Goal: Task Accomplishment & Management: Use online tool/utility

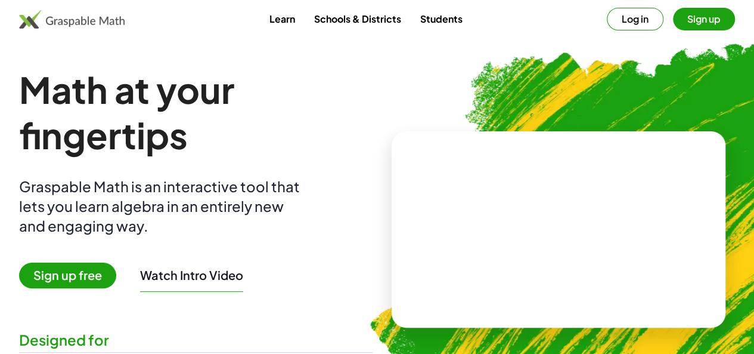
scroll to position [60, 0]
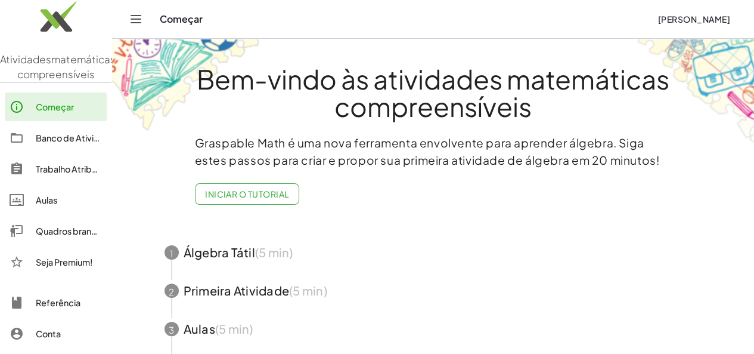
click at [45, 236] on font "Quadros brancos" at bounding box center [71, 230] width 70 height 11
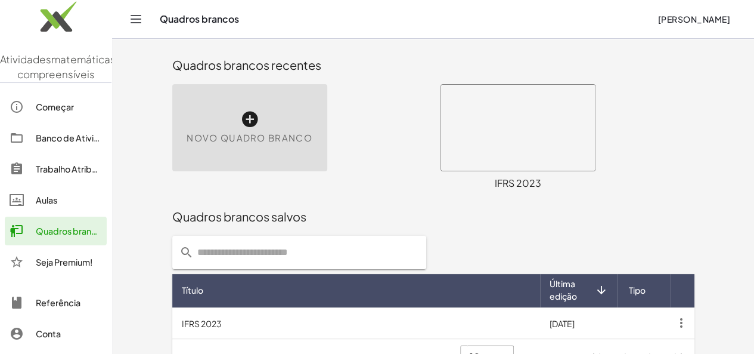
click at [240, 126] on icon at bounding box center [249, 119] width 19 height 19
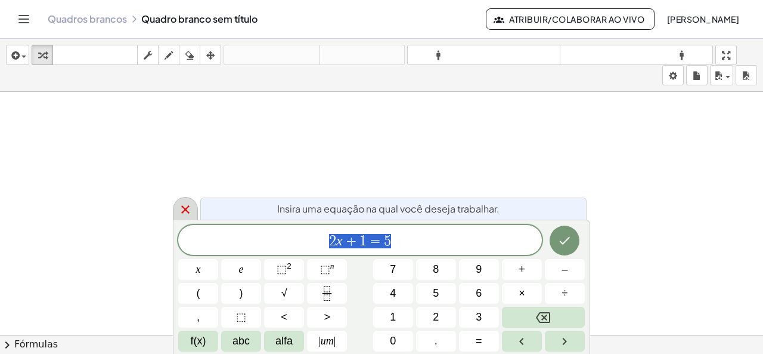
click at [180, 210] on icon at bounding box center [185, 209] width 14 height 14
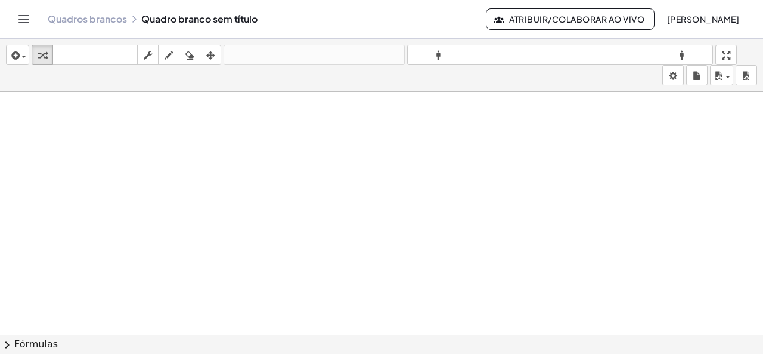
click at [498, 28] on button "Atribuir/Colaborar ao Vivo" at bounding box center [570, 18] width 169 height 21
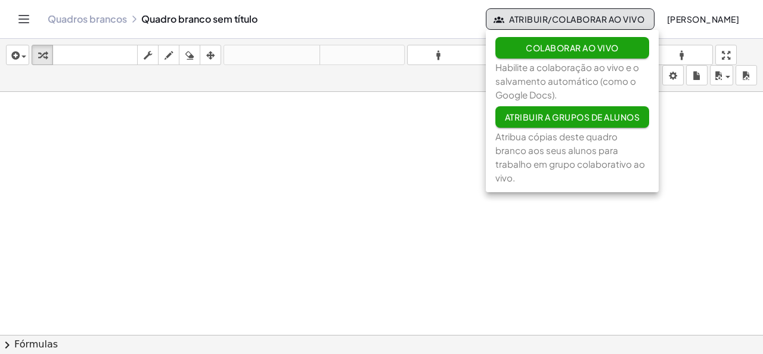
click at [345, 174] on div at bounding box center [381, 344] width 763 height 504
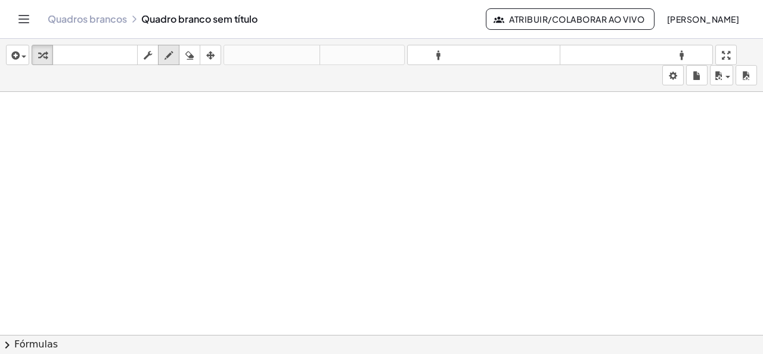
click at [170, 53] on icon "button" at bounding box center [169, 55] width 8 height 14
drag, startPoint x: 130, startPoint y: 131, endPoint x: 151, endPoint y: 160, distance: 36.2
click at [151, 160] on div at bounding box center [381, 344] width 763 height 504
click at [197, 51] on div "button" at bounding box center [189, 55] width 15 height 14
drag, startPoint x: 168, startPoint y: 165, endPoint x: 128, endPoint y: 137, distance: 49.3
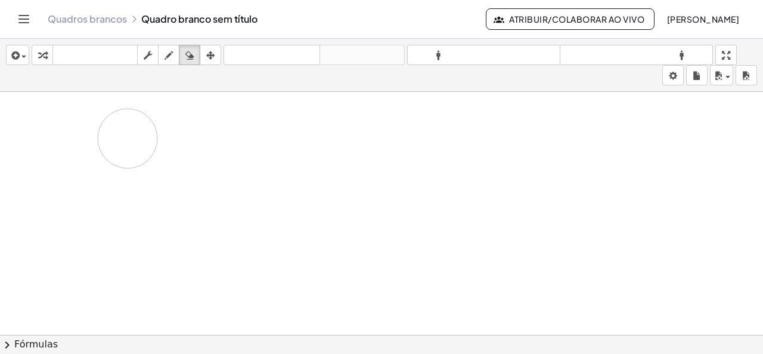
click at [128, 137] on div at bounding box center [381, 344] width 763 height 504
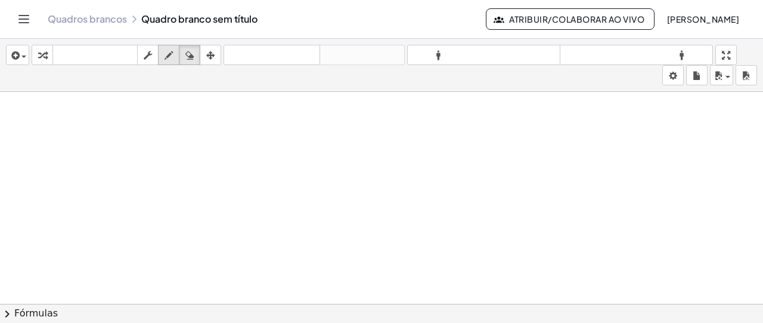
click at [163, 60] on div "button" at bounding box center [168, 55] width 15 height 14
drag, startPoint x: 70, startPoint y: 127, endPoint x: 70, endPoint y: 151, distance: 23.8
drag, startPoint x: 85, startPoint y: 126, endPoint x: 79, endPoint y: 144, distance: 18.9
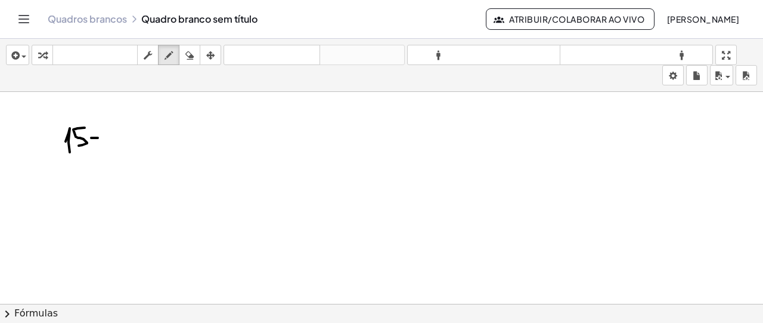
drag, startPoint x: 91, startPoint y: 137, endPoint x: 101, endPoint y: 137, distance: 10.1
drag, startPoint x: 97, startPoint y: 129, endPoint x: 97, endPoint y: 144, distance: 14.3
drag, startPoint x: 115, startPoint y: 127, endPoint x: 122, endPoint y: 147, distance: 20.9
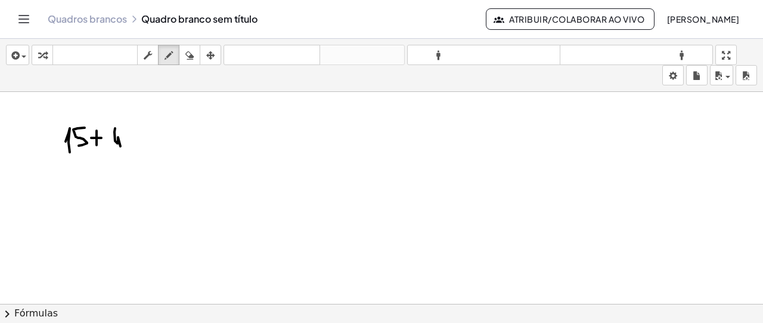
drag, startPoint x: 132, startPoint y: 128, endPoint x: 128, endPoint y: 142, distance: 15.6
drag, startPoint x: 149, startPoint y: 135, endPoint x: 157, endPoint y: 133, distance: 8.5
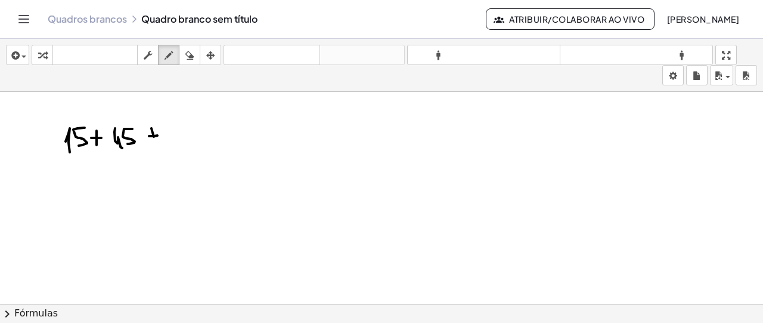
drag, startPoint x: 164, startPoint y: 127, endPoint x: 168, endPoint y: 140, distance: 13.8
click at [191, 60] on icon "button" at bounding box center [189, 55] width 8 height 14
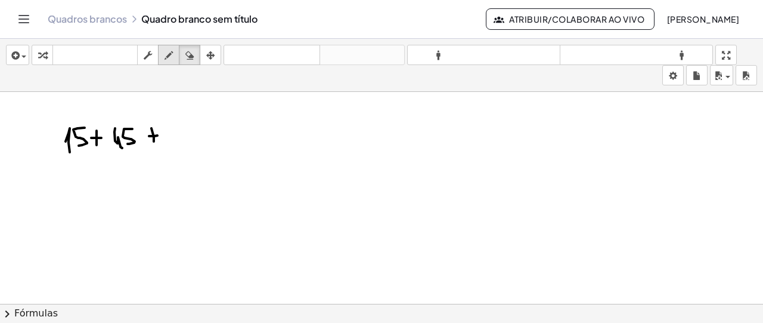
click at [175, 49] on div "button" at bounding box center [168, 55] width 15 height 14
drag, startPoint x: 169, startPoint y: 118, endPoint x: 176, endPoint y: 140, distance: 23.0
drag, startPoint x: 178, startPoint y: 128, endPoint x: 188, endPoint y: 135, distance: 12.4
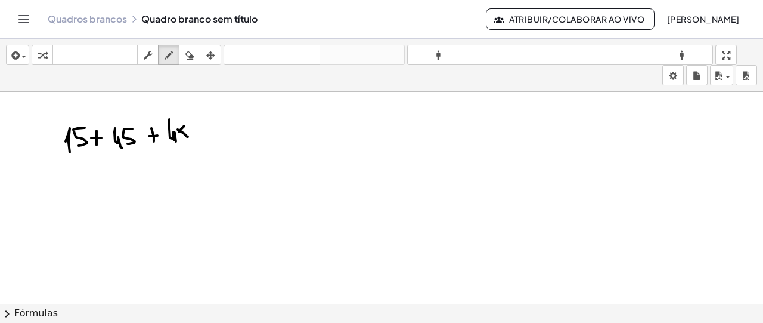
drag, startPoint x: 184, startPoint y: 125, endPoint x: 179, endPoint y: 131, distance: 8.0
drag, startPoint x: 194, startPoint y: 131, endPoint x: 206, endPoint y: 133, distance: 12.2
drag, startPoint x: 213, startPoint y: 133, endPoint x: 216, endPoint y: 142, distance: 9.8
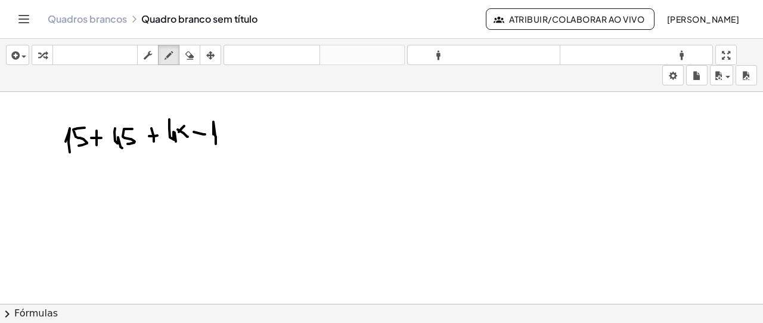
drag, startPoint x: 241, startPoint y: 135, endPoint x: 248, endPoint y: 130, distance: 8.9
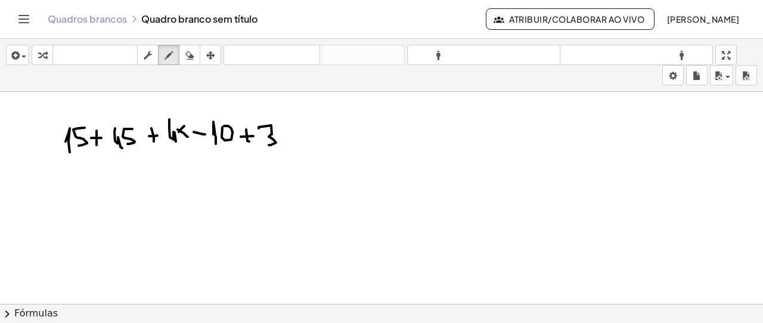
drag, startPoint x: 259, startPoint y: 127, endPoint x: 269, endPoint y: 144, distance: 19.5
drag, startPoint x: 281, startPoint y: 123, endPoint x: 292, endPoint y: 128, distance: 12.5
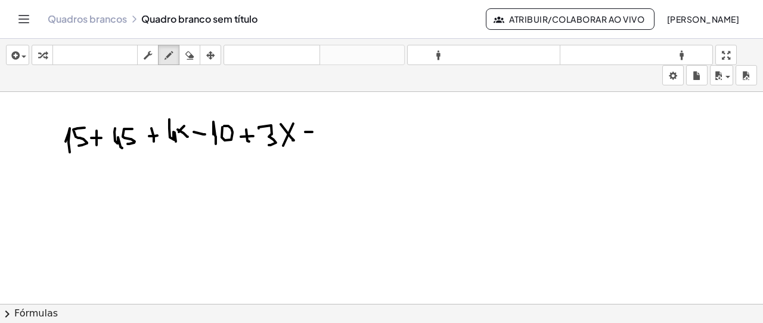
drag, startPoint x: 305, startPoint y: 131, endPoint x: 312, endPoint y: 131, distance: 7.2
drag, startPoint x: 306, startPoint y: 123, endPoint x: 312, endPoint y: 131, distance: 8.9
drag, startPoint x: 330, startPoint y: 114, endPoint x: 324, endPoint y: 135, distance: 21.5
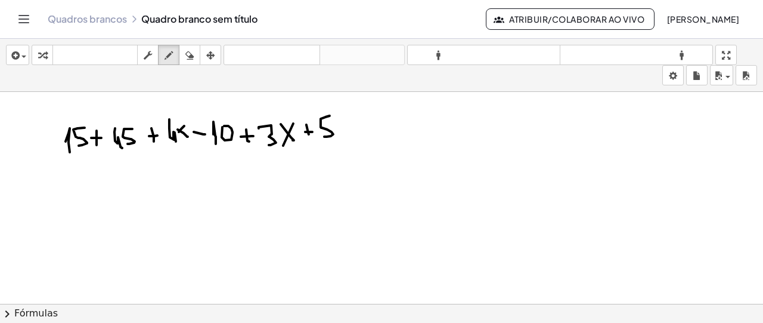
drag, startPoint x: 333, startPoint y: 126, endPoint x: 347, endPoint y: 126, distance: 13.7
drag, startPoint x: 340, startPoint y: 121, endPoint x: 341, endPoint y: 128, distance: 7.2
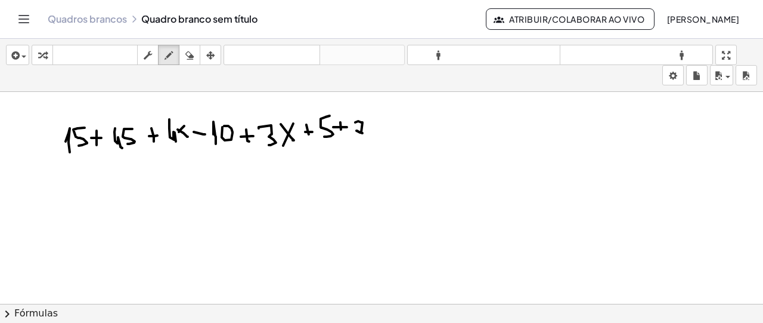
drag, startPoint x: 355, startPoint y: 121, endPoint x: 365, endPoint y: 122, distance: 9.6
drag, startPoint x: 376, startPoint y: 124, endPoint x: 379, endPoint y: 117, distance: 7.5
drag, startPoint x: 379, startPoint y: 117, endPoint x: 374, endPoint y: 132, distance: 15.6
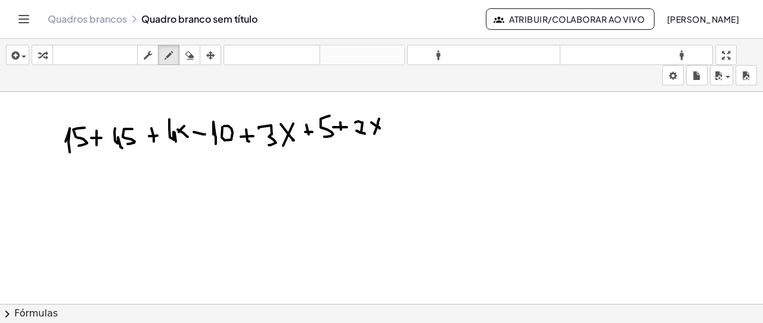
drag, startPoint x: 388, startPoint y: 121, endPoint x: 396, endPoint y: 121, distance: 8.3
drag, startPoint x: 411, startPoint y: 110, endPoint x: 411, endPoint y: 128, distance: 17.9
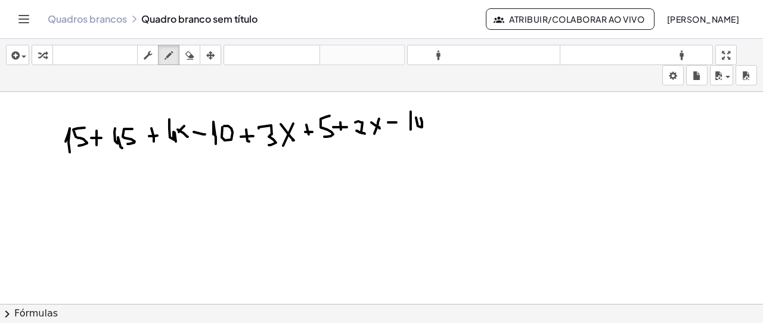
drag, startPoint x: 433, startPoint y: 115, endPoint x: 435, endPoint y: 123, distance: 8.1
drag, startPoint x: 435, startPoint y: 123, endPoint x: 446, endPoint y: 122, distance: 10.8
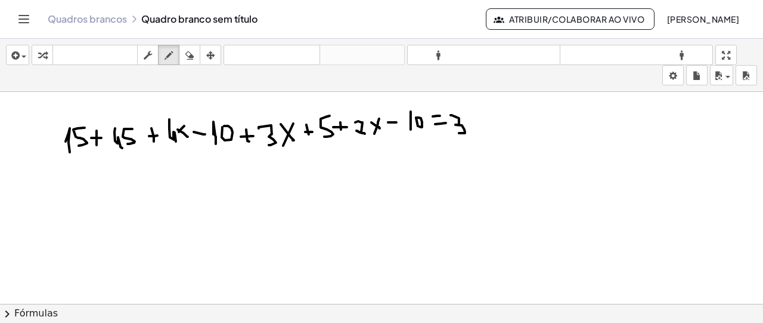
drag, startPoint x: 451, startPoint y: 114, endPoint x: 459, endPoint y: 132, distance: 19.7
drag, startPoint x: 473, startPoint y: 119, endPoint x: 476, endPoint y: 125, distance: 7.0
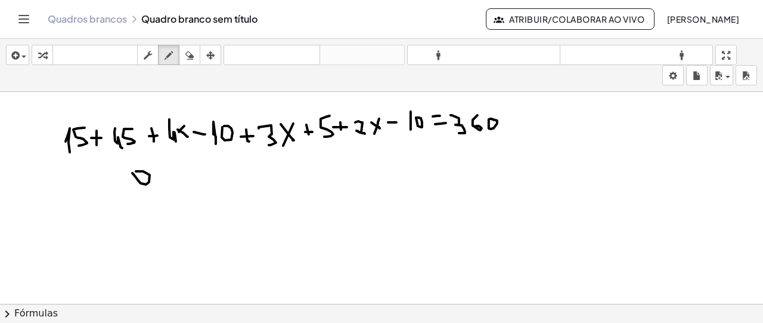
drag, startPoint x: 132, startPoint y: 172, endPoint x: 142, endPoint y: 175, distance: 10.0
drag, startPoint x: 150, startPoint y: 179, endPoint x: 153, endPoint y: 192, distance: 12.9
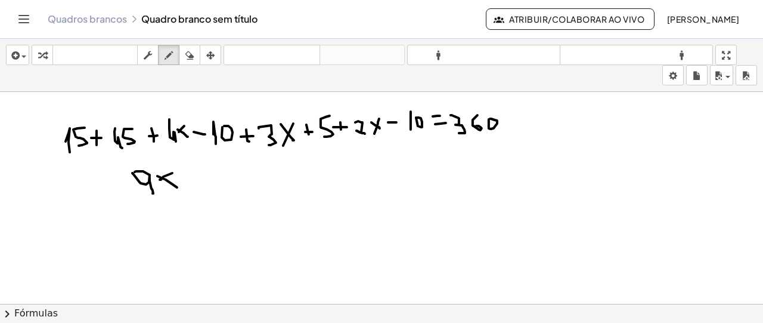
drag, startPoint x: 193, startPoint y: 178, endPoint x: 201, endPoint y: 170, distance: 11.0
drag, startPoint x: 199, startPoint y: 166, endPoint x: 199, endPoint y: 185, distance: 18.5
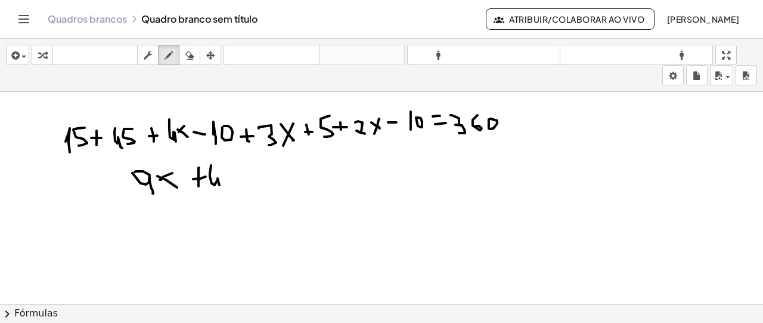
drag, startPoint x: 211, startPoint y: 164, endPoint x: 232, endPoint y: 178, distance: 25.8
drag, startPoint x: 235, startPoint y: 170, endPoint x: 243, endPoint y: 178, distance: 11.4
drag, startPoint x: 245, startPoint y: 178, endPoint x: 252, endPoint y: 178, distance: 7.2
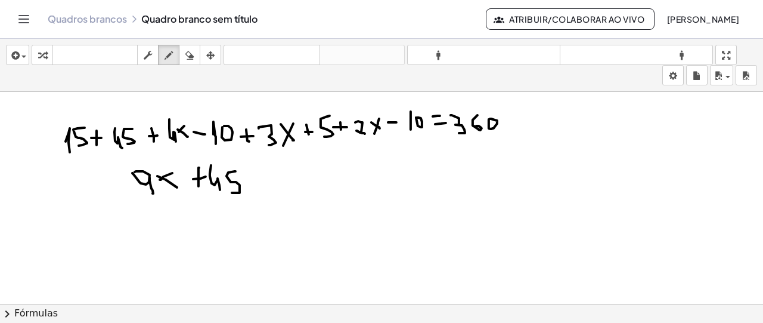
drag, startPoint x: 262, startPoint y: 170, endPoint x: 282, endPoint y: 178, distance: 21.4
drag
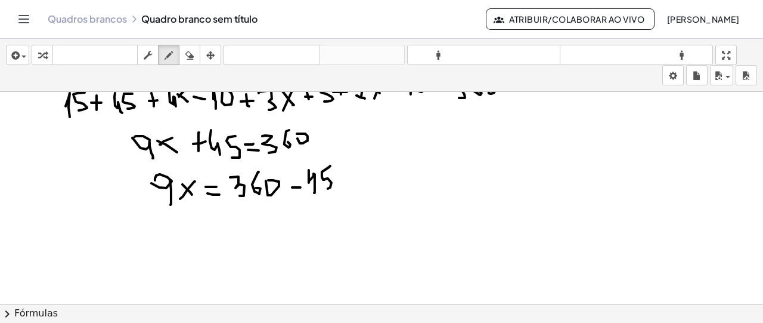
scroll to position [60, 0]
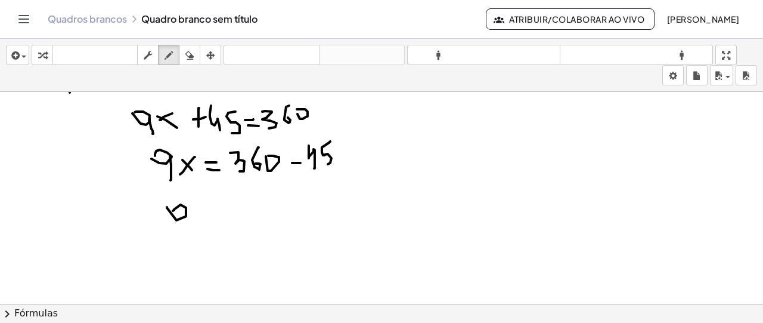
click at [178, 221] on div at bounding box center [381, 284] width 763 height 504
click at [188, 229] on div at bounding box center [381, 284] width 763 height 504
click at [204, 224] on div at bounding box center [381, 284] width 763 height 504
click at [198, 221] on div at bounding box center [381, 284] width 763 height 504
click at [227, 215] on div at bounding box center [381, 284] width 763 height 504
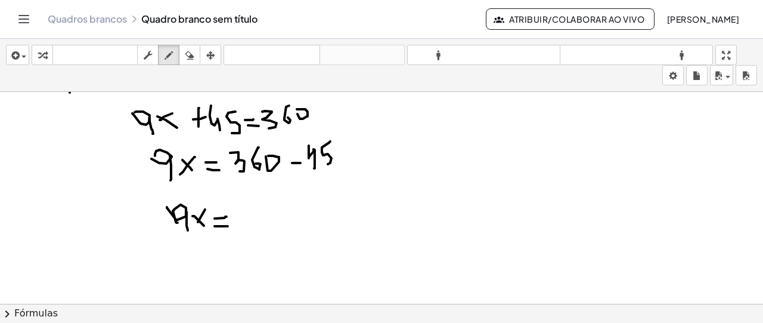
click at [228, 225] on div at bounding box center [381, 284] width 763 height 504
drag, startPoint x: 247, startPoint y: 206, endPoint x: 250, endPoint y: 225, distance: 19.4
click at [252, 228] on div at bounding box center [381, 284] width 763 height 504
drag, startPoint x: 268, startPoint y: 209, endPoint x: 273, endPoint y: 226, distance: 17.4
click at [273, 226] on div at bounding box center [381, 284] width 763 height 504
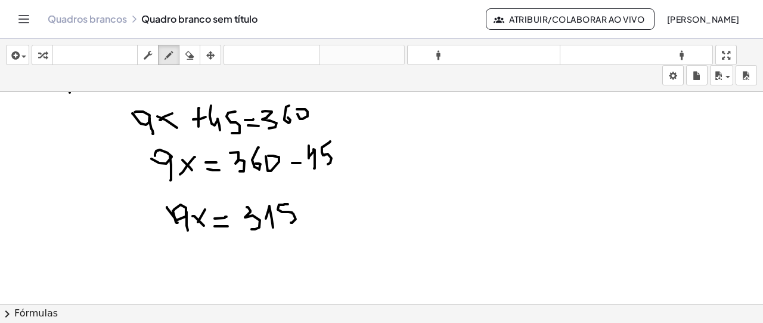
drag, startPoint x: 288, startPoint y: 203, endPoint x: 291, endPoint y: 221, distance: 18.7
click at [291, 221] on div at bounding box center [381, 284] width 763 height 504
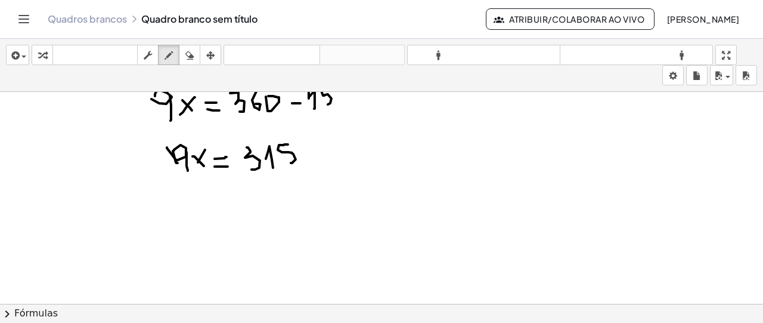
drag, startPoint x: 185, startPoint y: 192, endPoint x: 204, endPoint y: 214, distance: 29.6
click at [205, 214] on div at bounding box center [381, 225] width 763 height 504
drag, startPoint x: 201, startPoint y: 188, endPoint x: 196, endPoint y: 213, distance: 25.7
click at [187, 212] on div at bounding box center [381, 225] width 763 height 504
click at [234, 190] on div at bounding box center [381, 225] width 763 height 504
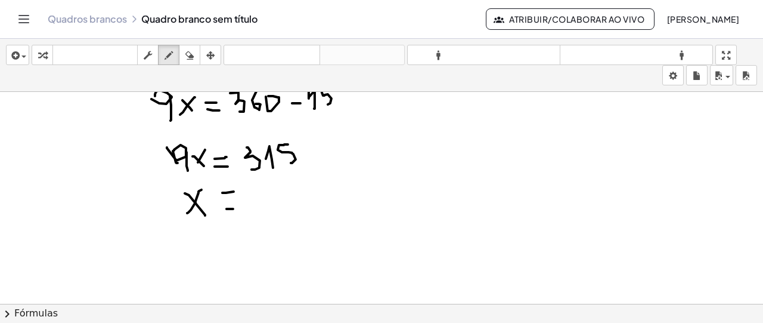
click at [234, 207] on div at bounding box center [381, 225] width 763 height 504
click at [264, 218] on div at bounding box center [381, 225] width 763 height 504
click at [284, 212] on div at bounding box center [381, 225] width 763 height 504
click at [296, 208] on div at bounding box center [381, 225] width 763 height 504
click at [316, 217] on div at bounding box center [381, 225] width 763 height 504
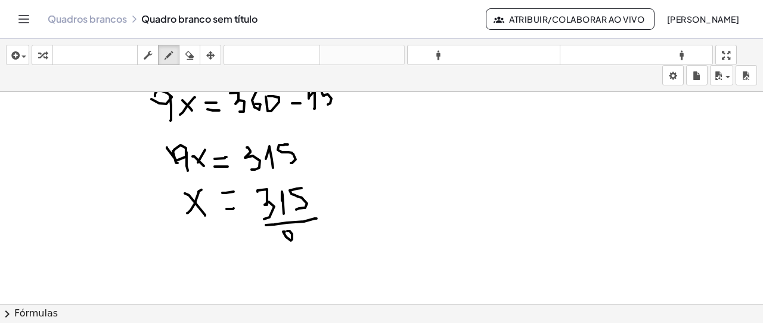
click at [287, 230] on div at bounding box center [381, 225] width 763 height 504
click at [294, 248] on div at bounding box center [381, 225] width 763 height 504
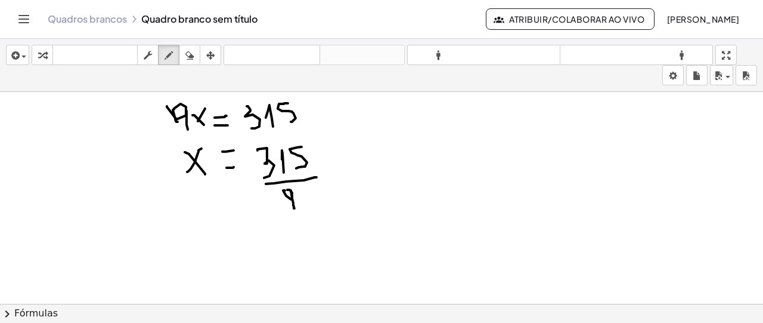
scroll to position [179, 0]
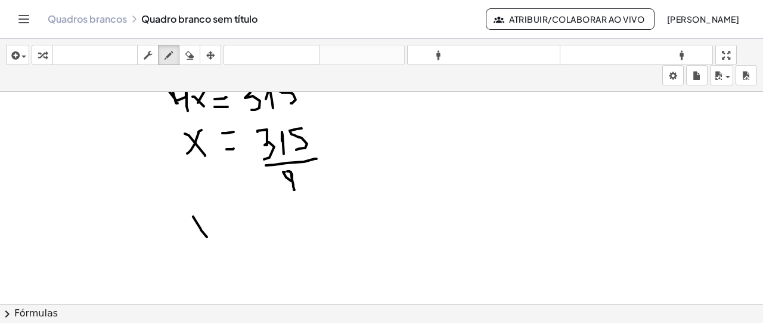
click at [207, 235] on div at bounding box center [381, 165] width 763 height 504
click at [195, 227] on div at bounding box center [381, 165] width 763 height 504
click at [227, 219] on div at bounding box center [381, 165] width 763 height 504
click at [229, 223] on div at bounding box center [381, 165] width 763 height 504
click at [253, 231] on div at bounding box center [381, 165] width 763 height 504
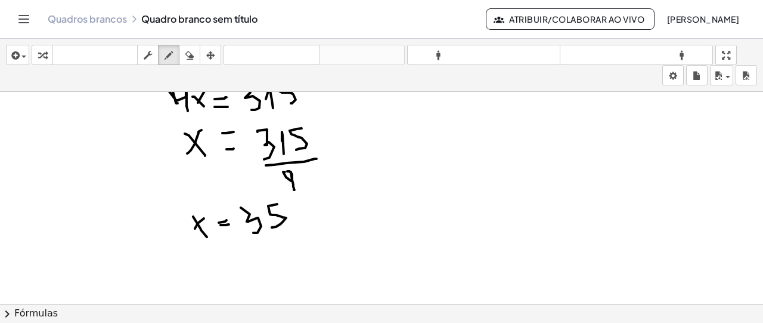
click at [272, 226] on div at bounding box center [381, 165] width 763 height 504
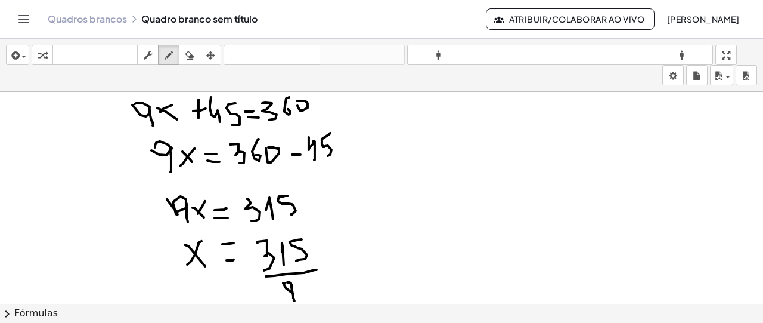
scroll to position [0, 0]
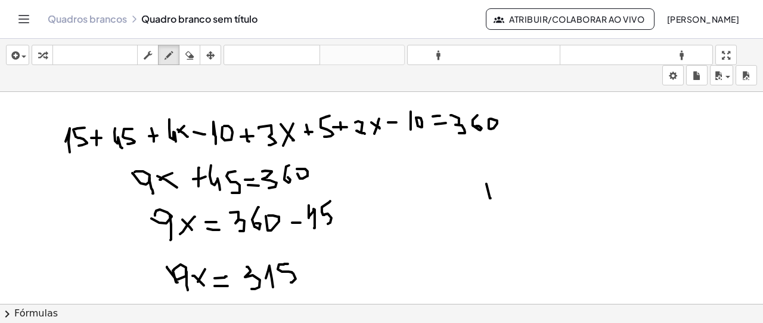
drag, startPoint x: 486, startPoint y: 182, endPoint x: 491, endPoint y: 197, distance: 14.9
drag, startPoint x: 483, startPoint y: 190, endPoint x: 492, endPoint y: 189, distance: 9.0
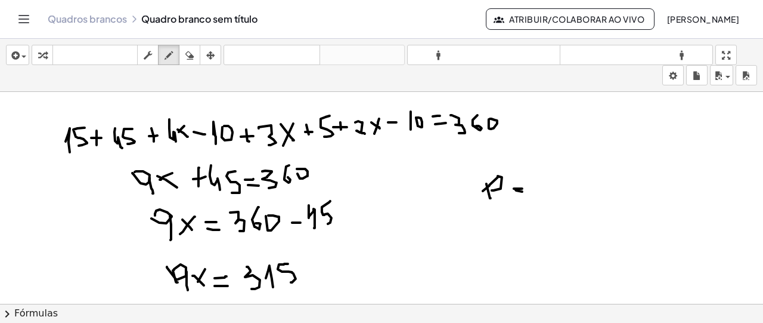
drag, startPoint x: 516, startPoint y: 188, endPoint x: 522, endPoint y: 190, distance: 6.8
drag, startPoint x: 532, startPoint y: 179, endPoint x: 538, endPoint y: 179, distance: 6.6
click at [194, 59] on div "button" at bounding box center [189, 55] width 15 height 14
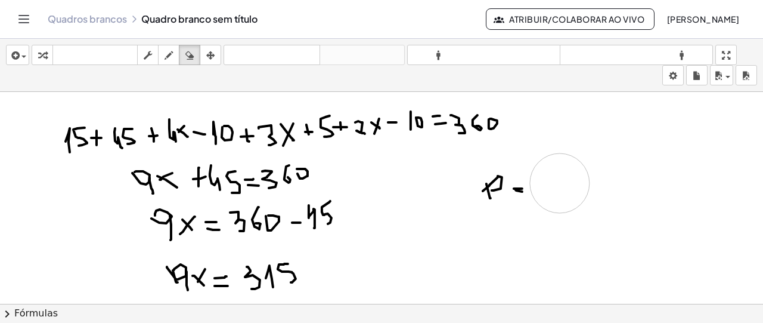
click at [172, 57] on icon "button" at bounding box center [169, 55] width 8 height 14
drag, startPoint x: 537, startPoint y: 173, endPoint x: 556, endPoint y: 223, distance: 53.6
drag, startPoint x: 562, startPoint y: 194, endPoint x: 574, endPoint y: 193, distance: 12.6
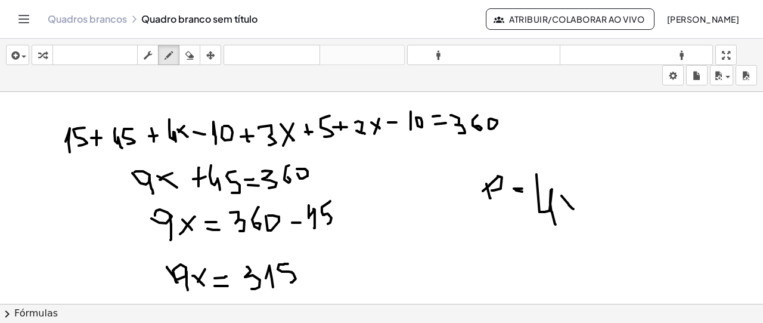
drag, startPoint x: 592, startPoint y: 201, endPoint x: 604, endPoint y: 200, distance: 12.6
drag, startPoint x: 609, startPoint y: 196, endPoint x: 610, endPoint y: 203, distance: 7.4
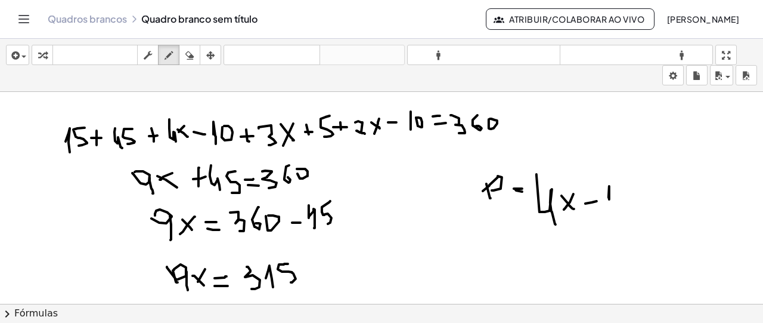
drag, startPoint x: 645, startPoint y: 188, endPoint x: 655, endPoint y: 188, distance: 9.5
drag, startPoint x: 645, startPoint y: 196, endPoint x: 657, endPoint y: 196, distance: 11.9
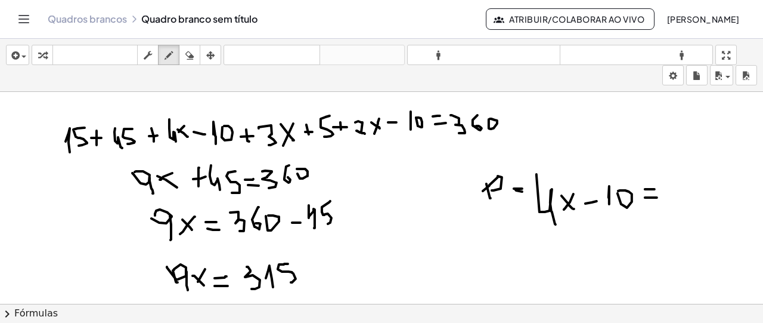
drag, startPoint x: 675, startPoint y: 193, endPoint x: 676, endPoint y: 206, distance: 12.5
drag, startPoint x: 684, startPoint y: 188, endPoint x: 693, endPoint y: 198, distance: 13.5
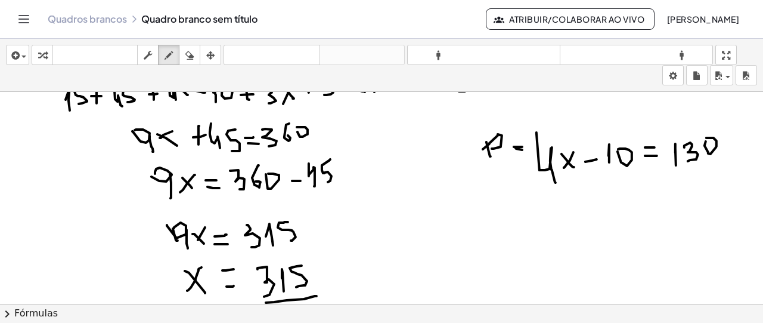
scroll to position [60, 0]
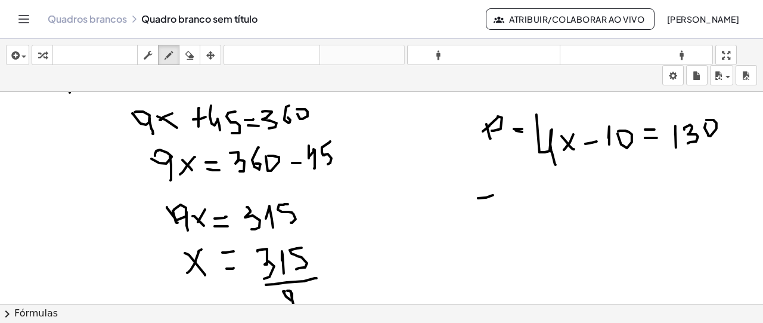
drag, startPoint x: 478, startPoint y: 197, endPoint x: 493, endPoint y: 194, distance: 15.2
click at [493, 194] on div at bounding box center [381, 284] width 763 height 504
drag, startPoint x: 486, startPoint y: 196, endPoint x: 487, endPoint y: 215, distance: 19.1
click at [480, 212] on div at bounding box center [381, 284] width 763 height 504
click at [509, 197] on div at bounding box center [381, 284] width 763 height 504
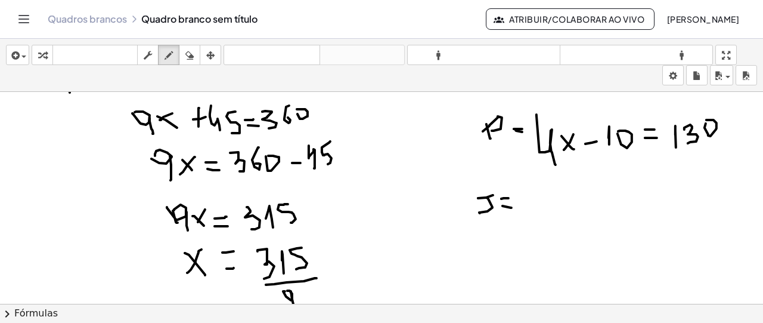
click at [514, 207] on div at bounding box center [381, 284] width 763 height 504
drag, startPoint x: 535, startPoint y: 192, endPoint x: 547, endPoint y: 200, distance: 14.7
click at [540, 207] on div at bounding box center [381, 284] width 763 height 504
click at [564, 200] on div at bounding box center [381, 284] width 763 height 504
drag, startPoint x: 563, startPoint y: 191, endPoint x: 554, endPoint y: 202, distance: 14.4
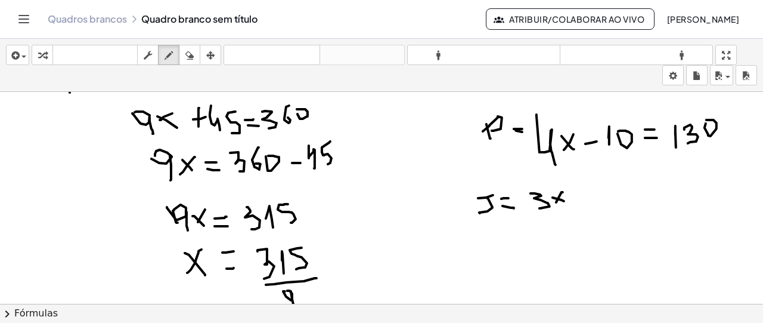
click at [554, 202] on div at bounding box center [381, 284] width 763 height 504
drag, startPoint x: 573, startPoint y: 194, endPoint x: 582, endPoint y: 194, distance: 8.9
click at [582, 194] on div at bounding box center [381, 284] width 763 height 504
drag, startPoint x: 577, startPoint y: 190, endPoint x: 575, endPoint y: 198, distance: 8.0
click at [575, 198] on div at bounding box center [381, 284] width 763 height 504
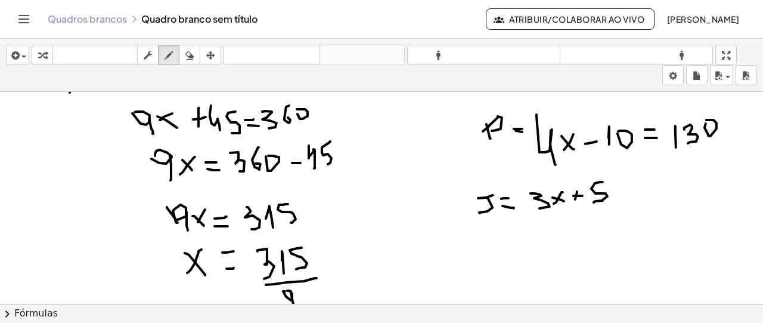
drag, startPoint x: 603, startPoint y: 181, endPoint x: 619, endPoint y: 199, distance: 24.1
click at [593, 201] on div at bounding box center [381, 284] width 763 height 504
drag, startPoint x: 635, startPoint y: 184, endPoint x: 640, endPoint y: 188, distance: 6.8
click at [646, 184] on div at bounding box center [381, 284] width 763 height 504
click at [646, 196] on div at bounding box center [381, 284] width 763 height 504
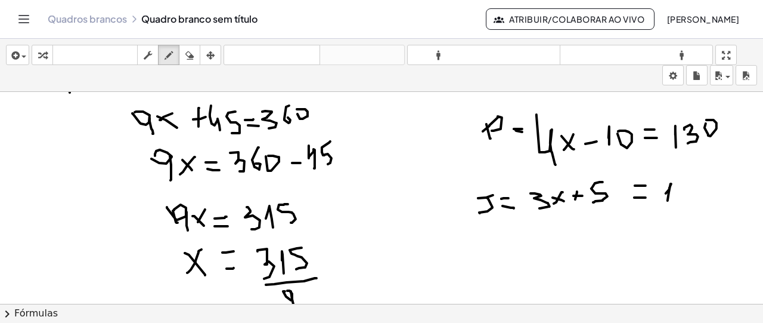
drag, startPoint x: 669, startPoint y: 187, endPoint x: 668, endPoint y: 199, distance: 12.6
click at [668, 199] on div at bounding box center [381, 284] width 763 height 504
drag, startPoint x: 683, startPoint y: 180, endPoint x: 682, endPoint y: 195, distance: 15.0
click at [682, 195] on div at bounding box center [381, 284] width 763 height 504
drag, startPoint x: 692, startPoint y: 185, endPoint x: 679, endPoint y: 200, distance: 19.5
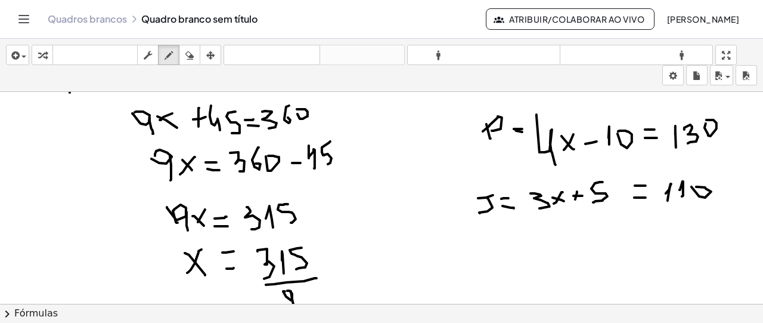
click at [693, 186] on div at bounding box center [381, 284] width 763 height 504
drag, startPoint x: 488, startPoint y: 245, endPoint x: 482, endPoint y: 243, distance: 6.4
click at [489, 249] on div at bounding box center [381, 284] width 763 height 504
drag, startPoint x: 481, startPoint y: 239, endPoint x: 501, endPoint y: 246, distance: 20.9
click at [501, 246] on div at bounding box center [381, 284] width 763 height 504
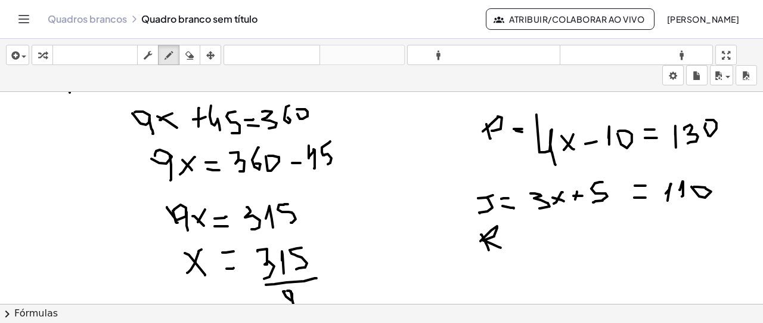
drag, startPoint x: 513, startPoint y: 238, endPoint x: 520, endPoint y: 238, distance: 7.8
click at [520, 238] on div at bounding box center [381, 284] width 763 height 504
drag, startPoint x: 513, startPoint y: 249, endPoint x: 509, endPoint y: 239, distance: 10.4
click at [525, 247] on div at bounding box center [381, 284] width 763 height 504
drag, startPoint x: 543, startPoint y: 230, endPoint x: 552, endPoint y: 249, distance: 21.6
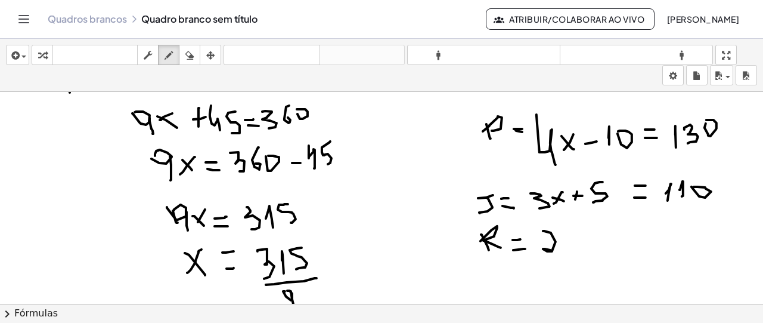
click at [552, 249] on div at bounding box center [381, 284] width 763 height 504
drag, startPoint x: 577, startPoint y: 244, endPoint x: 571, endPoint y: 235, distance: 11.2
click at [577, 245] on div at bounding box center [381, 284] width 763 height 504
drag, startPoint x: 572, startPoint y: 232, endPoint x: 568, endPoint y: 245, distance: 13.2
click at [568, 245] on div at bounding box center [381, 284] width 763 height 504
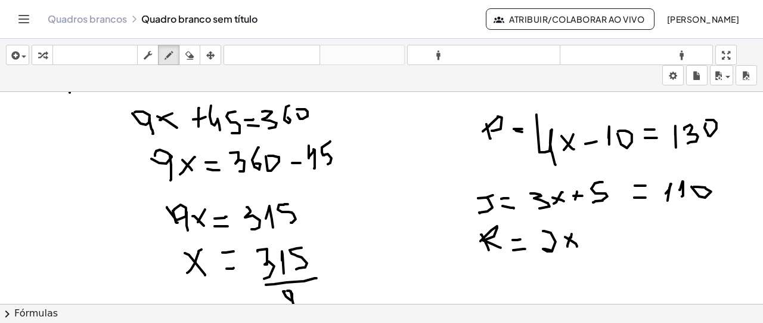
click at [589, 237] on div at bounding box center [381, 284] width 763 height 504
drag, startPoint x: 600, startPoint y: 224, endPoint x: 600, endPoint y: 246, distance: 22.7
click at [600, 246] on div at bounding box center [381, 284] width 763 height 504
drag, startPoint x: 610, startPoint y: 232, endPoint x: 637, endPoint y: 237, distance: 26.7
click at [610, 230] on div at bounding box center [381, 284] width 763 height 504
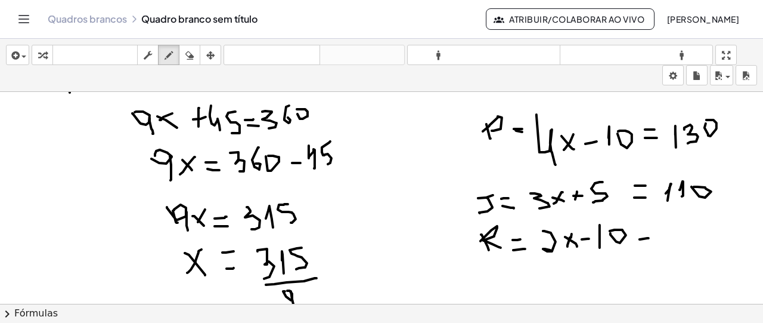
click at [649, 237] on div at bounding box center [381, 284] width 763 height 504
click at [647, 230] on div at bounding box center [381, 284] width 763 height 504
drag, startPoint x: 676, startPoint y: 222, endPoint x: 672, endPoint y: 239, distance: 17.1
click at [672, 239] on div at bounding box center [381, 284] width 763 height 504
drag, startPoint x: 684, startPoint y: 231, endPoint x: 683, endPoint y: 225, distance: 6.1
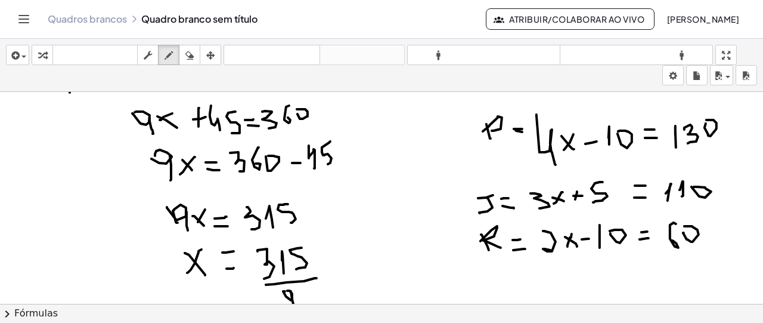
click at [683, 225] on div at bounding box center [381, 284] width 763 height 504
drag, startPoint x: 472, startPoint y: 221, endPoint x: 472, endPoint y: 255, distance: 33.4
click at [472, 255] on div at bounding box center [381, 284] width 763 height 504
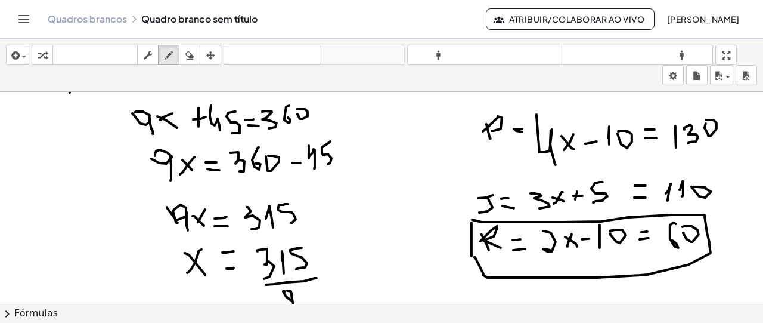
drag, startPoint x: 472, startPoint y: 218, endPoint x: 475, endPoint y: 256, distance: 37.6
click at [475, 256] on div at bounding box center [381, 284] width 763 height 504
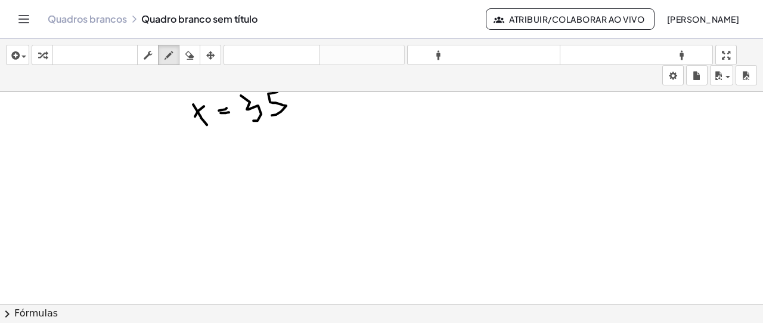
scroll to position [351, 0]
click at [303, 151] on div at bounding box center [381, 60] width 763 height 639
click at [37, 57] on div "button" at bounding box center [42, 55] width 15 height 14
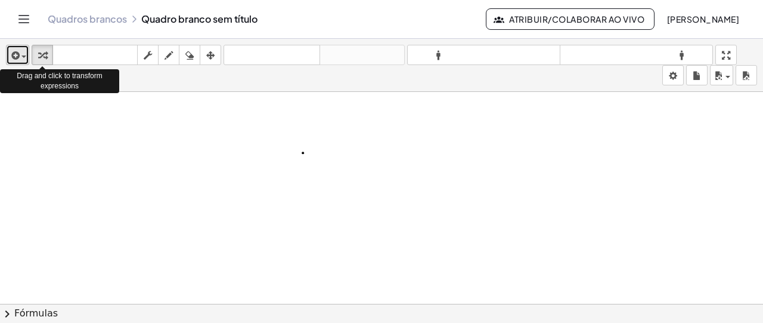
click at [20, 61] on div "button" at bounding box center [17, 55] width 17 height 14
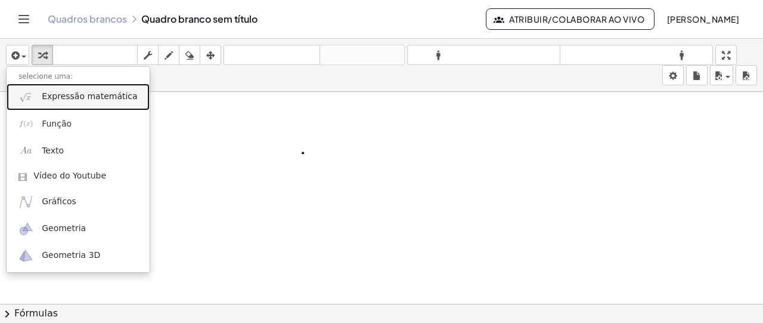
click at [46, 103] on link "Expressão matemática" at bounding box center [78, 96] width 143 height 27
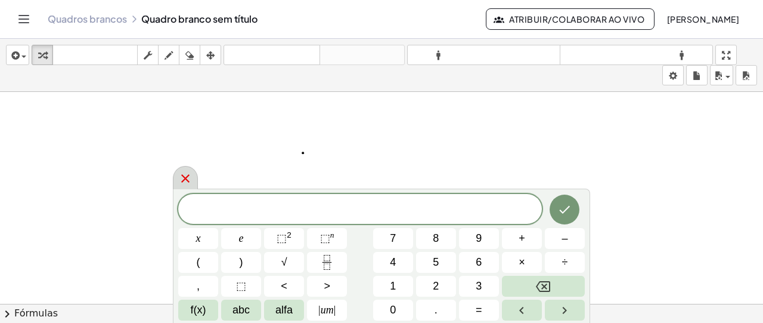
click at [178, 178] on icon at bounding box center [185, 178] width 14 height 14
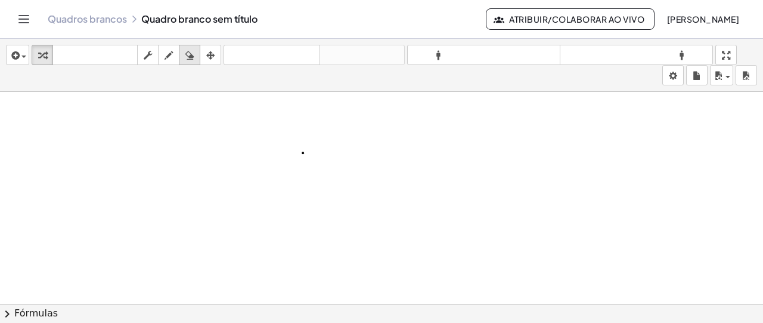
click at [192, 57] on icon "button" at bounding box center [189, 55] width 8 height 14
click at [296, 141] on div at bounding box center [381, 60] width 763 height 639
click at [13, 55] on icon "button" at bounding box center [14, 55] width 11 height 14
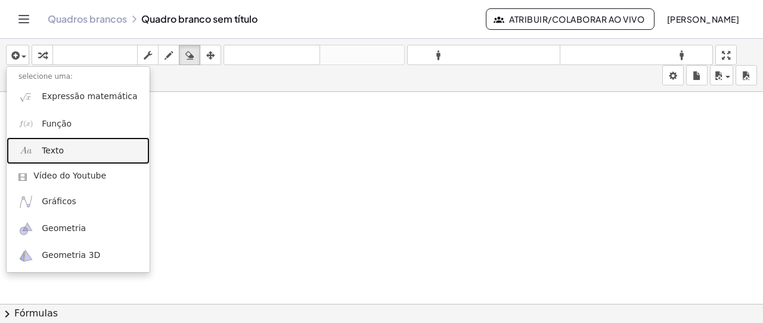
click at [75, 148] on link "Texto" at bounding box center [78, 150] width 143 height 27
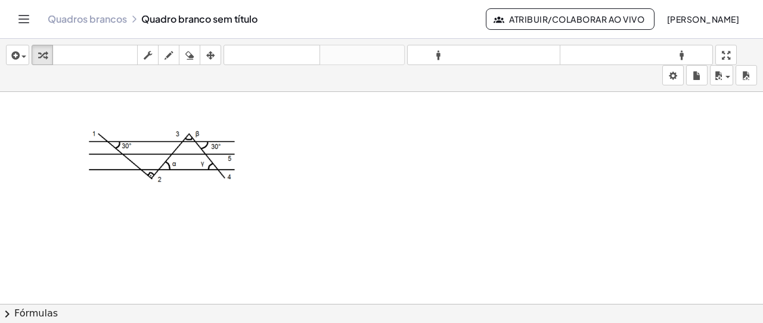
click at [274, 187] on div at bounding box center [381, 60] width 763 height 639
click at [241, 121] on div at bounding box center [165, 155] width 179 height 85
click at [242, 116] on button "+" at bounding box center [240, 111] width 23 height 20
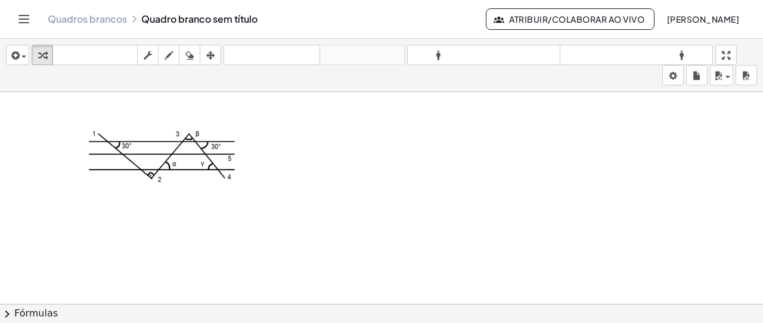
click at [331, 170] on div at bounding box center [381, 60] width 763 height 639
click at [166, 60] on icon "button" at bounding box center [169, 55] width 8 height 14
drag, startPoint x: 221, startPoint y: 159, endPoint x: 229, endPoint y: 158, distance: 7.8
click at [228, 158] on div at bounding box center [381, 60] width 763 height 639
drag, startPoint x: 384, startPoint y: 121, endPoint x: 385, endPoint y: 151, distance: 30.4
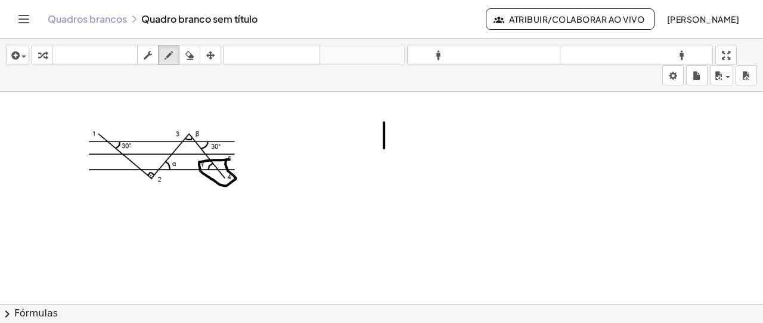
click at [385, 151] on div at bounding box center [381, 60] width 763 height 639
drag, startPoint x: 378, startPoint y: 126, endPoint x: 383, endPoint y: 131, distance: 6.8
click at [383, 131] on div at bounding box center [381, 60] width 763 height 639
click at [409, 137] on div at bounding box center [381, 60] width 763 height 639
click at [412, 142] on div at bounding box center [381, 60] width 763 height 639
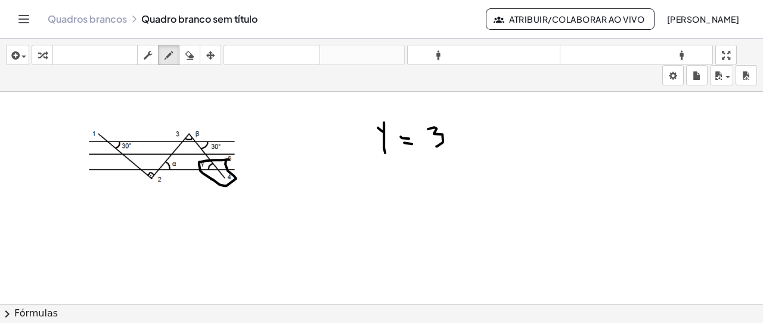
drag, startPoint x: 428, startPoint y: 128, endPoint x: 461, endPoint y: 123, distance: 33.6
click at [435, 145] on div at bounding box center [381, 60] width 763 height 639
click at [453, 125] on div at bounding box center [381, 60] width 763 height 639
click at [455, 108] on div at bounding box center [381, 60] width 763 height 639
click at [196, 60] on div "button" at bounding box center [189, 55] width 15 height 14
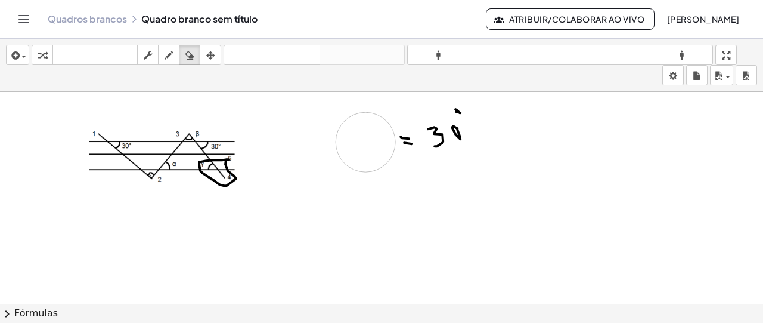
drag, startPoint x: 350, startPoint y: 126, endPoint x: 365, endPoint y: 141, distance: 21.5
click at [365, 141] on div at bounding box center [381, 60] width 763 height 639
click at [162, 61] on div "button" at bounding box center [168, 55] width 15 height 14
drag, startPoint x: 391, startPoint y: 121, endPoint x: 387, endPoint y: 151, distance: 30.0
click at [387, 151] on div at bounding box center [381, 60] width 763 height 639
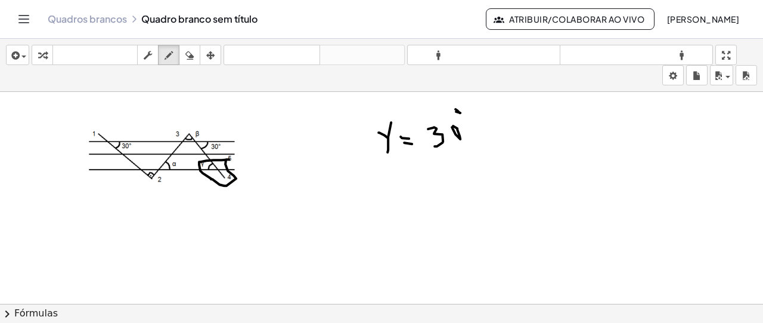
click at [387, 136] on div at bounding box center [381, 60] width 763 height 639
drag, startPoint x: 144, startPoint y: 153, endPoint x: 150, endPoint y: 154, distance: 6.1
click at [151, 151] on div at bounding box center [381, 60] width 763 height 639
drag, startPoint x: 141, startPoint y: 160, endPoint x: 154, endPoint y: 157, distance: 14.0
click at [154, 157] on div at bounding box center [381, 60] width 763 height 639
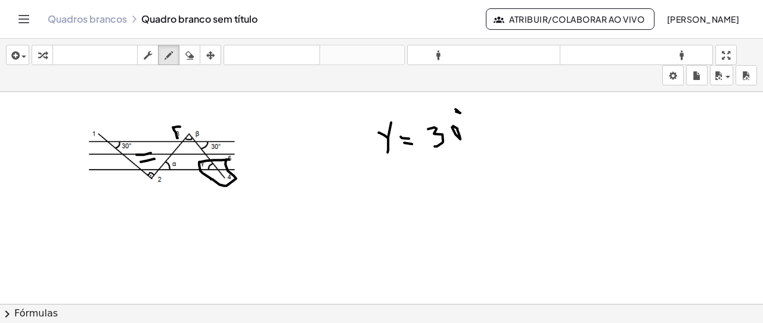
drag, startPoint x: 180, startPoint y: 125, endPoint x: 180, endPoint y: 139, distance: 14.3
click at [180, 139] on div at bounding box center [381, 60] width 763 height 639
drag, startPoint x: 177, startPoint y: 126, endPoint x: 180, endPoint y: 137, distance: 11.1
click at [180, 137] on div at bounding box center [381, 60] width 763 height 639
drag, startPoint x: 176, startPoint y: 123, endPoint x: 180, endPoint y: 135, distance: 12.4
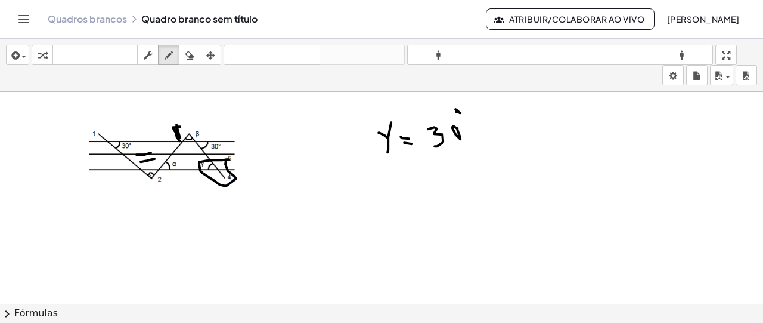
click at [180, 135] on div at bounding box center [381, 60] width 763 height 639
click at [193, 64] on div "inserir selecione uma: Expressão matemática Função Texto Vídeo do Youtube Gráfi…" at bounding box center [381, 65] width 763 height 53
click at [192, 58] on icon "button" at bounding box center [189, 55] width 8 height 14
click at [173, 114] on div at bounding box center [381, 60] width 763 height 639
click at [177, 138] on div at bounding box center [381, 60] width 763 height 639
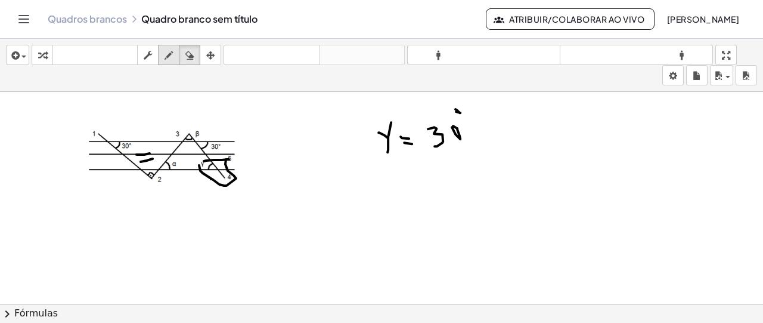
click at [175, 58] on div "button" at bounding box center [168, 55] width 15 height 14
drag, startPoint x: 180, startPoint y: 141, endPoint x: 189, endPoint y: 133, distance: 11.8
click at [189, 133] on div at bounding box center [381, 60] width 763 height 639
drag, startPoint x: 86, startPoint y: 231, endPoint x: 83, endPoint y: 242, distance: 11.7
click at [83, 245] on div at bounding box center [381, 60] width 763 height 639
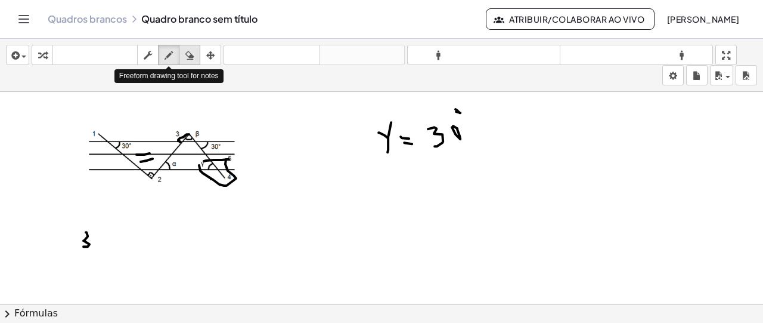
click at [182, 59] on div "button" at bounding box center [189, 55] width 15 height 14
click at [77, 234] on div at bounding box center [381, 60] width 763 height 639
click at [165, 63] on button "empate" at bounding box center [168, 55] width 21 height 20
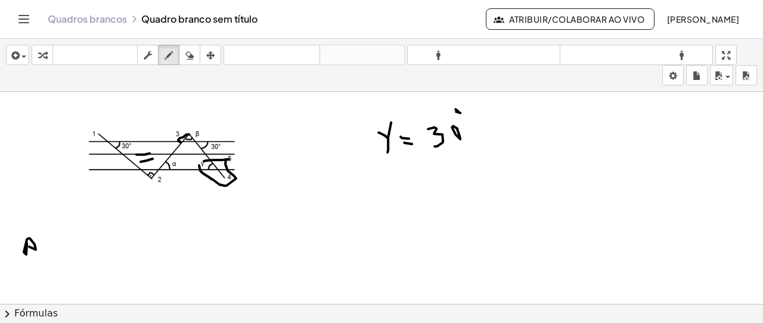
click at [29, 245] on div at bounding box center [381, 60] width 763 height 639
drag, startPoint x: 25, startPoint y: 228, endPoint x: 37, endPoint y: 230, distance: 12.0
click at [37, 230] on div at bounding box center [381, 60] width 763 height 639
click at [68, 238] on div at bounding box center [381, 60] width 763 height 639
drag, startPoint x: 66, startPoint y: 255, endPoint x: 75, endPoint y: 250, distance: 10.1
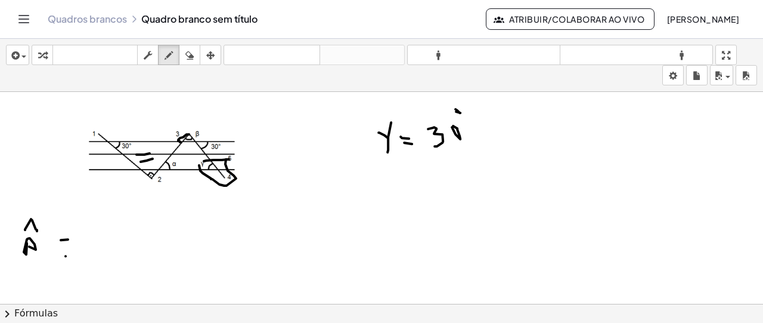
click at [73, 253] on div at bounding box center [381, 60] width 763 height 639
drag, startPoint x: 89, startPoint y: 236, endPoint x: 93, endPoint y: 244, distance: 9.3
click at [97, 240] on div at bounding box center [381, 60] width 763 height 639
drag, startPoint x: 97, startPoint y: 246, endPoint x: 94, endPoint y: 253, distance: 8.0
click at [94, 253] on div at bounding box center [381, 60] width 763 height 639
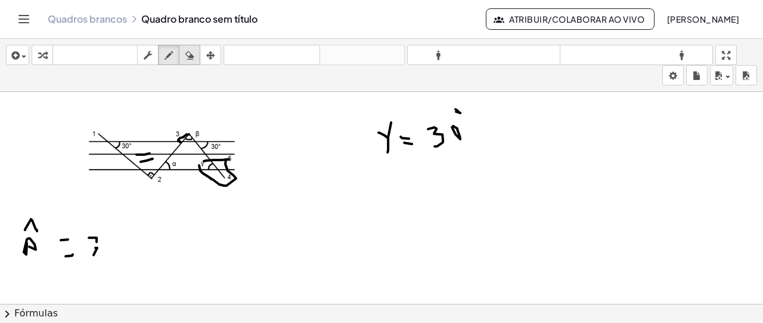
click at [196, 55] on div "button" at bounding box center [189, 55] width 15 height 14
click at [74, 240] on div at bounding box center [381, 60] width 763 height 639
click at [171, 60] on icon "button" at bounding box center [169, 55] width 8 height 14
click at [61, 243] on div at bounding box center [381, 60] width 763 height 639
drag, startPoint x: 58, startPoint y: 236, endPoint x: 57, endPoint y: 253, distance: 16.7
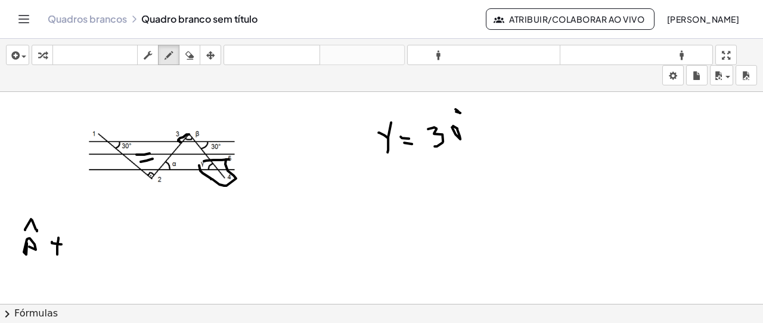
click at [57, 253] on div at bounding box center [381, 60] width 763 height 639
drag, startPoint x: 80, startPoint y: 240, endPoint x: 79, endPoint y: 255, distance: 15.0
click at [79, 255] on div at bounding box center [381, 60] width 763 height 639
drag, startPoint x: 96, startPoint y: 246, endPoint x: 98, endPoint y: 235, distance: 10.9
click at [95, 234] on div at bounding box center [381, 60] width 763 height 639
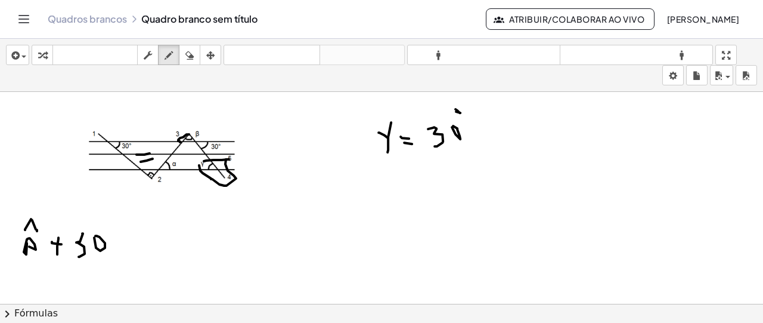
drag, startPoint x: 113, startPoint y: 243, endPoint x: 119, endPoint y: 241, distance: 6.1
click at [120, 243] on div at bounding box center [381, 60] width 763 height 639
drag, startPoint x: 117, startPoint y: 232, endPoint x: 127, endPoint y: 230, distance: 9.8
click at [120, 247] on div at bounding box center [381, 60] width 763 height 639
drag, startPoint x: 132, startPoint y: 239, endPoint x: 132, endPoint y: 229, distance: 10.1
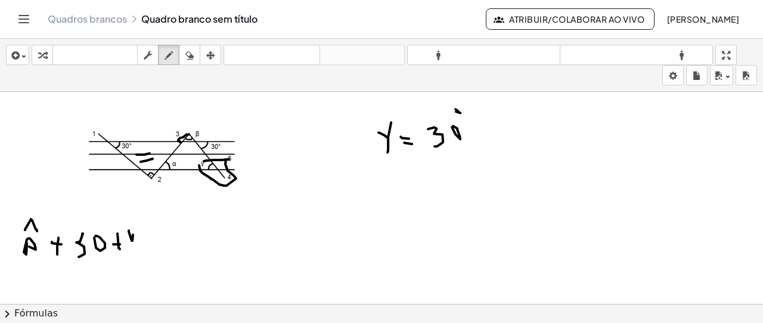
click at [132, 229] on div at bounding box center [381, 60] width 763 height 639
drag, startPoint x: 136, startPoint y: 234, endPoint x: 135, endPoint y: 251, distance: 17.3
click at [135, 251] on div at bounding box center [381, 60] width 763 height 639
drag, startPoint x: 141, startPoint y: 240, endPoint x: 155, endPoint y: 241, distance: 14.4
click at [141, 235] on div at bounding box center [381, 60] width 763 height 639
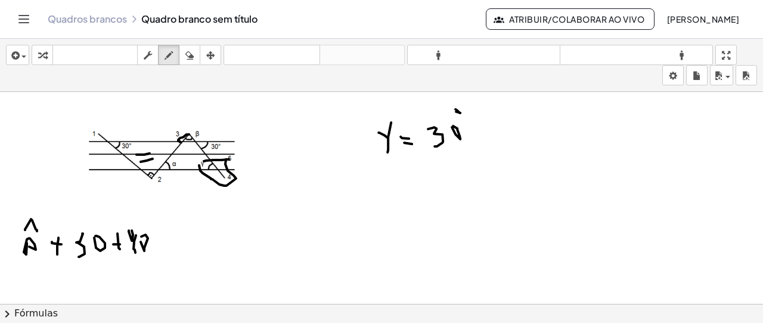
drag, startPoint x: 154, startPoint y: 238, endPoint x: 157, endPoint y: 244, distance: 7.5
click at [160, 238] on div at bounding box center [381, 60] width 763 height 639
click at [162, 246] on div at bounding box center [381, 60] width 763 height 639
click at [170, 232] on div at bounding box center [381, 60] width 763 height 639
drag, startPoint x: 170, startPoint y: 230, endPoint x: 172, endPoint y: 245, distance: 15.6
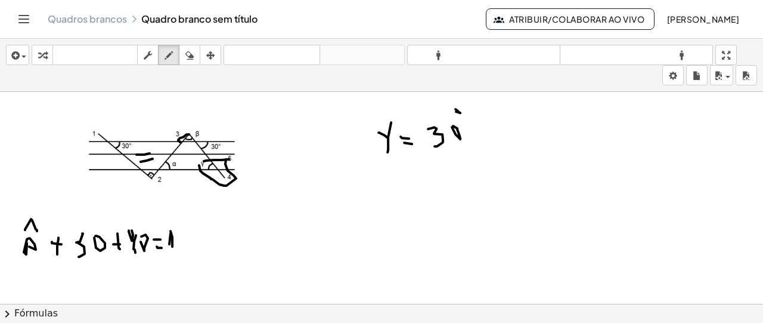
click at [172, 245] on div at bounding box center [381, 60] width 763 height 639
drag, startPoint x: 185, startPoint y: 238, endPoint x: 174, endPoint y: 229, distance: 14.0
click at [174, 229] on div at bounding box center [381, 60] width 763 height 639
drag, startPoint x: 197, startPoint y: 230, endPoint x: 156, endPoint y: 222, distance: 41.3
click at [199, 230] on div at bounding box center [381, 60] width 763 height 639
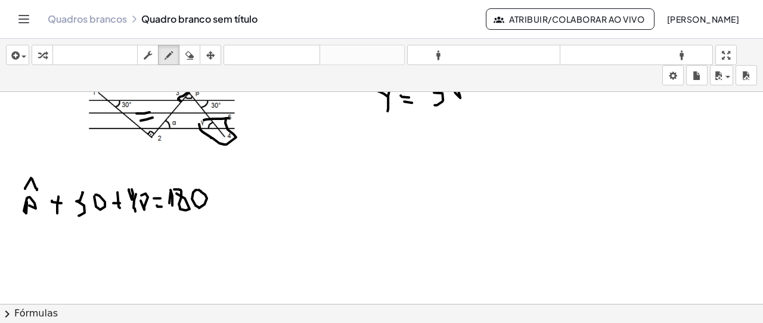
scroll to position [410, 0]
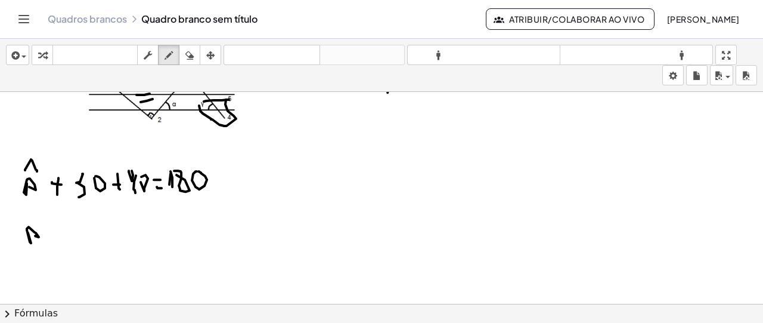
click at [31, 234] on div at bounding box center [381, 1] width 763 height 639
drag, startPoint x: 48, startPoint y: 231, endPoint x: 55, endPoint y: 230, distance: 7.2
click at [55, 231] on div at bounding box center [381, 1] width 763 height 639
drag, startPoint x: 53, startPoint y: 224, endPoint x: 73, endPoint y: 235, distance: 22.7
click at [54, 232] on div at bounding box center [381, 1] width 763 height 639
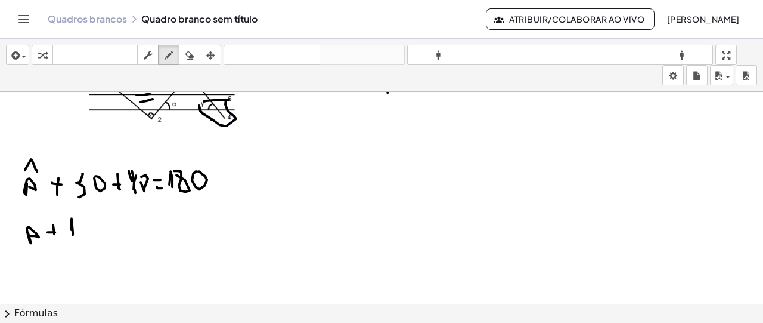
click at [73, 233] on div at bounding box center [381, 1] width 763 height 639
drag, startPoint x: 78, startPoint y: 221, endPoint x: 101, endPoint y: 217, distance: 23.5
click at [88, 234] on div at bounding box center [381, 1] width 763 height 639
drag, startPoint x: 99, startPoint y: 230, endPoint x: 100, endPoint y: 222, distance: 8.4
click at [100, 222] on div at bounding box center [381, 1] width 763 height 639
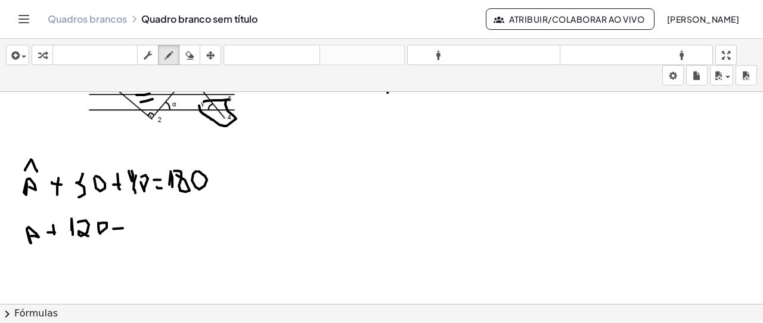
drag, startPoint x: 123, startPoint y: 227, endPoint x: 113, endPoint y: 231, distance: 10.7
click at [123, 227] on div at bounding box center [381, 1] width 763 height 639
drag, startPoint x: 113, startPoint y: 231, endPoint x: 122, endPoint y: 231, distance: 8.9
click at [122, 231] on div at bounding box center [381, 1] width 763 height 639
drag, startPoint x: 132, startPoint y: 222, endPoint x: 135, endPoint y: 230, distance: 8.9
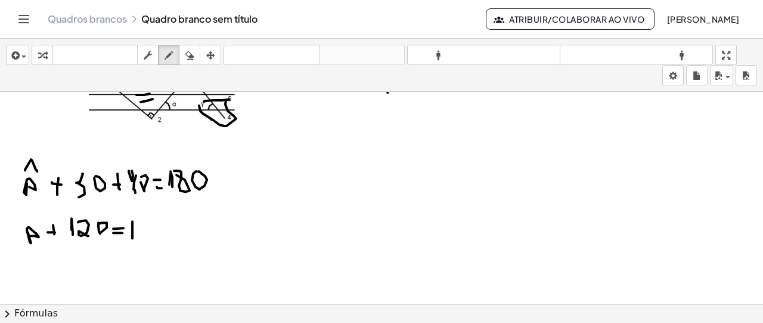
click at [131, 237] on div at bounding box center [381, 1] width 763 height 639
click at [142, 219] on div at bounding box center [381, 1] width 763 height 639
click at [150, 225] on div at bounding box center [381, 1] width 763 height 639
drag, startPoint x: 37, startPoint y: 271, endPoint x: 40, endPoint y: 264, distance: 7.7
click at [35, 264] on div at bounding box center [381, 1] width 763 height 639
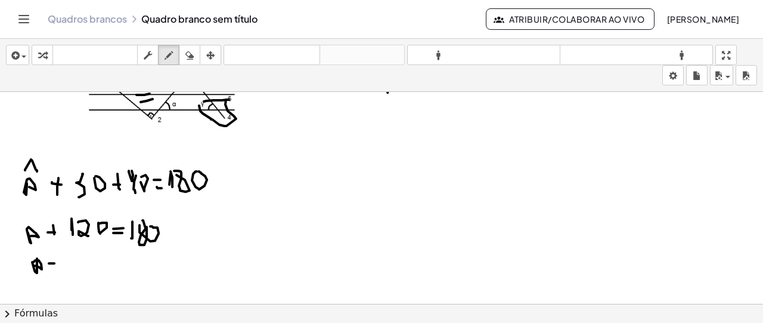
click at [54, 262] on div at bounding box center [381, 1] width 763 height 639
click at [57, 266] on div at bounding box center [381, 1] width 763 height 639
drag, startPoint x: 68, startPoint y: 265, endPoint x: 77, endPoint y: 262, distance: 9.8
click at [72, 275] on div at bounding box center [381, 1] width 763 height 639
click at [82, 254] on div at bounding box center [381, 1] width 763 height 639
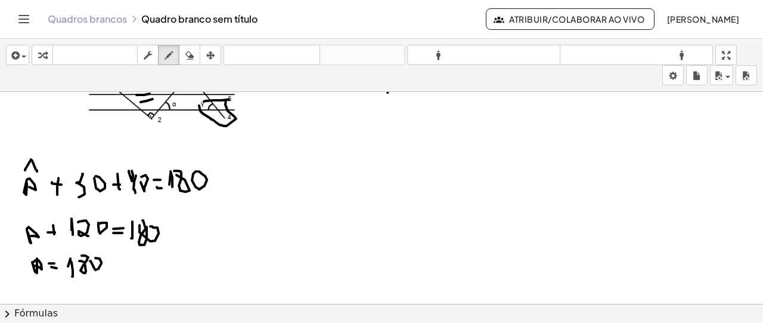
click at [93, 256] on div at bounding box center [381, 1] width 763 height 639
drag, startPoint x: 111, startPoint y: 263, endPoint x: 121, endPoint y: 263, distance: 9.5
click at [116, 263] on div at bounding box center [381, 1] width 763 height 639
click at [126, 280] on div at bounding box center [381, 1] width 763 height 639
drag, startPoint x: 136, startPoint y: 261, endPoint x: 145, endPoint y: 272, distance: 15.3
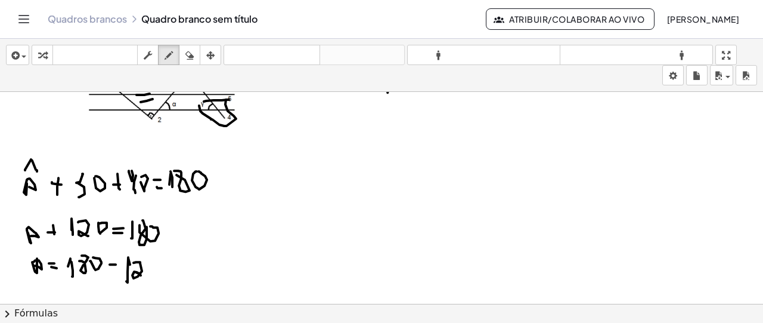
click at [142, 274] on div at bounding box center [381, 1] width 763 height 639
drag, startPoint x: 147, startPoint y: 268, endPoint x: 145, endPoint y: 245, distance: 23.3
click at [149, 263] on div at bounding box center [381, 1] width 763 height 639
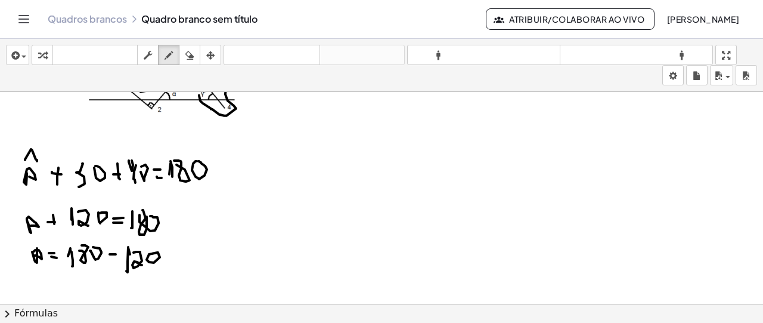
scroll to position [426, 0]
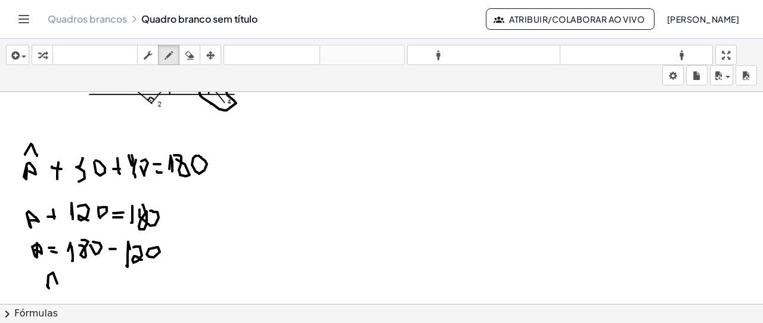
click at [48, 280] on div at bounding box center [381, 92] width 763 height 852
click at [64, 277] on div at bounding box center [381, 92] width 763 height 852
click at [67, 279] on div at bounding box center [381, 92] width 763 height 852
click at [78, 282] on div at bounding box center [381, 92] width 763 height 852
click at [91, 274] on div at bounding box center [381, 92] width 763 height 852
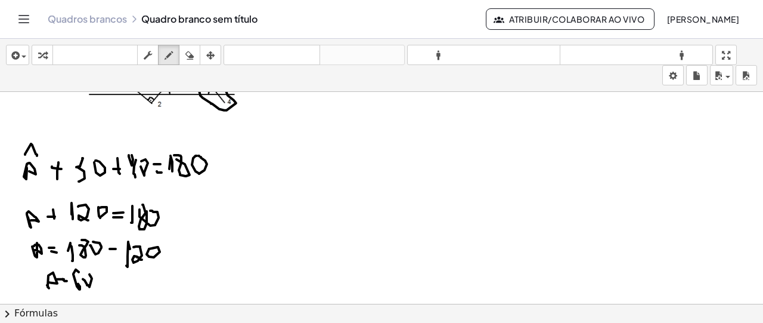
click at [85, 272] on div at bounding box center [381, 92] width 763 height 852
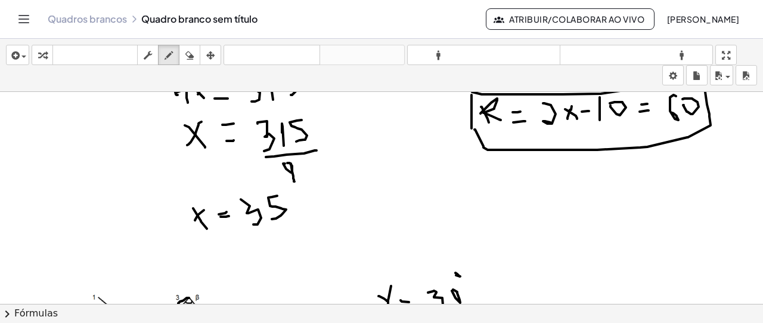
scroll to position [306, 0]
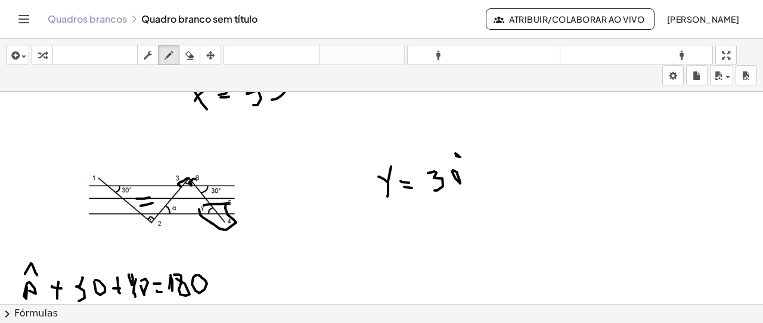
click at [195, 177] on div at bounding box center [381, 211] width 763 height 852
click at [182, 60] on div "button" at bounding box center [189, 55] width 15 height 14
click at [201, 179] on div at bounding box center [381, 211] width 763 height 852
click at [176, 55] on div "button" at bounding box center [168, 55] width 15 height 14
drag, startPoint x: 179, startPoint y: 183, endPoint x: 186, endPoint y: 177, distance: 9.3
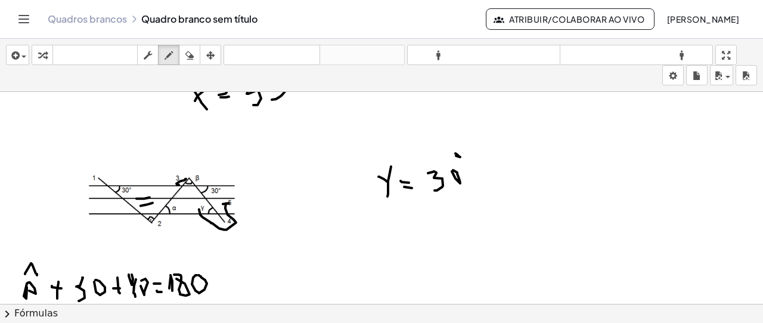
click at [186, 177] on div at bounding box center [381, 211] width 763 height 852
click at [190, 182] on div at bounding box center [381, 211] width 763 height 852
click at [193, 180] on div at bounding box center [381, 211] width 763 height 852
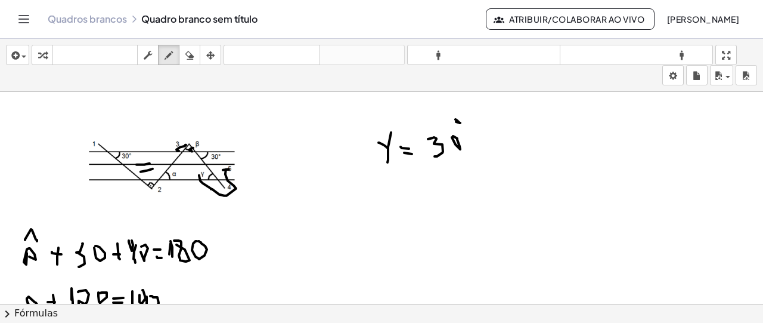
scroll to position [366, 0]
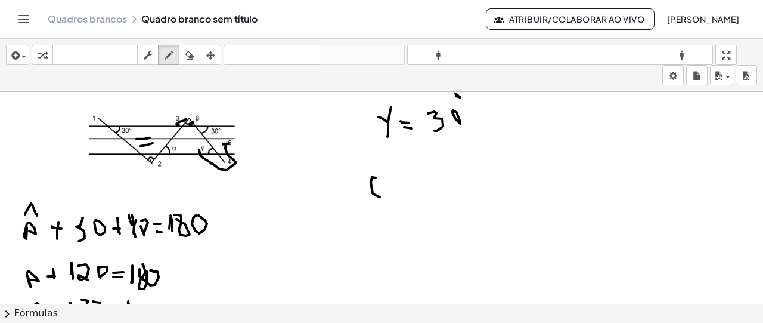
drag, startPoint x: 376, startPoint y: 176, endPoint x: 374, endPoint y: 193, distance: 16.8
click at [374, 193] on div at bounding box center [381, 152] width 763 height 852
drag, startPoint x: 373, startPoint y: 185, endPoint x: 385, endPoint y: 190, distance: 12.3
click at [379, 191] on div at bounding box center [381, 152] width 763 height 852
drag, startPoint x: 391, startPoint y: 185, endPoint x: 396, endPoint y: 180, distance: 7.6
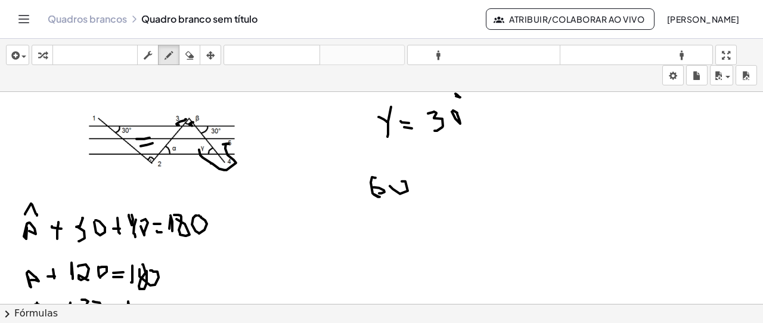
click at [396, 180] on div at bounding box center [381, 152] width 763 height 852
click at [193, 61] on icon "button" at bounding box center [189, 55] width 8 height 14
drag, startPoint x: 373, startPoint y: 191, endPoint x: 389, endPoint y: 191, distance: 15.5
click at [389, 191] on div at bounding box center [381, 152] width 763 height 852
click at [166, 55] on icon "button" at bounding box center [169, 55] width 8 height 14
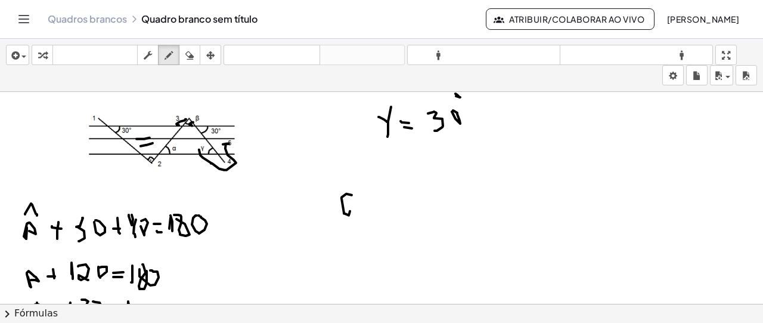
drag, startPoint x: 346, startPoint y: 192, endPoint x: 348, endPoint y: 209, distance: 17.3
click at [348, 209] on div at bounding box center [381, 152] width 763 height 852
drag, startPoint x: 356, startPoint y: 201, endPoint x: 362, endPoint y: 202, distance: 6.0
click at [362, 202] on div at bounding box center [381, 152] width 763 height 852
drag, startPoint x: 380, startPoint y: 209, endPoint x: 386, endPoint y: 207, distance: 6.4
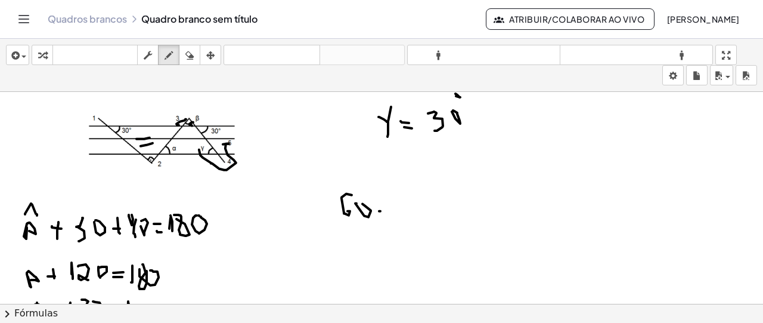
click at [387, 208] on div at bounding box center [381, 152] width 763 height 852
drag, startPoint x: 383, startPoint y: 200, endPoint x: 389, endPoint y: 212, distance: 12.5
click at [389, 212] on div at bounding box center [381, 152] width 763 height 852
drag, startPoint x: 404, startPoint y: 194, endPoint x: 403, endPoint y: 210, distance: 15.5
click at [402, 210] on div at bounding box center [381, 152] width 763 height 852
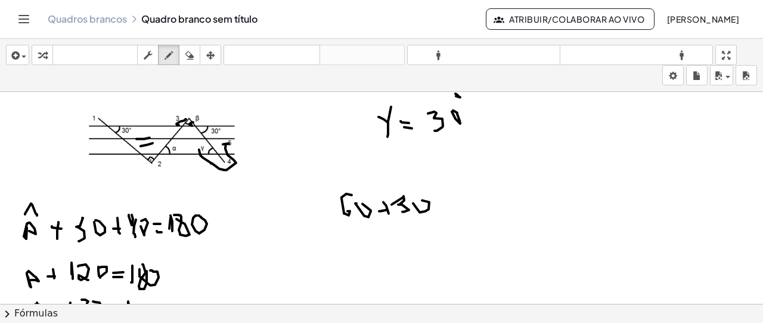
click at [417, 199] on div at bounding box center [381, 152] width 763 height 852
drag, startPoint x: 437, startPoint y: 203, endPoint x: 445, endPoint y: 203, distance: 7.7
click at [445, 203] on div at bounding box center [381, 152] width 763 height 852
click at [441, 202] on div at bounding box center [381, 152] width 763 height 852
drag, startPoint x: 442, startPoint y: 197, endPoint x: 442, endPoint y: 206, distance: 8.3
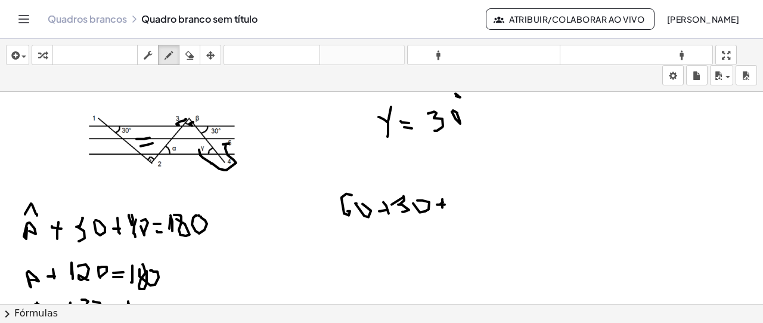
click at [442, 206] on div at bounding box center [381, 152] width 763 height 852
click at [467, 197] on div at bounding box center [381, 152] width 763 height 852
click at [473, 193] on div at bounding box center [381, 152] width 763 height 852
drag, startPoint x: 475, startPoint y: 181, endPoint x: 470, endPoint y: 185, distance: 6.3
click at [470, 185] on div at bounding box center [381, 152] width 763 height 852
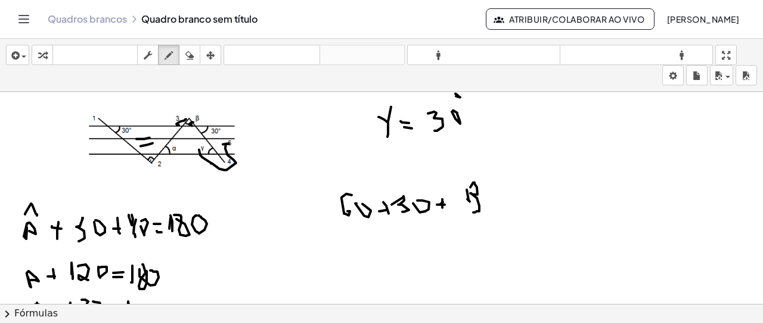
drag, startPoint x: 470, startPoint y: 191, endPoint x: 473, endPoint y: 210, distance: 19.3
click at [473, 210] on div at bounding box center [381, 152] width 763 height 852
drag, startPoint x: 504, startPoint y: 196, endPoint x: 499, endPoint y: 202, distance: 7.6
click at [504, 196] on div at bounding box center [381, 152] width 763 height 852
drag, startPoint x: 503, startPoint y: 209, endPoint x: 520, endPoint y: 203, distance: 17.7
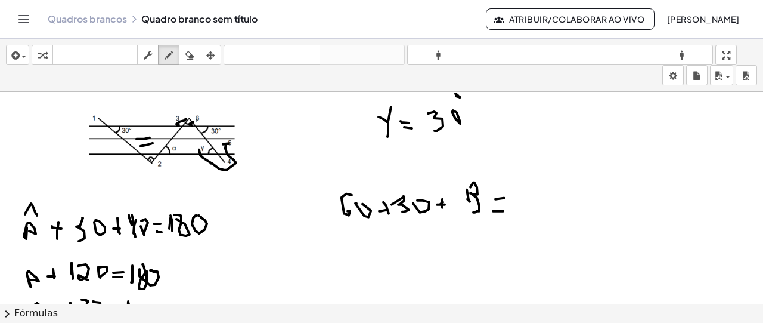
click at [507, 209] on div at bounding box center [381, 152] width 763 height 852
drag, startPoint x: 520, startPoint y: 203, endPoint x: 517, endPoint y: 216, distance: 13.3
click at [517, 216] on div at bounding box center [381, 152] width 763 height 852
drag, startPoint x: 536, startPoint y: 192, endPoint x: 542, endPoint y: 193, distance: 6.6
click at [542, 193] on div at bounding box center [381, 152] width 763 height 852
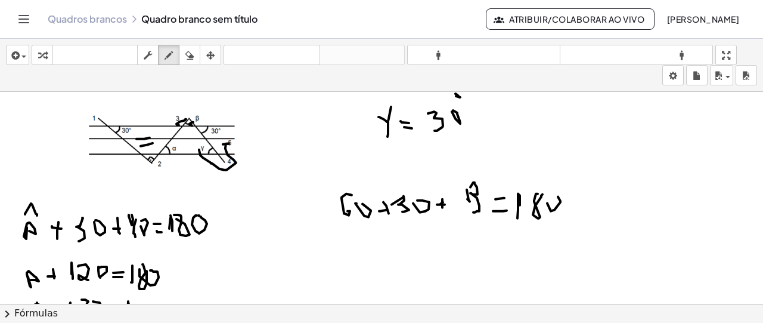
drag, startPoint x: 551, startPoint y: 209, endPoint x: 538, endPoint y: 196, distance: 19.0
click at [551, 197] on div at bounding box center [381, 152] width 763 height 852
drag, startPoint x: 374, startPoint y: 234, endPoint x: 382, endPoint y: 234, distance: 7.2
click at [382, 234] on div at bounding box center [381, 152] width 763 height 852
click at [387, 253] on div at bounding box center [381, 152] width 763 height 852
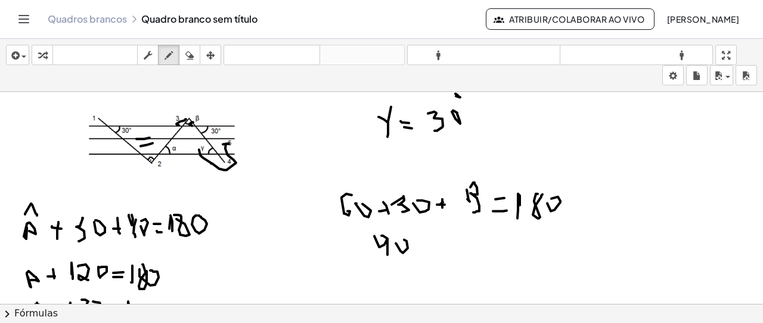
drag, startPoint x: 401, startPoint y: 249, endPoint x: 402, endPoint y: 238, distance: 11.4
click at [403, 238] on div at bounding box center [381, 152] width 763 height 852
drag, startPoint x: 417, startPoint y: 247, endPoint x: 427, endPoint y: 241, distance: 10.9
click at [427, 245] on div at bounding box center [381, 152] width 763 height 852
drag, startPoint x: 427, startPoint y: 237, endPoint x: 428, endPoint y: 249, distance: 11.4
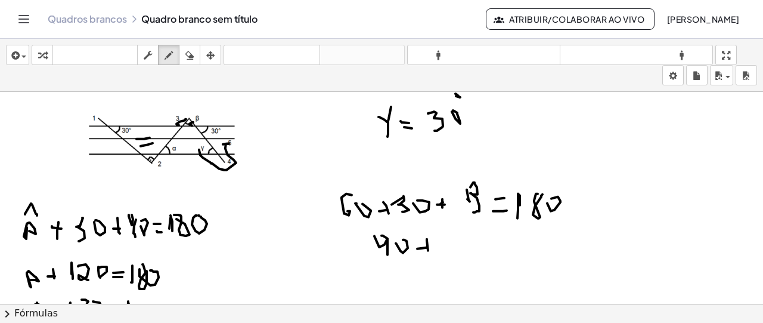
click at [428, 249] on div at bounding box center [381, 152] width 763 height 852
drag, startPoint x: 439, startPoint y: 247, endPoint x: 441, endPoint y: 256, distance: 9.1
click at [441, 256] on div at bounding box center [381, 152] width 763 height 852
click at [465, 241] on div at bounding box center [381, 152] width 763 height 852
drag, startPoint x: 459, startPoint y: 249, endPoint x: 473, endPoint y: 248, distance: 14.3
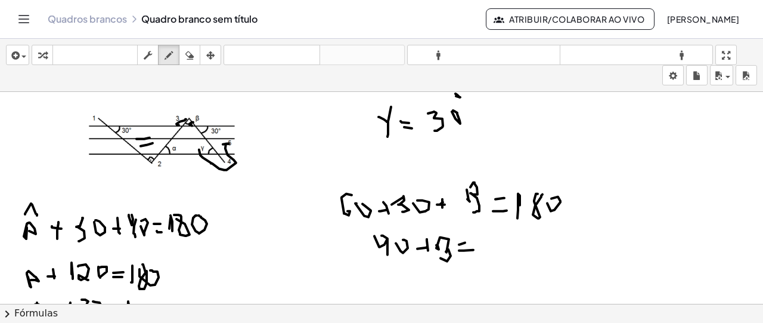
click at [473, 248] on div at bounding box center [381, 152] width 763 height 852
click at [486, 251] on div at bounding box center [381, 152] width 763 height 852
click at [506, 230] on div at bounding box center [381, 152] width 763 height 852
drag, startPoint x: 508, startPoint y: 239, endPoint x: 515, endPoint y: 237, distance: 7.5
click at [515, 237] on div at bounding box center [381, 152] width 763 height 852
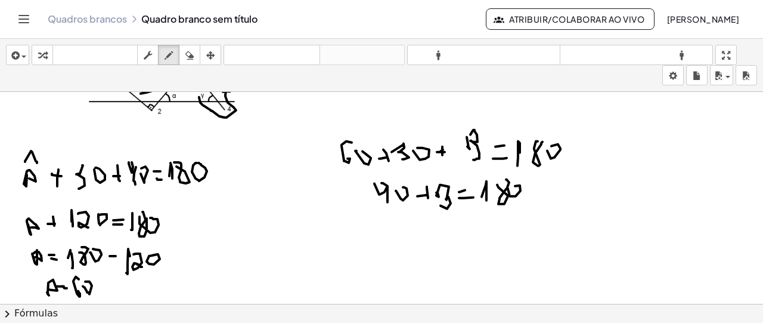
scroll to position [426, 0]
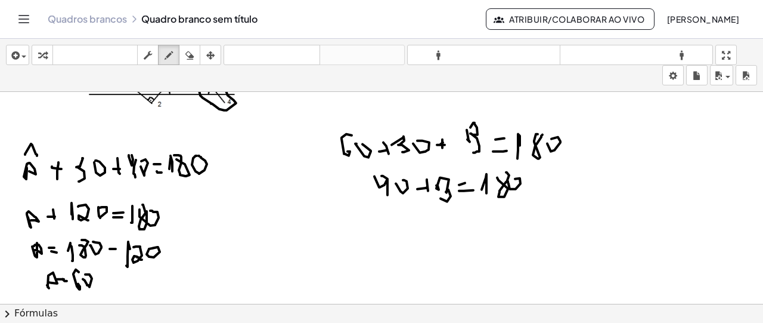
drag, startPoint x: 385, startPoint y: 217, endPoint x: 387, endPoint y: 230, distance: 12.9
click at [389, 230] on div at bounding box center [381, 92] width 763 height 852
drag, startPoint x: 387, startPoint y: 215, endPoint x: 393, endPoint y: 241, distance: 26.9
click at [393, 241] on div at bounding box center [381, 92] width 763 height 852
click at [428, 222] on div at bounding box center [381, 92] width 763 height 852
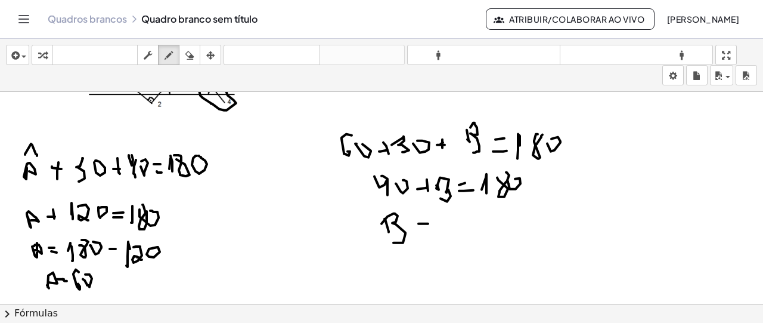
drag, startPoint x: 423, startPoint y: 229, endPoint x: 432, endPoint y: 229, distance: 8.9
click at [432, 229] on div at bounding box center [381, 92] width 763 height 852
click at [452, 238] on div at bounding box center [381, 92] width 763 height 852
click at [463, 212] on div at bounding box center [381, 92] width 763 height 852
click at [480, 219] on div at bounding box center [381, 92] width 763 height 852
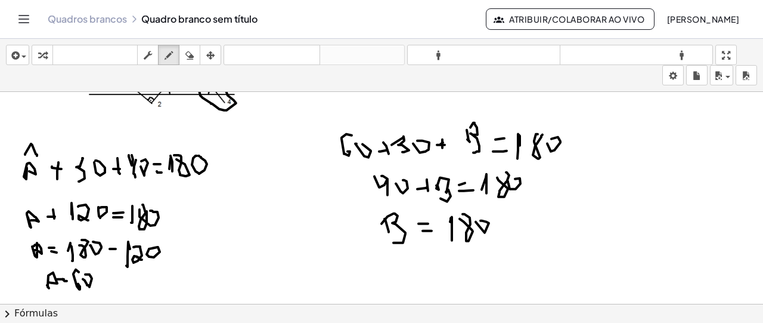
click at [503, 222] on div at bounding box center [381, 92] width 763 height 852
click at [513, 210] on div at bounding box center [381, 92] width 763 height 852
click at [521, 228] on div at bounding box center [381, 92] width 763 height 852
click at [536, 212] on div at bounding box center [381, 92] width 763 height 852
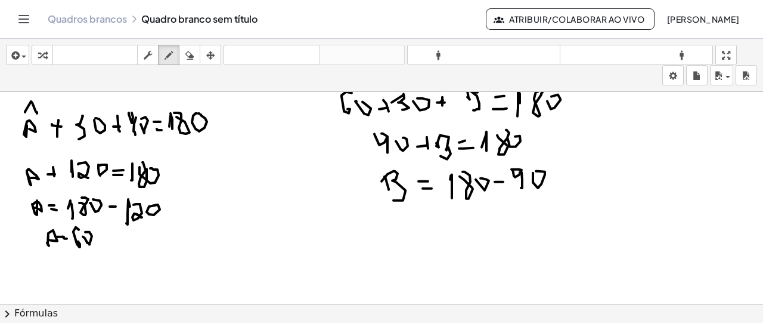
scroll to position [485, 0]
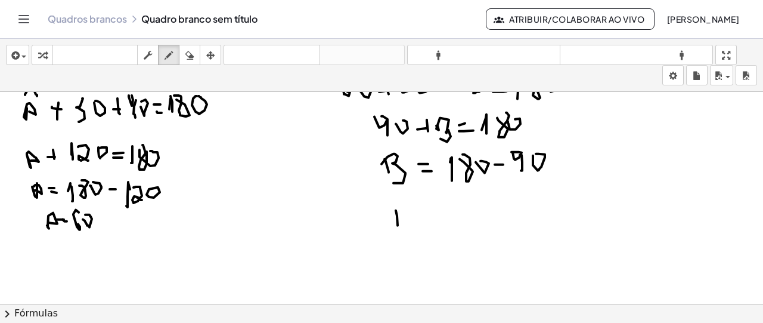
click at [398, 224] on div at bounding box center [381, 33] width 763 height 852
click at [399, 230] on div at bounding box center [381, 33] width 763 height 852
click at [421, 210] on div at bounding box center [381, 33] width 763 height 852
click at [426, 215] on div at bounding box center [381, 33] width 763 height 852
click at [445, 202] on div at bounding box center [381, 33] width 763 height 852
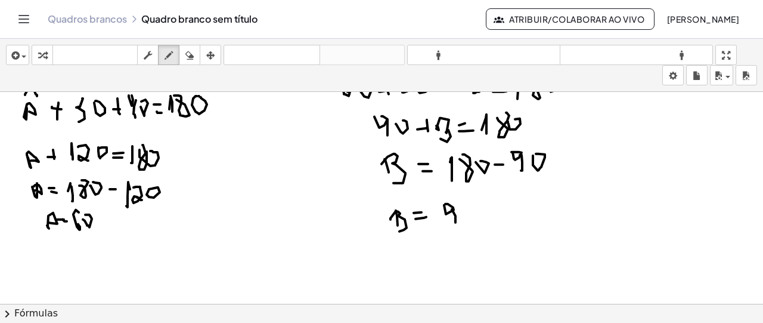
click at [455, 221] on div at bounding box center [381, 33] width 763 height 852
click at [463, 211] on div at bounding box center [381, 33] width 763 height 852
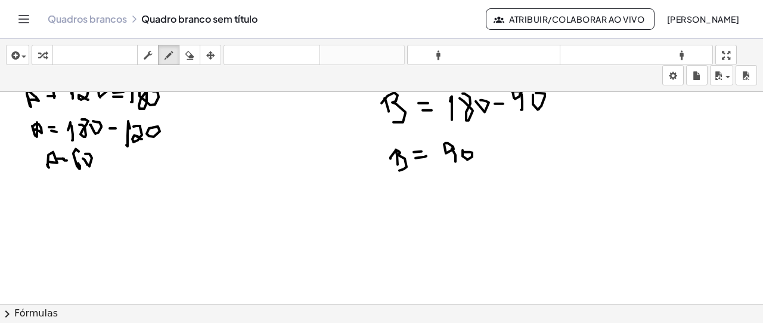
scroll to position [604, 0]
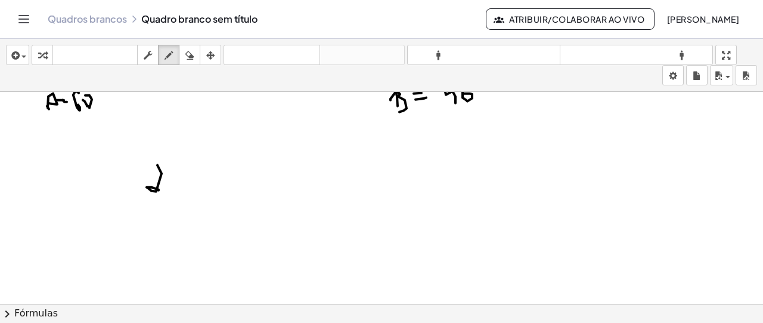
drag, startPoint x: 157, startPoint y: 163, endPoint x: 173, endPoint y: 184, distance: 26.4
click at [188, 60] on icon "button" at bounding box center [189, 55] width 8 height 14
drag, startPoint x: 172, startPoint y: 171, endPoint x: 161, endPoint y: 145, distance: 28.3
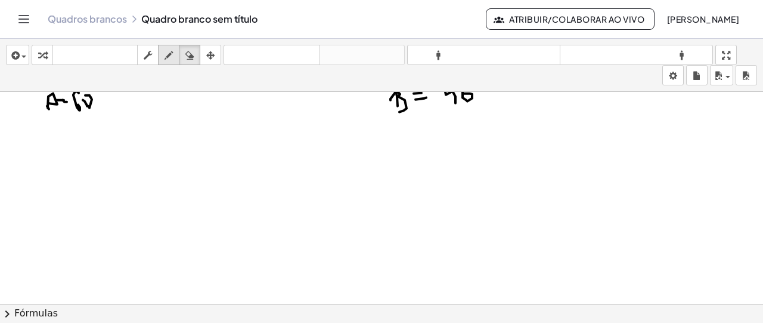
click at [160, 55] on button "empate" at bounding box center [168, 55] width 21 height 20
drag, startPoint x: 190, startPoint y: 184, endPoint x: 194, endPoint y: 176, distance: 8.8
click at [192, 54] on icon "button" at bounding box center [189, 55] width 8 height 14
drag, startPoint x: 185, startPoint y: 196, endPoint x: 164, endPoint y: 78, distance: 120.0
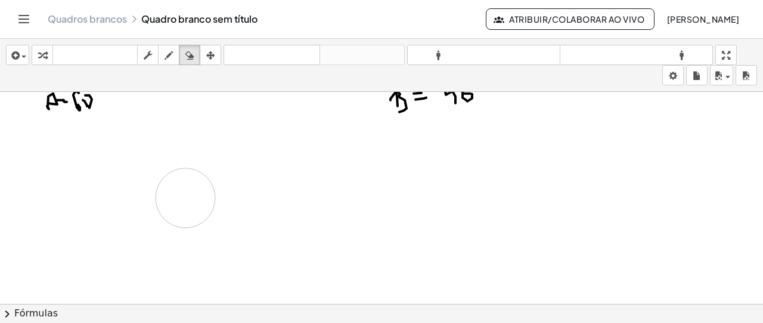
click at [166, 60] on icon "button" at bounding box center [169, 55] width 8 height 14
drag, startPoint x: 169, startPoint y: 181, endPoint x: 183, endPoint y: 184, distance: 14.2
drag, startPoint x: 183, startPoint y: 178, endPoint x: 192, endPoint y: 178, distance: 8.9
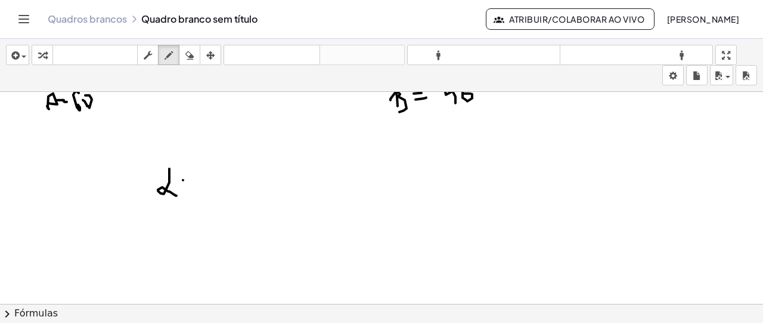
drag, startPoint x: 185, startPoint y: 190, endPoint x: 196, endPoint y: 190, distance: 10.7
click at [186, 61] on icon "button" at bounding box center [189, 55] width 8 height 14
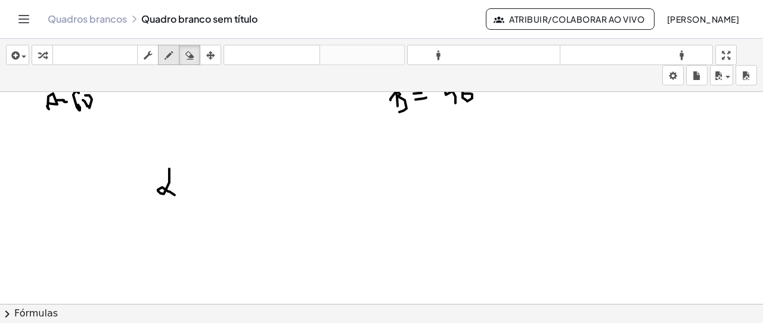
click at [173, 54] on div "button" at bounding box center [168, 55] width 15 height 14
drag, startPoint x: 191, startPoint y: 184, endPoint x: 200, endPoint y: 183, distance: 9.6
drag, startPoint x: 199, startPoint y: 176, endPoint x: 198, endPoint y: 190, distance: 13.8
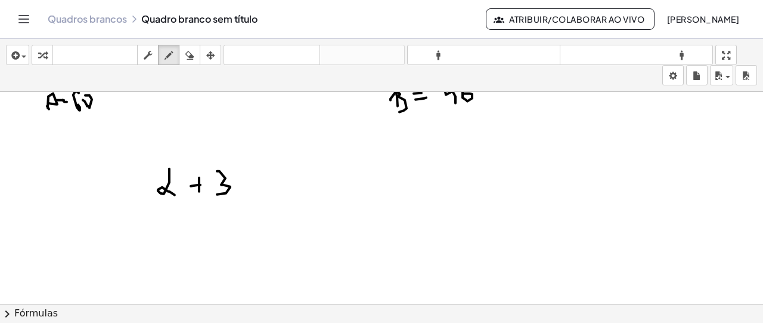
drag, startPoint x: 219, startPoint y: 169, endPoint x: 217, endPoint y: 193, distance: 23.4
drag, startPoint x: 238, startPoint y: 172, endPoint x: 259, endPoint y: 174, distance: 21.0
drag, startPoint x: 263, startPoint y: 179, endPoint x: 261, endPoint y: 173, distance: 6.2
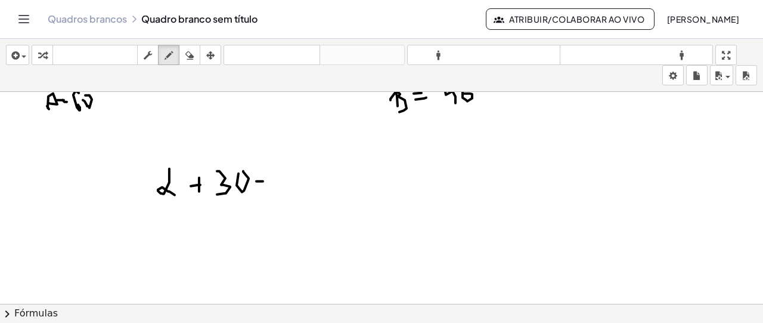
drag, startPoint x: 272, startPoint y: 167, endPoint x: 281, endPoint y: 189, distance: 24.0
drag, startPoint x: 289, startPoint y: 175, endPoint x: 312, endPoint y: 178, distance: 23.5
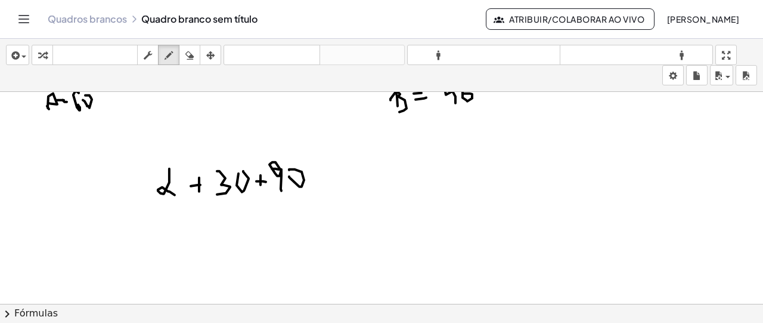
drag, startPoint x: 339, startPoint y: 163, endPoint x: 349, endPoint y: 169, distance: 12.3
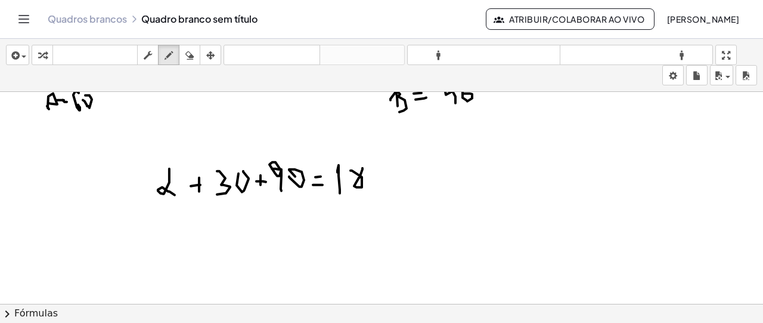
drag, startPoint x: 351, startPoint y: 169, endPoint x: 363, endPoint y: 169, distance: 12.5
drag, startPoint x: 188, startPoint y: 227, endPoint x: 198, endPoint y: 236, distance: 13.5
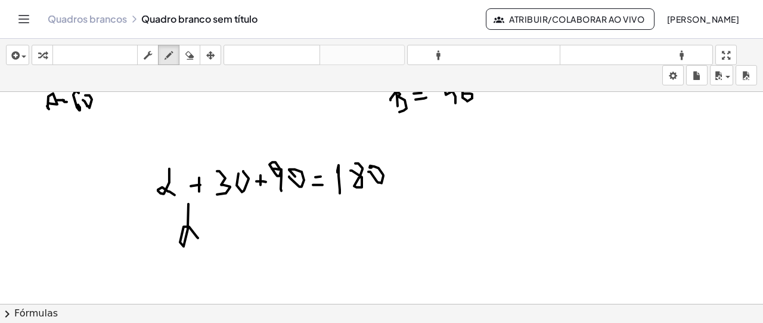
drag, startPoint x: 221, startPoint y: 226, endPoint x: 217, endPoint y: 235, distance: 10.4
drag, startPoint x: 217, startPoint y: 235, endPoint x: 225, endPoint y: 235, distance: 8.3
drag, startPoint x: 245, startPoint y: 231, endPoint x: 247, endPoint y: 248, distance: 17.5
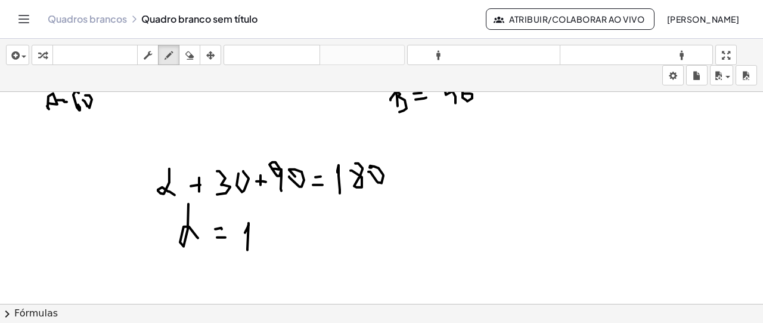
drag, startPoint x: 260, startPoint y: 227, endPoint x: 292, endPoint y: 247, distance: 38.0
drag, startPoint x: 277, startPoint y: 230, endPoint x: 294, endPoint y: 243, distance: 21.7
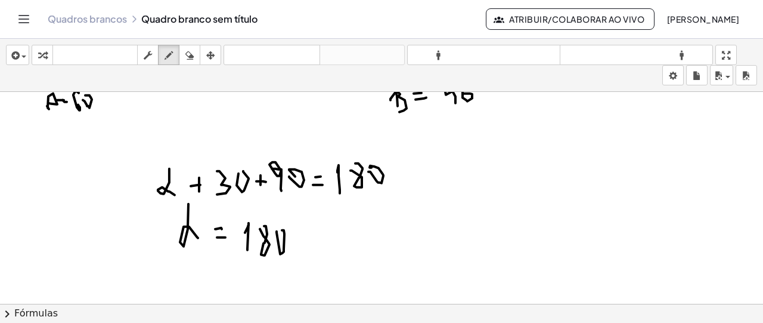
drag, startPoint x: 312, startPoint y: 239, endPoint x: 322, endPoint y: 240, distance: 10.2
drag, startPoint x: 328, startPoint y: 230, endPoint x: 341, endPoint y: 238, distance: 15.5
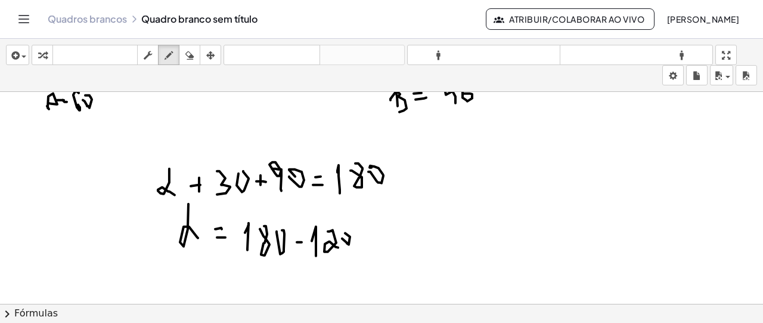
drag, startPoint x: 347, startPoint y: 241, endPoint x: 318, endPoint y: 233, distance: 29.8
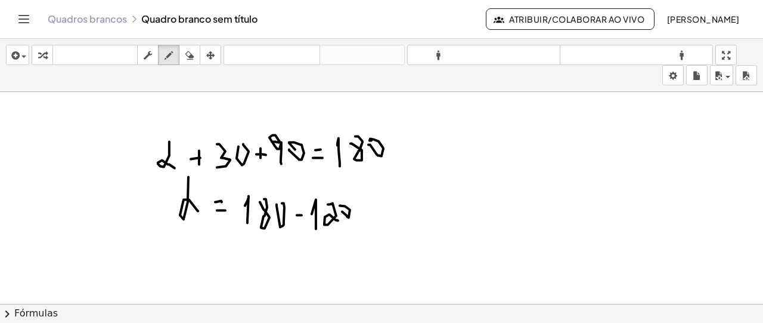
scroll to position [639, 0]
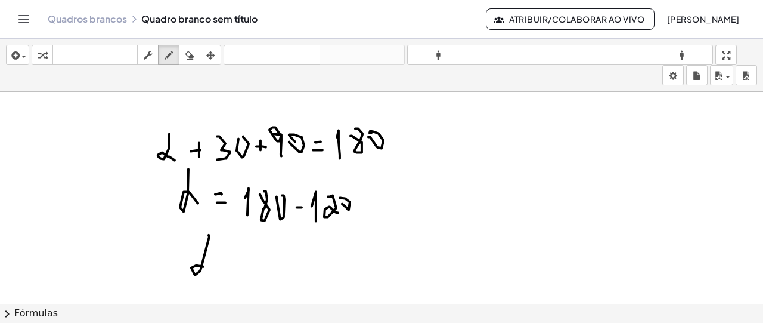
drag, startPoint x: 195, startPoint y: 274, endPoint x: 216, endPoint y: 265, distance: 22.5
drag, startPoint x: 228, startPoint y: 256, endPoint x: 221, endPoint y: 271, distance: 17.3
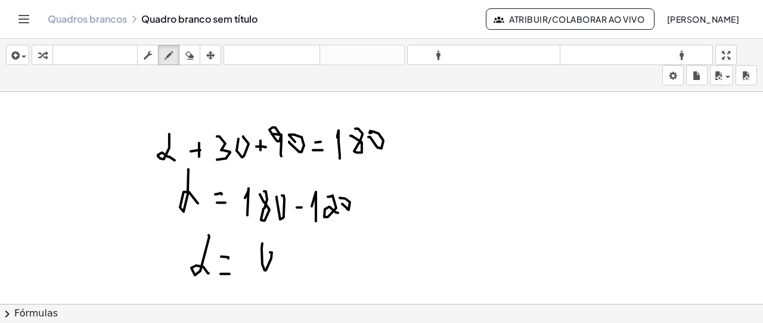
drag, startPoint x: 262, startPoint y: 247, endPoint x: 267, endPoint y: 256, distance: 10.4
drag, startPoint x: 279, startPoint y: 256, endPoint x: 287, endPoint y: 250, distance: 9.9
drag, startPoint x: 290, startPoint y: 241, endPoint x: 287, endPoint y: 232, distance: 10.0
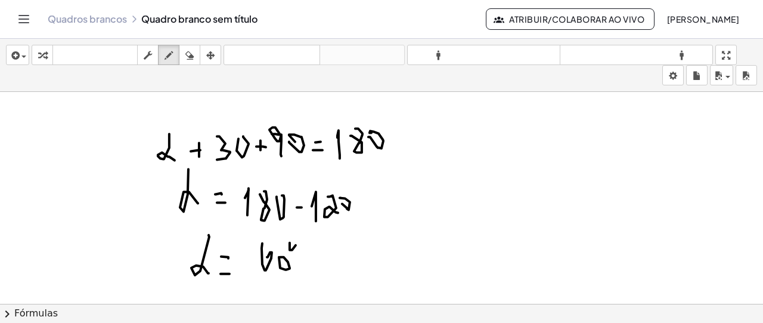
click at [194, 57] on icon "button" at bounding box center [189, 55] width 8 height 14
click at [172, 66] on div "inserir selecione uma: Expressão matemática Função Texto Vídeo do Youtube Gráfi…" at bounding box center [381, 65] width 763 height 53
click at [172, 65] on div "inserir selecione uma: Expressão matemática Função Texto Vídeo do Youtube Gráfi…" at bounding box center [381, 65] width 763 height 53
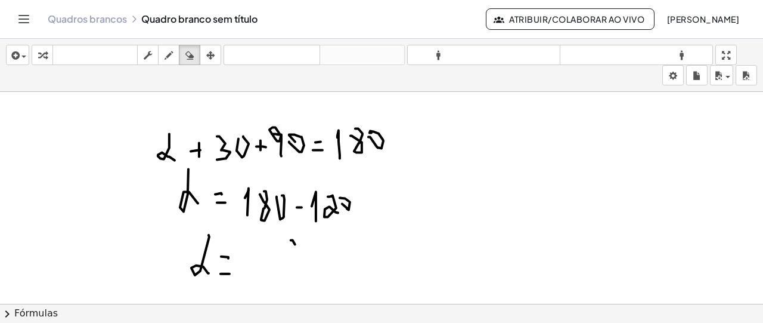
click at [170, 57] on icon "button" at bounding box center [169, 55] width 8 height 14
click at [191, 59] on icon "button" at bounding box center [189, 55] width 8 height 14
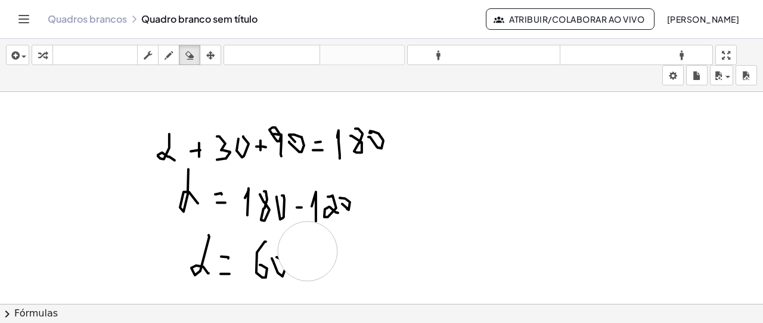
click at [176, 58] on div "button" at bounding box center [168, 55] width 15 height 14
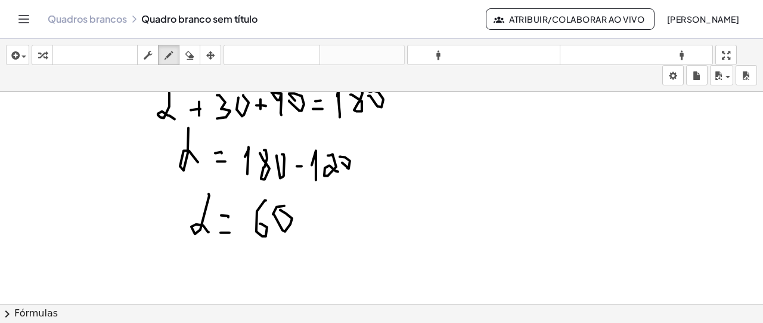
scroll to position [699, 0]
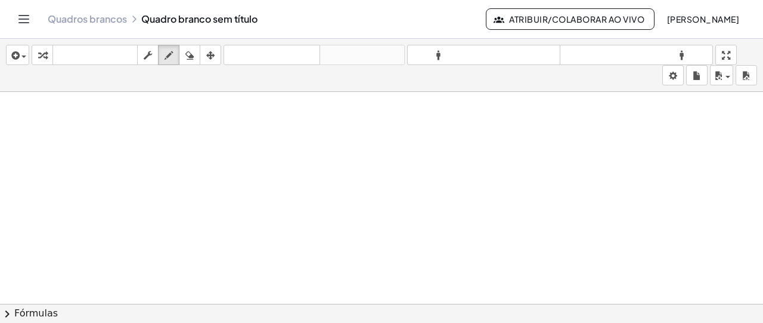
scroll to position [971, 0]
drag, startPoint x: 60, startPoint y: 132, endPoint x: 64, endPoint y: 162, distance: 30.2
drag, startPoint x: 70, startPoint y: 144, endPoint x: 75, endPoint y: 164, distance: 20.8
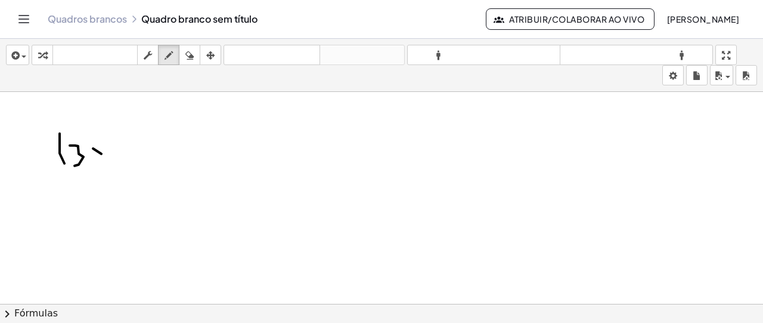
drag, startPoint x: 99, startPoint y: 146, endPoint x: 95, endPoint y: 152, distance: 7.0
drag, startPoint x: 138, startPoint y: 128, endPoint x: 155, endPoint y: 120, distance: 18.2
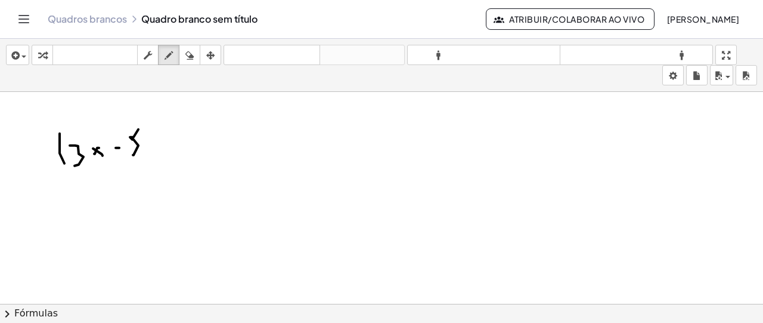
click at [182, 63] on button "apagar" at bounding box center [189, 55] width 21 height 20
drag, startPoint x: 144, startPoint y: 163, endPoint x: 145, endPoint y: 88, distance: 75.7
click at [161, 64] on div "inserir selecione uma: Expressão matemática Função Texto Vídeo do Youtube Gráfi…" at bounding box center [381, 65] width 763 height 53
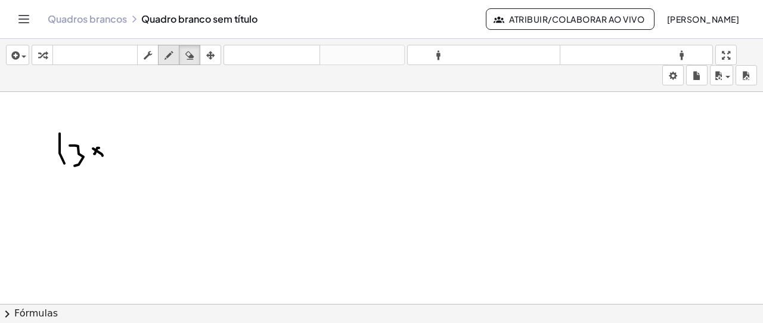
click at [175, 57] on div "button" at bounding box center [168, 55] width 15 height 14
drag, startPoint x: 136, startPoint y: 133, endPoint x: 133, endPoint y: 148, distance: 15.8
drag, startPoint x: 147, startPoint y: 124, endPoint x: 151, endPoint y: 149, distance: 25.5
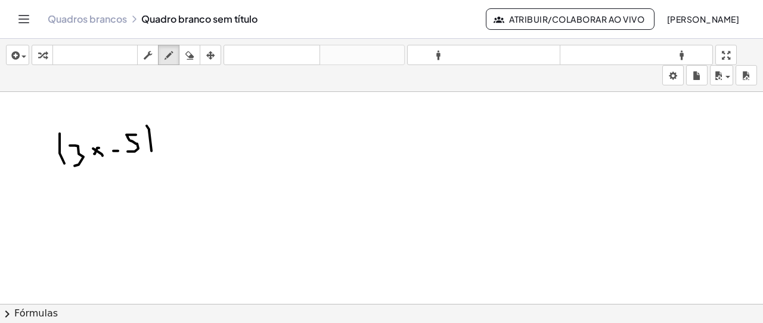
drag, startPoint x: 187, startPoint y: 117, endPoint x: 191, endPoint y: 148, distance: 31.2
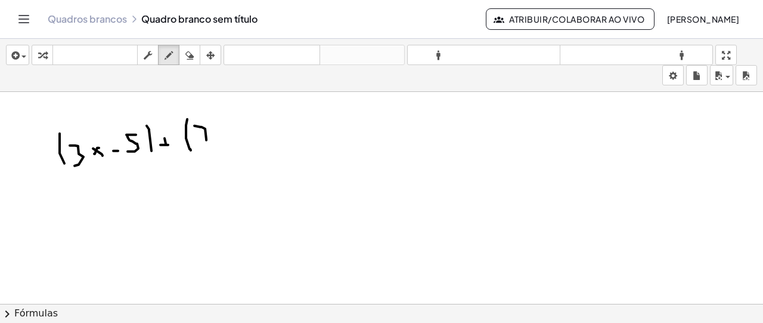
drag, startPoint x: 194, startPoint y: 124, endPoint x: 206, endPoint y: 144, distance: 23.0
drag, startPoint x: 202, startPoint y: 137, endPoint x: 210, endPoint y: 135, distance: 8.4
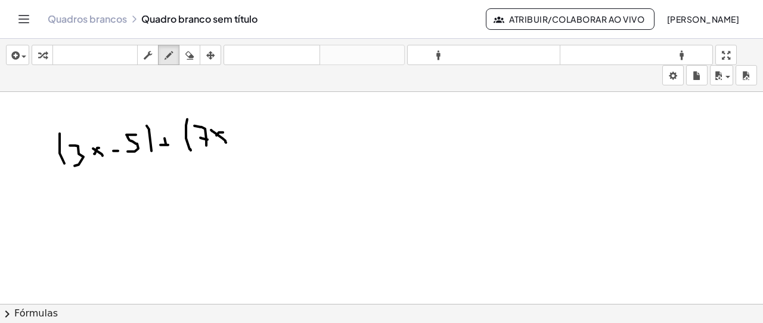
drag, startPoint x: 219, startPoint y: 131, endPoint x: 215, endPoint y: 138, distance: 8.6
drag, startPoint x: 242, startPoint y: 132, endPoint x: 238, endPoint y: 126, distance: 7.0
drag, startPoint x: 237, startPoint y: 124, endPoint x: 240, endPoint y: 138, distance: 13.9
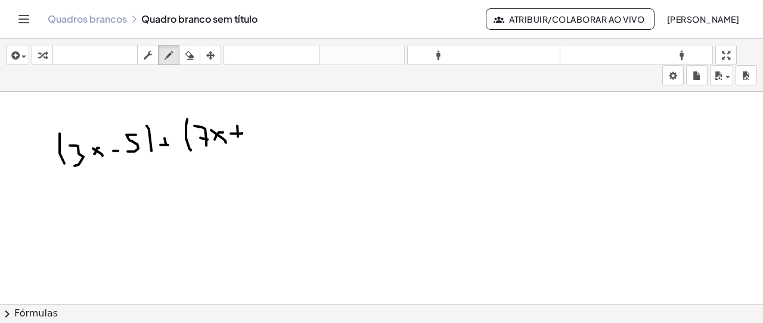
drag, startPoint x: 260, startPoint y: 121, endPoint x: 261, endPoint y: 132, distance: 11.4
drag, startPoint x: 268, startPoint y: 115, endPoint x: 278, endPoint y: 135, distance: 22.1
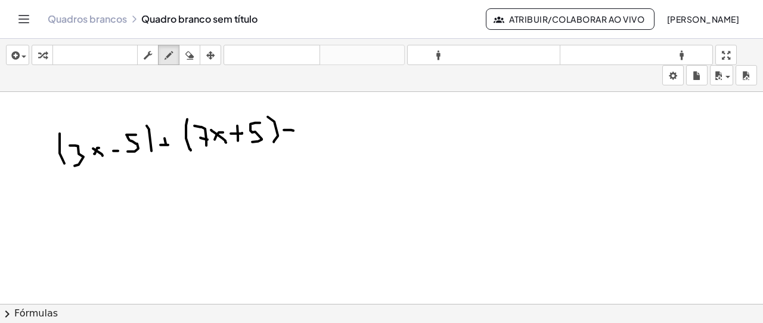
drag, startPoint x: 284, startPoint y: 128, endPoint x: 293, endPoint y: 129, distance: 9.6
drag, startPoint x: 304, startPoint y: 114, endPoint x: 309, endPoint y: 146, distance: 32.6
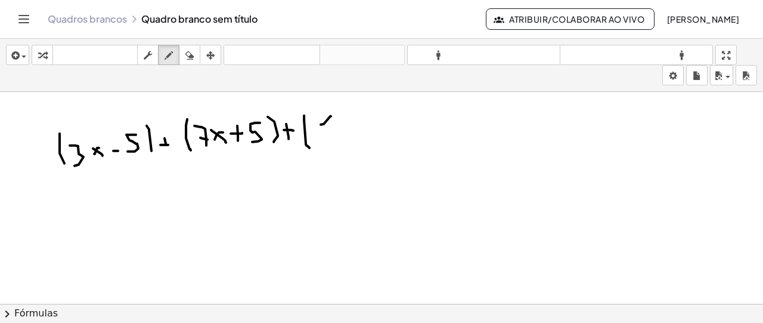
drag, startPoint x: 331, startPoint y: 114, endPoint x: 324, endPoint y: 126, distance: 13.6
drag, startPoint x: 330, startPoint y: 128, endPoint x: 324, endPoint y: 139, distance: 12.6
drag, startPoint x: 340, startPoint y: 123, endPoint x: 357, endPoint y: 125, distance: 17.3
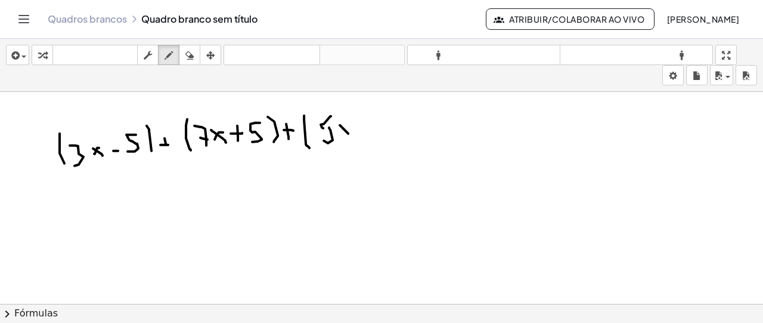
drag, startPoint x: 354, startPoint y: 121, endPoint x: 343, endPoint y: 133, distance: 16.0
drag, startPoint x: 366, startPoint y: 126, endPoint x: 368, endPoint y: 136, distance: 10.4
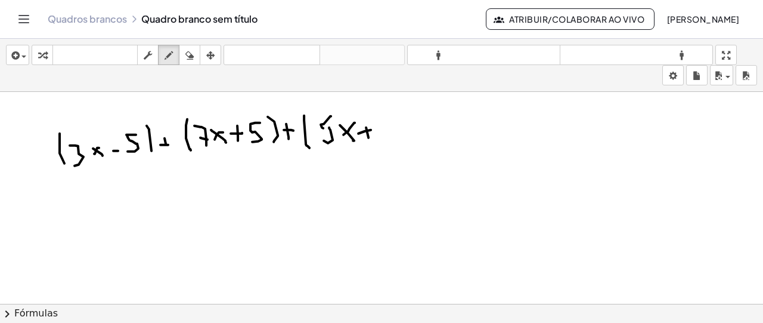
drag, startPoint x: 386, startPoint y: 116, endPoint x: 382, endPoint y: 132, distance: 15.9
drag, startPoint x: 399, startPoint y: 107, endPoint x: 402, endPoint y: 134, distance: 27.0
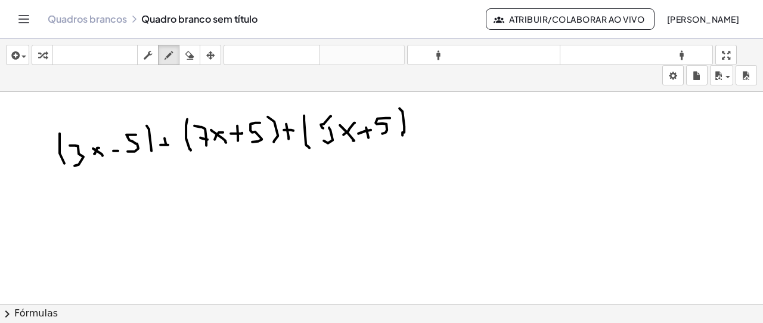
drag, startPoint x: 418, startPoint y: 123, endPoint x: 420, endPoint y: 134, distance: 10.9
drag, startPoint x: 440, startPoint y: 100, endPoint x: 446, endPoint y: 129, distance: 30.4
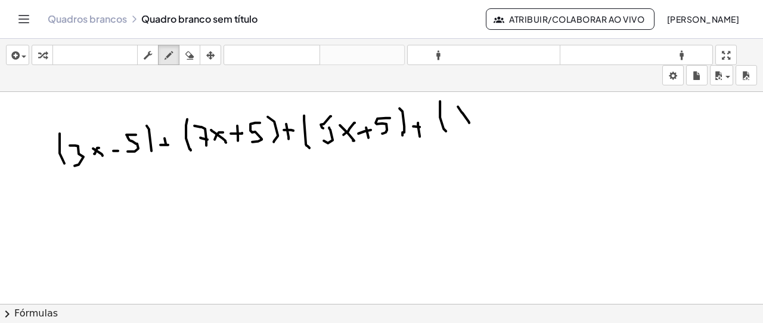
drag, startPoint x: 458, startPoint y: 105, endPoint x: 462, endPoint y: 132, distance: 27.1
drag, startPoint x: 467, startPoint y: 116, endPoint x: 460, endPoint y: 106, distance: 12.6
click at [187, 53] on icon "button" at bounding box center [189, 55] width 8 height 14
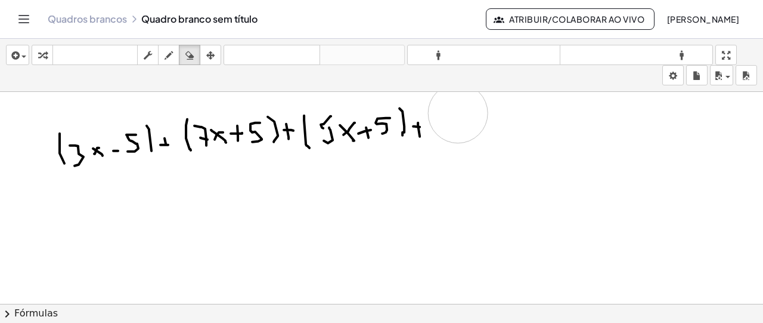
click at [174, 53] on div "button" at bounding box center [168, 55] width 15 height 14
drag, startPoint x: 442, startPoint y: 107, endPoint x: 455, endPoint y: 123, distance: 21.1
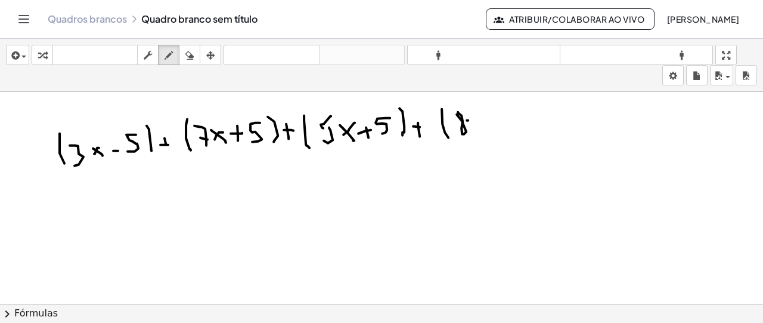
drag, startPoint x: 467, startPoint y: 119, endPoint x: 476, endPoint y: 122, distance: 9.4
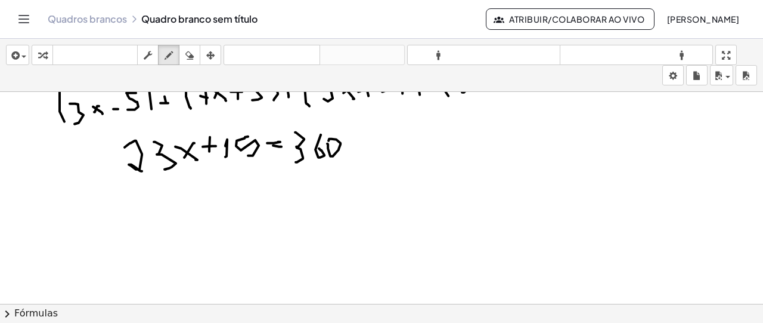
scroll to position [1031, 0]
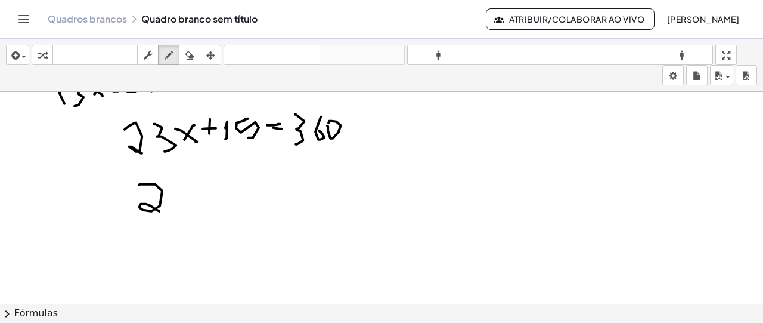
drag, startPoint x: 139, startPoint y: 183, endPoint x: 159, endPoint y: 209, distance: 33.1
drag, startPoint x: 182, startPoint y: 185, endPoint x: 179, endPoint y: 212, distance: 26.5
drag, startPoint x: 199, startPoint y: 190, endPoint x: 209, endPoint y: 188, distance: 10.3
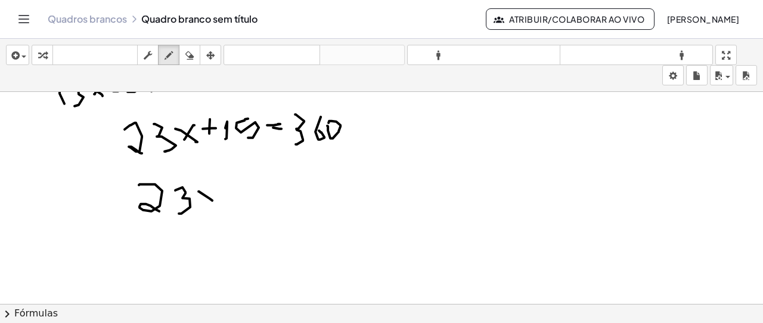
drag, startPoint x: 203, startPoint y: 194, endPoint x: 201, endPoint y: 201, distance: 7.8
drag, startPoint x: 222, startPoint y: 188, endPoint x: 233, endPoint y: 190, distance: 11.6
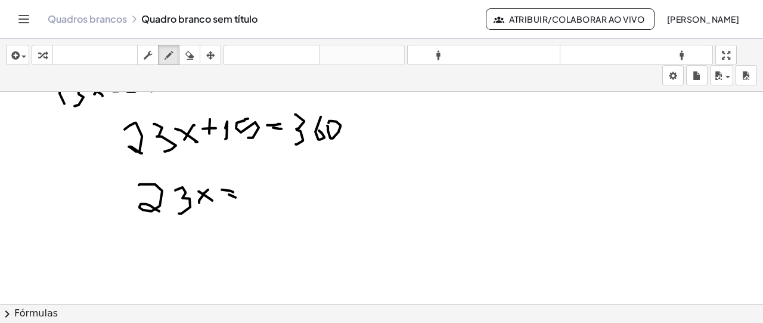
drag, startPoint x: 229, startPoint y: 193, endPoint x: 235, endPoint y: 196, distance: 7.2
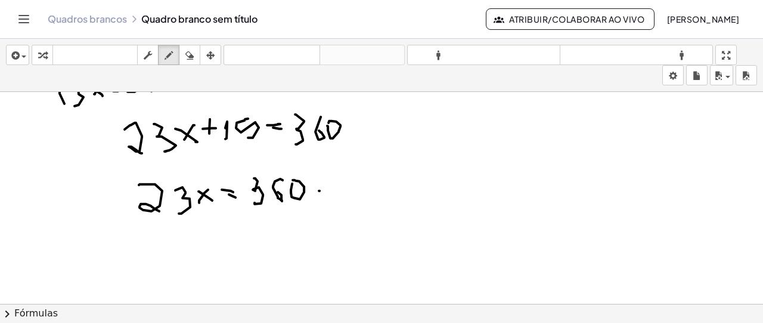
drag, startPoint x: 319, startPoint y: 189, endPoint x: 328, endPoint y: 189, distance: 9.5
drag, startPoint x: 343, startPoint y: 179, endPoint x: 343, endPoint y: 194, distance: 14.3
drag, startPoint x: 363, startPoint y: 176, endPoint x: 358, endPoint y: 193, distance: 17.4
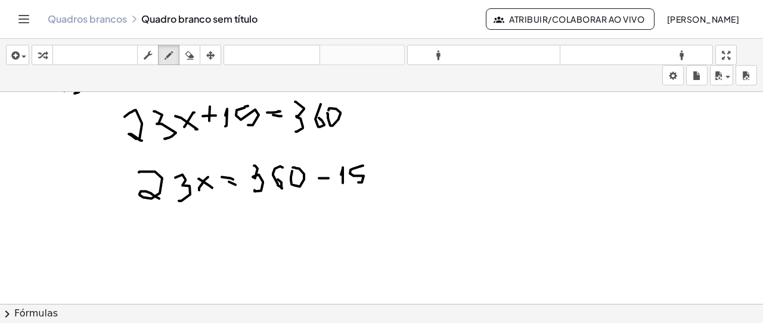
scroll to position [1065, 0]
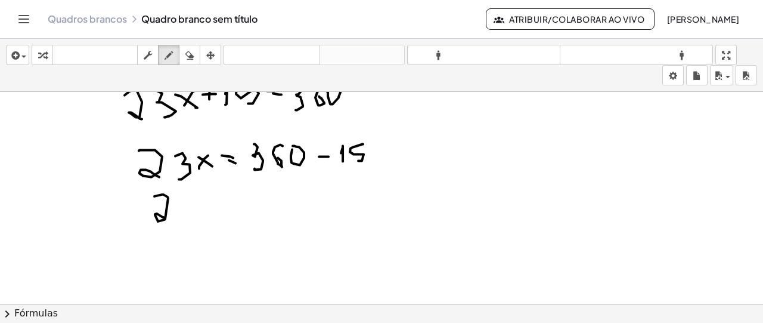
drag, startPoint x: 154, startPoint y: 194, endPoint x: 173, endPoint y: 216, distance: 28.3
drag, startPoint x: 182, startPoint y: 197, endPoint x: 188, endPoint y: 219, distance: 23.0
drag, startPoint x: 199, startPoint y: 197, endPoint x: 215, endPoint y: 202, distance: 16.8
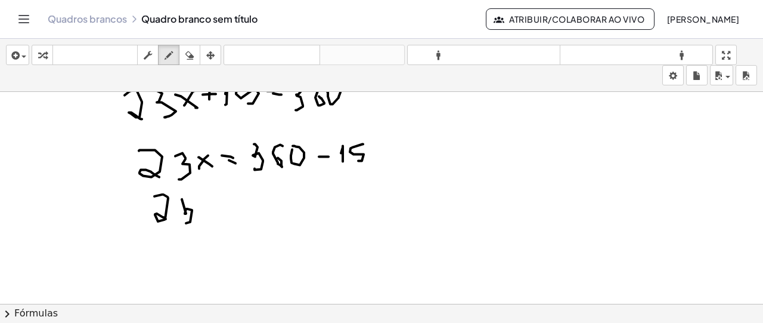
drag, startPoint x: 232, startPoint y: 199, endPoint x: 225, endPoint y: 212, distance: 14.4
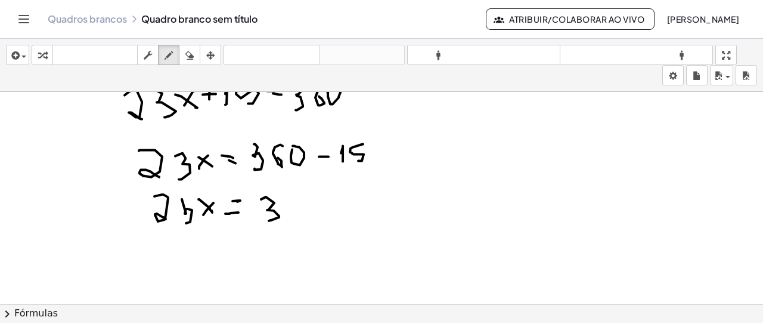
drag, startPoint x: 261, startPoint y: 197, endPoint x: 277, endPoint y: 212, distance: 21.1
drag, startPoint x: 286, startPoint y: 193, endPoint x: 310, endPoint y: 196, distance: 24.7
drag, startPoint x: 314, startPoint y: 191, endPoint x: 311, endPoint y: 206, distance: 14.5
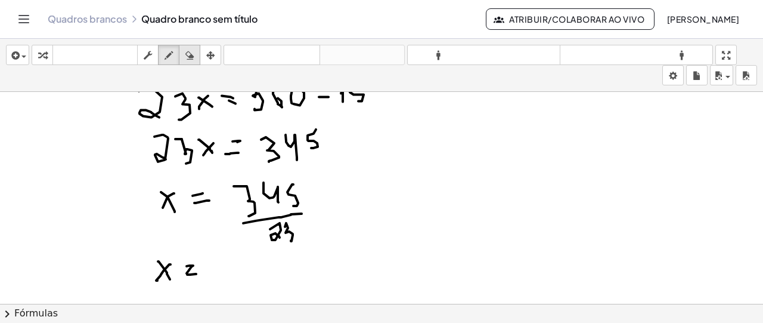
click at [194, 52] on icon "button" at bounding box center [189, 55] width 8 height 14
click at [171, 59] on icon "button" at bounding box center [169, 55] width 8 height 14
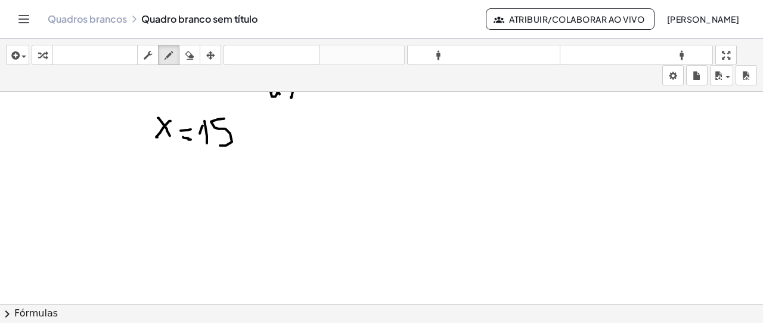
scroll to position [1278, 0]
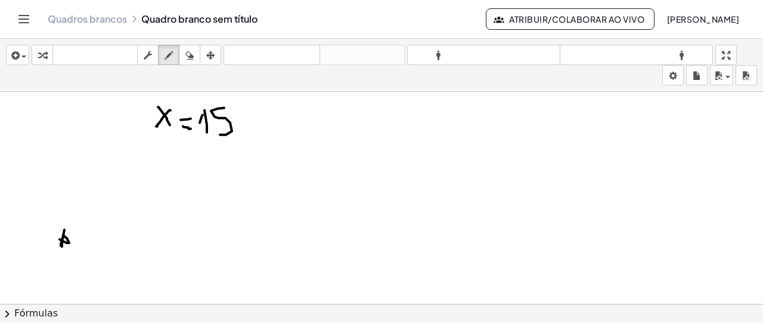
drag, startPoint x: 64, startPoint y: 228, endPoint x: 60, endPoint y: 238, distance: 10.7
drag, startPoint x: 108, startPoint y: 225, endPoint x: 116, endPoint y: 234, distance: 11.8
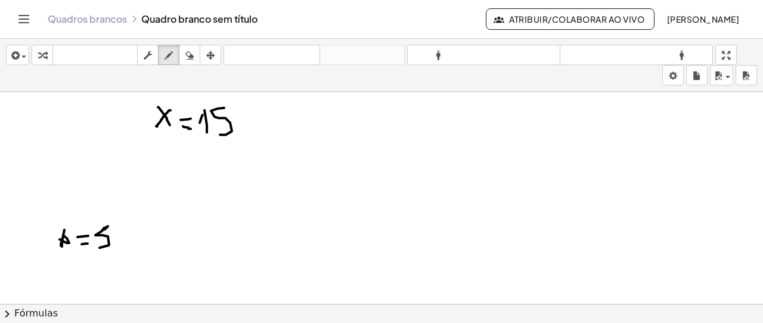
drag, startPoint x: 119, startPoint y: 228, endPoint x: 132, endPoint y: 234, distance: 14.4
drag, startPoint x: 132, startPoint y: 234, endPoint x: 168, endPoint y: 225, distance: 36.9
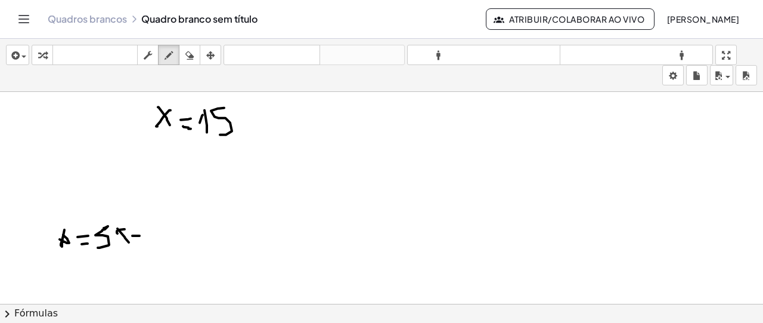
drag, startPoint x: 160, startPoint y: 221, endPoint x: 157, endPoint y: 240, distance: 19.9
drag, startPoint x: 179, startPoint y: 228, endPoint x: 185, endPoint y: 228, distance: 6.6
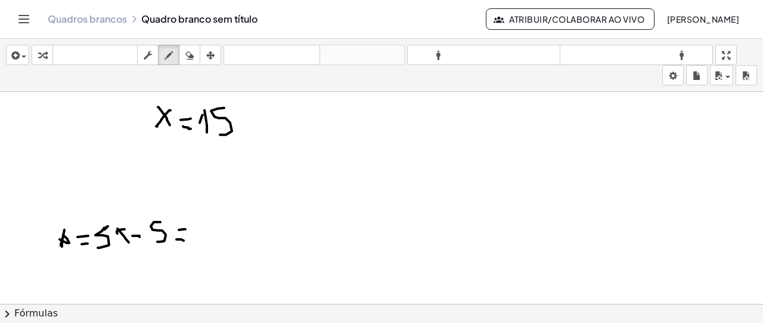
drag, startPoint x: 181, startPoint y: 238, endPoint x: 172, endPoint y: 213, distance: 26.8
drag, startPoint x: 206, startPoint y: 214, endPoint x: 224, endPoint y: 224, distance: 20.8
drag, startPoint x: 236, startPoint y: 215, endPoint x: 249, endPoint y: 230, distance: 19.9
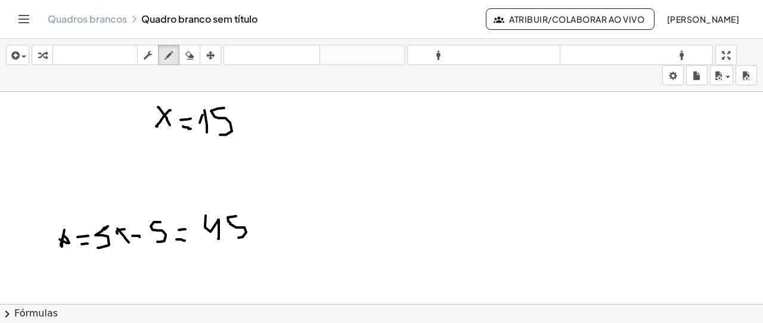
drag, startPoint x: 256, startPoint y: 224, endPoint x: 265, endPoint y: 224, distance: 8.9
drag, startPoint x: 289, startPoint y: 204, endPoint x: 285, endPoint y: 230, distance: 25.3
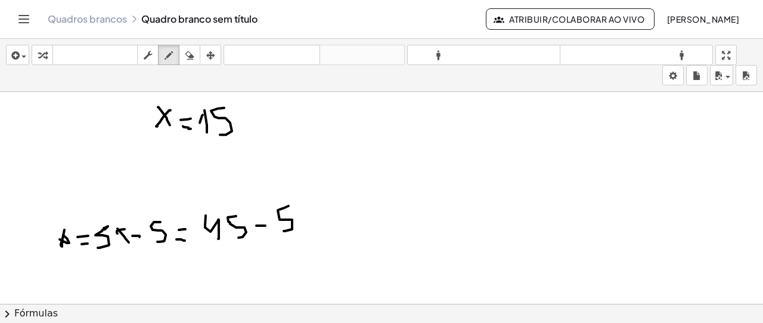
drag, startPoint x: 309, startPoint y: 217, endPoint x: 317, endPoint y: 219, distance: 8.0
drag, startPoint x: 328, startPoint y: 204, endPoint x: 332, endPoint y: 237, distance: 32.5
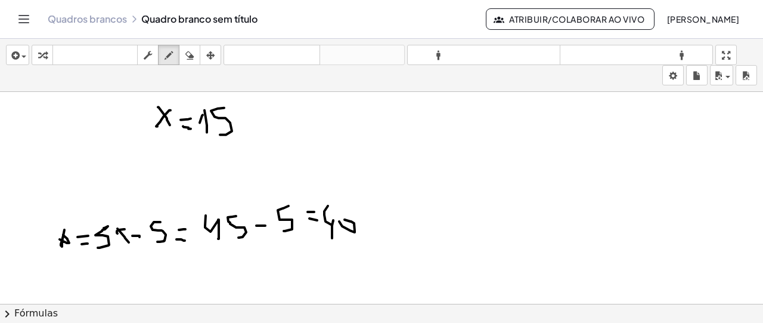
drag, startPoint x: 342, startPoint y: 225, endPoint x: 341, endPoint y: 218, distance: 6.7
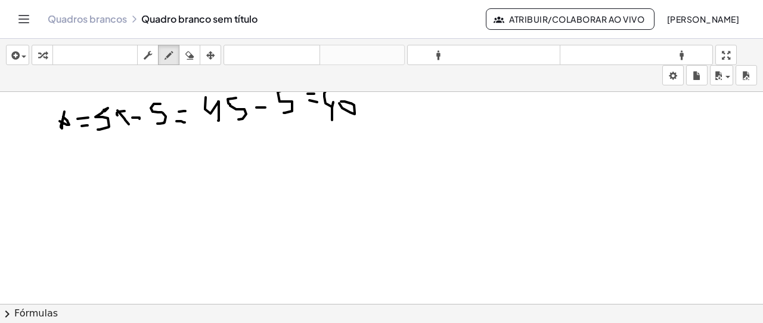
scroll to position [1397, 0]
drag, startPoint x: 63, startPoint y: 160, endPoint x: 61, endPoint y: 181, distance: 20.4
drag, startPoint x: 64, startPoint y: 159, endPoint x: 71, endPoint y: 183, distance: 24.7
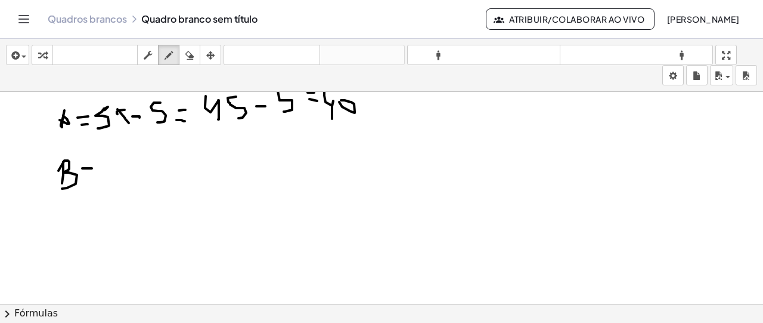
drag, startPoint x: 82, startPoint y: 167, endPoint x: 92, endPoint y: 167, distance: 9.5
drag, startPoint x: 108, startPoint y: 158, endPoint x: 108, endPoint y: 169, distance: 11.3
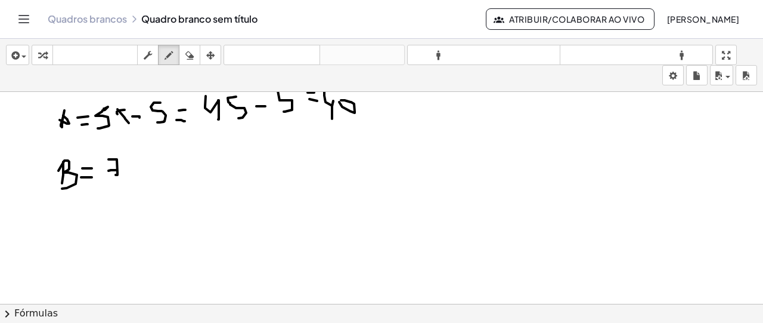
drag, startPoint x: 108, startPoint y: 169, endPoint x: 117, endPoint y: 169, distance: 8.4
drag, startPoint x: 119, startPoint y: 162, endPoint x: 131, endPoint y: 170, distance: 14.6
drag, startPoint x: 128, startPoint y: 160, endPoint x: 122, endPoint y: 166, distance: 7.6
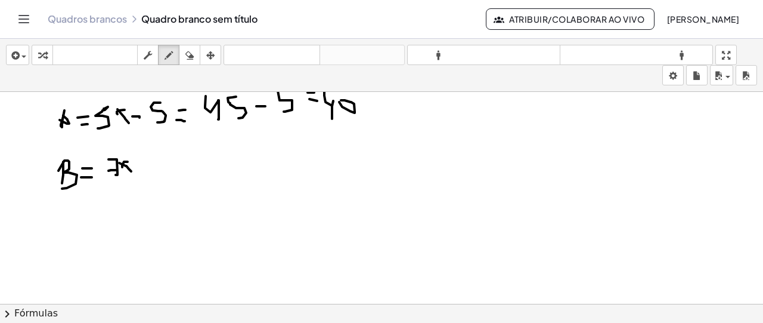
drag, startPoint x: 137, startPoint y: 165, endPoint x: 145, endPoint y: 168, distance: 9.3
drag, startPoint x: 157, startPoint y: 166, endPoint x: 160, endPoint y: 177, distance: 11.1
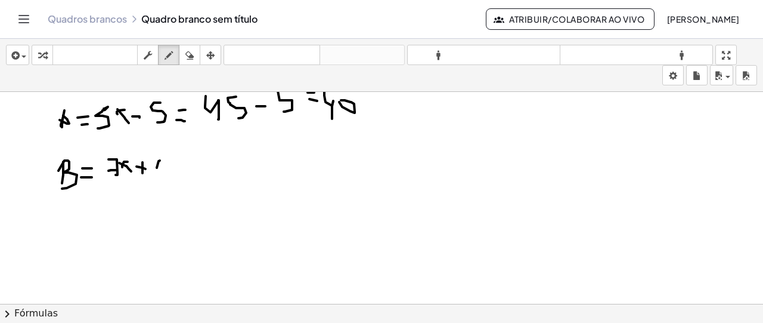
drag, startPoint x: 183, startPoint y: 157, endPoint x: 178, endPoint y: 179, distance: 22.7
drag, startPoint x: 200, startPoint y: 169, endPoint x: 208, endPoint y: 171, distance: 8.7
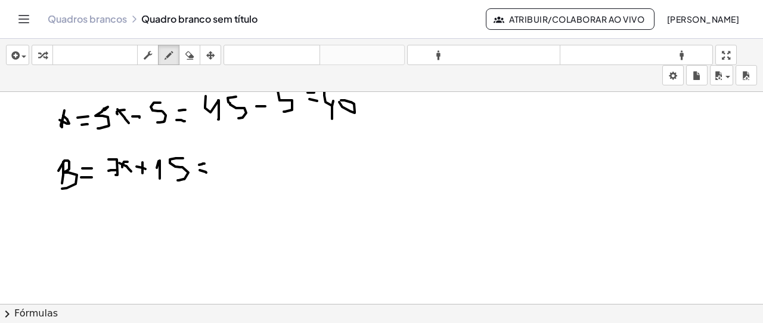
drag, startPoint x: 229, startPoint y: 163, endPoint x: 238, endPoint y: 169, distance: 11.1
drag, startPoint x: 247, startPoint y: 170, endPoint x: 247, endPoint y: 156, distance: 14.3
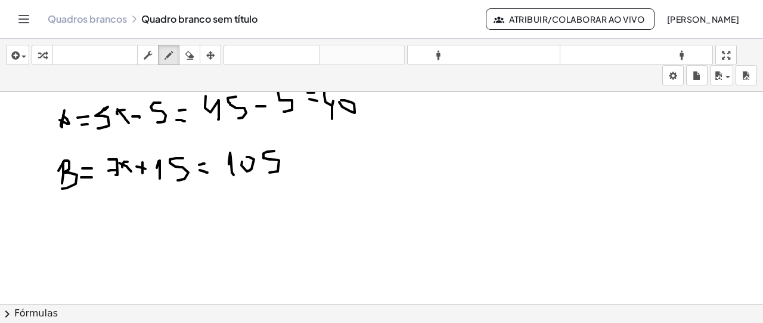
drag, startPoint x: 274, startPoint y: 150, endPoint x: 286, endPoint y: 163, distance: 18.2
drag, startPoint x: 290, startPoint y: 157, endPoint x: 298, endPoint y: 157, distance: 7.7
drag, startPoint x: 293, startPoint y: 152, endPoint x: 303, endPoint y: 160, distance: 12.8
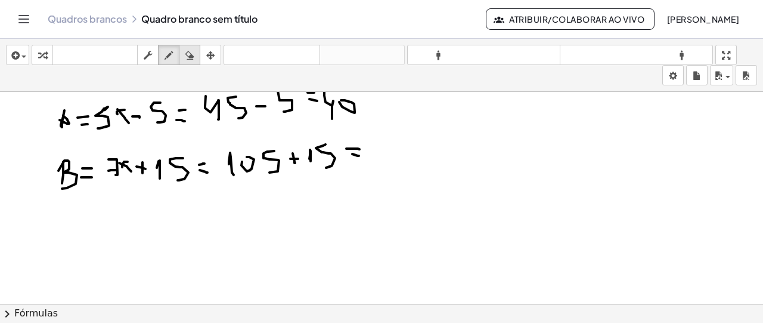
click at [190, 58] on icon "button" at bounding box center [189, 55] width 8 height 14
click at [163, 54] on div "button" at bounding box center [168, 55] width 15 height 14
click at [193, 48] on icon "button" at bounding box center [189, 55] width 8 height 14
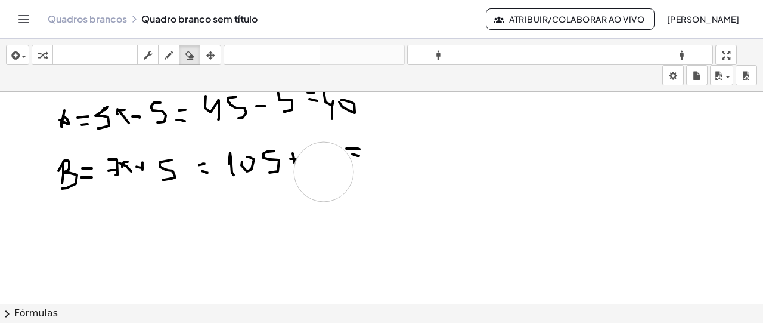
drag, startPoint x: 341, startPoint y: 190, endPoint x: 324, endPoint y: 170, distance: 26.2
click at [170, 52] on icon "button" at bounding box center [169, 55] width 8 height 14
drag, startPoint x: 317, startPoint y: 146, endPoint x: 308, endPoint y: 169, distance: 24.9
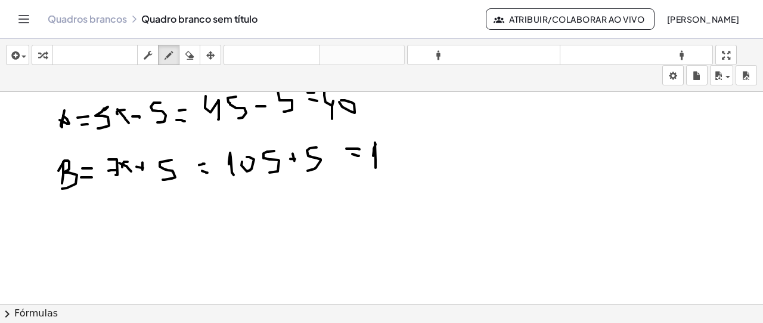
drag, startPoint x: 373, startPoint y: 154, endPoint x: 376, endPoint y: 166, distance: 12.2
drag, startPoint x: 381, startPoint y: 154, endPoint x: 386, endPoint y: 163, distance: 10.4
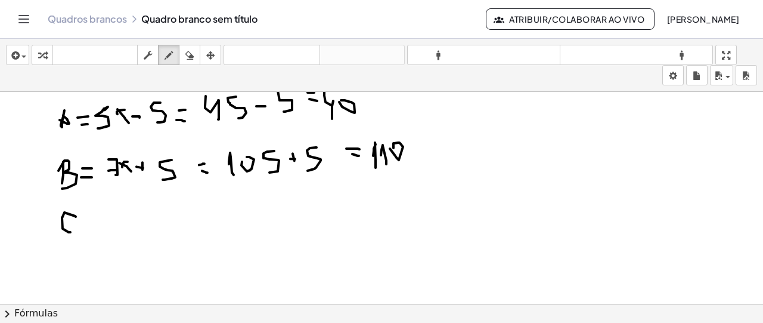
drag, startPoint x: 76, startPoint y: 215, endPoint x: 70, endPoint y: 231, distance: 16.4
drag, startPoint x: 94, startPoint y: 215, endPoint x: 92, endPoint y: 224, distance: 9.1
drag, startPoint x: 92, startPoint y: 225, endPoint x: 100, endPoint y: 224, distance: 8.4
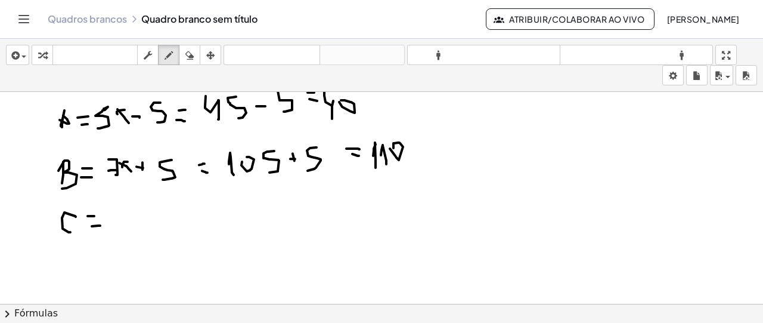
drag, startPoint x: 131, startPoint y: 210, endPoint x: 134, endPoint y: 222, distance: 12.3
drag, startPoint x: 138, startPoint y: 218, endPoint x: 144, endPoint y: 220, distance: 6.4
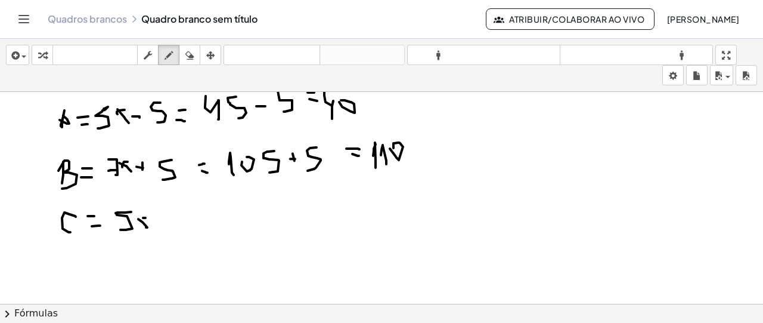
drag, startPoint x: 143, startPoint y: 216, endPoint x: 140, endPoint y: 228, distance: 11.7
drag, startPoint x: 156, startPoint y: 215, endPoint x: 162, endPoint y: 211, distance: 7.3
drag, startPoint x: 161, startPoint y: 209, endPoint x: 161, endPoint y: 219, distance: 9.5
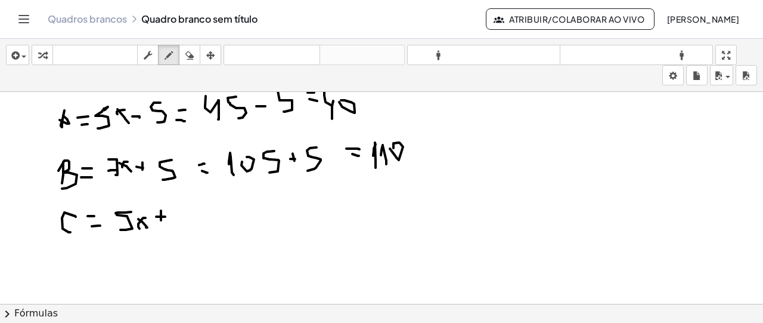
drag, startPoint x: 179, startPoint y: 206, endPoint x: 181, endPoint y: 225, distance: 19.2
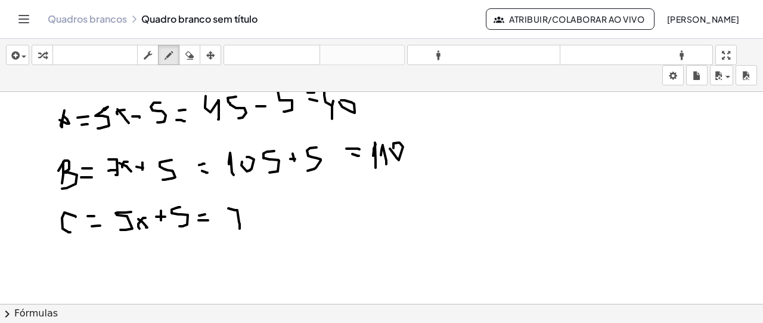
drag, startPoint x: 228, startPoint y: 207, endPoint x: 240, endPoint y: 227, distance: 23.2
drag, startPoint x: 241, startPoint y: 225, endPoint x: 255, endPoint y: 208, distance: 22.0
drag, startPoint x: 262, startPoint y: 202, endPoint x: 262, endPoint y: 227, distance: 25.0
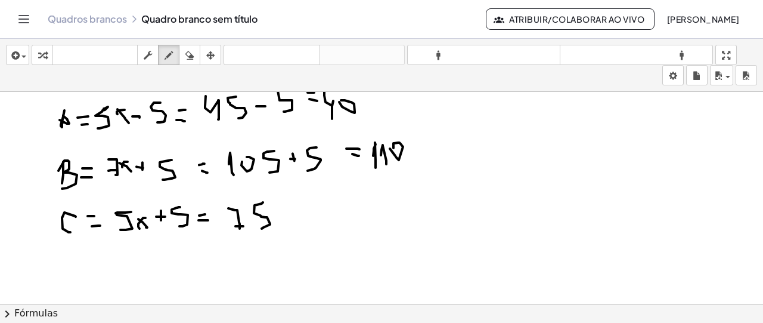
drag, startPoint x: 289, startPoint y: 214, endPoint x: 297, endPoint y: 212, distance: 8.7
drag, startPoint x: 315, startPoint y: 204, endPoint x: 324, endPoint y: 216, distance: 15.3
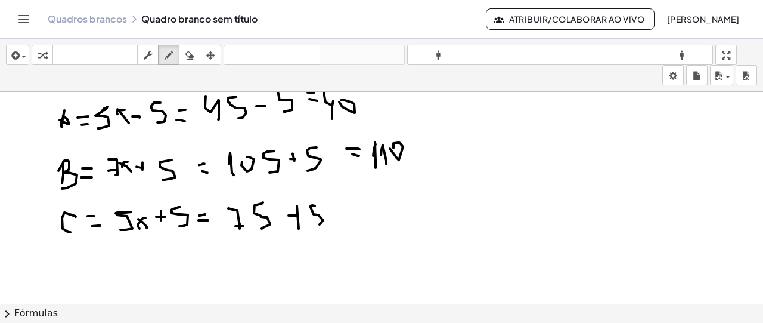
drag, startPoint x: 379, startPoint y: 212, endPoint x: 376, endPoint y: 206, distance: 6.7
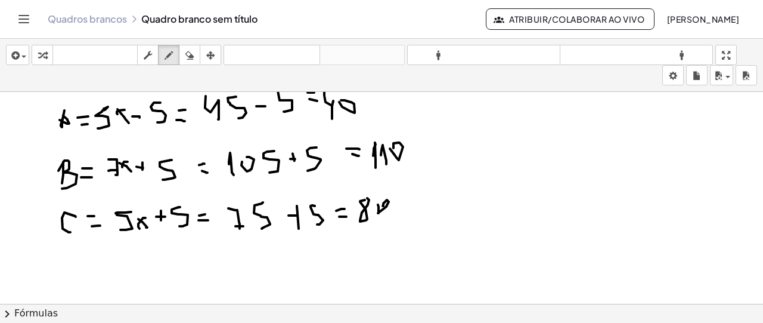
drag, startPoint x: 72, startPoint y: 260, endPoint x: 72, endPoint y: 274, distance: 14.3
drag, startPoint x: 85, startPoint y: 273, endPoint x: 74, endPoint y: 276, distance: 11.1
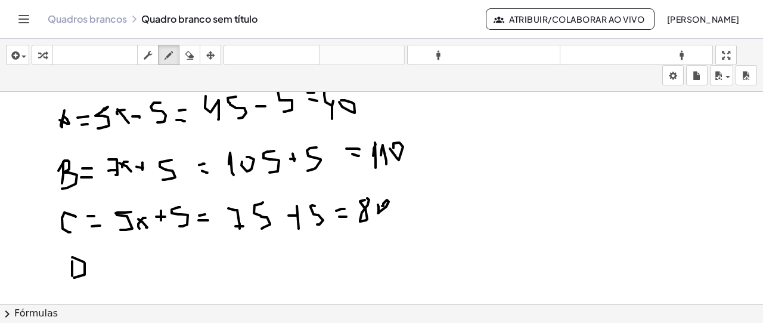
drag, startPoint x: 94, startPoint y: 265, endPoint x: 100, endPoint y: 267, distance: 6.2
drag, startPoint x: 128, startPoint y: 259, endPoint x: 141, endPoint y: 269, distance: 15.7
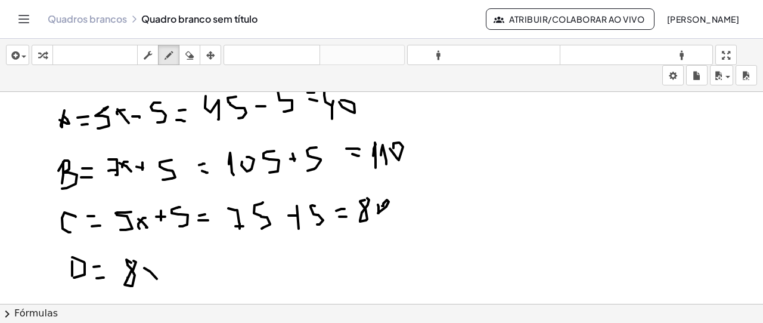
drag, startPoint x: 144, startPoint y: 266, endPoint x: 157, endPoint y: 277, distance: 16.5
drag, startPoint x: 178, startPoint y: 265, endPoint x: 176, endPoint y: 274, distance: 9.1
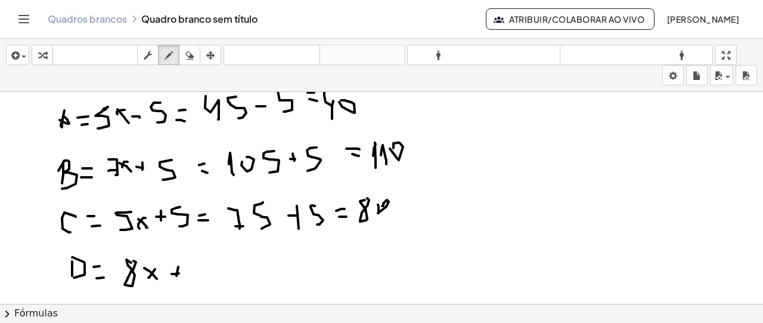
drag, startPoint x: 194, startPoint y: 261, endPoint x: 193, endPoint y: 272, distance: 10.9
drag, startPoint x: 230, startPoint y: 265, endPoint x: 230, endPoint y: 274, distance: 8.4
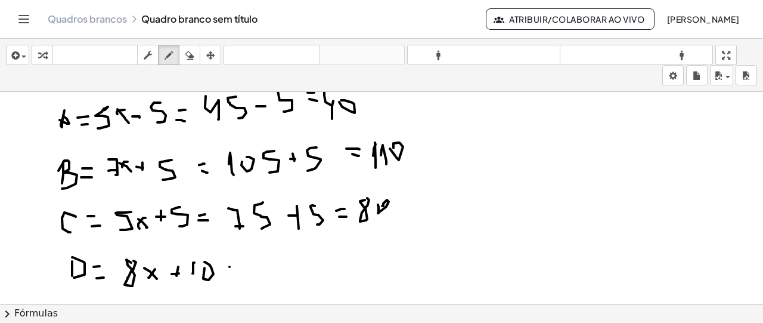
drag, startPoint x: 263, startPoint y: 261, endPoint x: 259, endPoint y: 275, distance: 15.5
drag, startPoint x: 275, startPoint y: 264, endPoint x: 285, endPoint y: 269, distance: 10.9
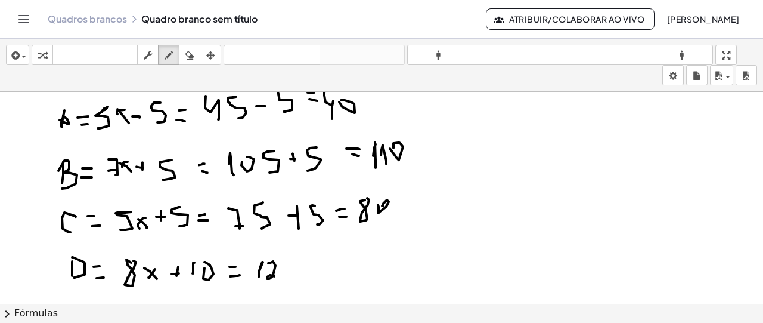
drag, startPoint x: 285, startPoint y: 269, endPoint x: 298, endPoint y: 272, distance: 13.3
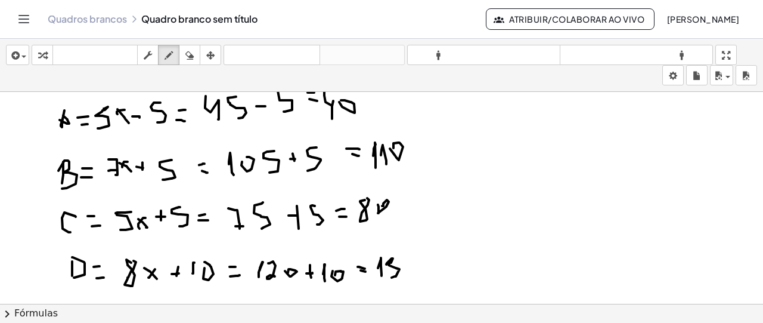
drag, startPoint x: 187, startPoint y: 267, endPoint x: 193, endPoint y: 274, distance: 8.9
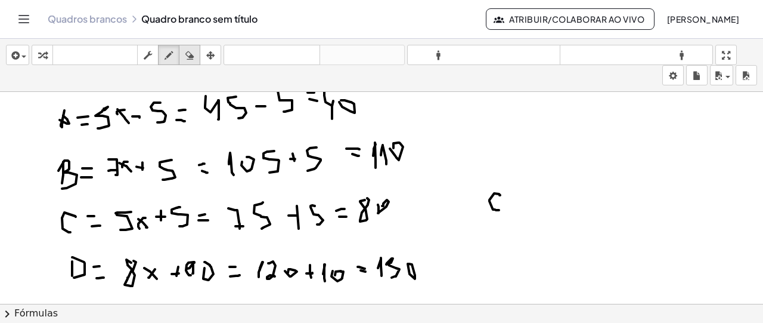
click at [190, 57] on icon "button" at bounding box center [189, 55] width 8 height 14
click at [165, 52] on icon "button" at bounding box center [169, 55] width 8 height 14
drag, startPoint x: 165, startPoint y: 272, endPoint x: 174, endPoint y: 271, distance: 9.6
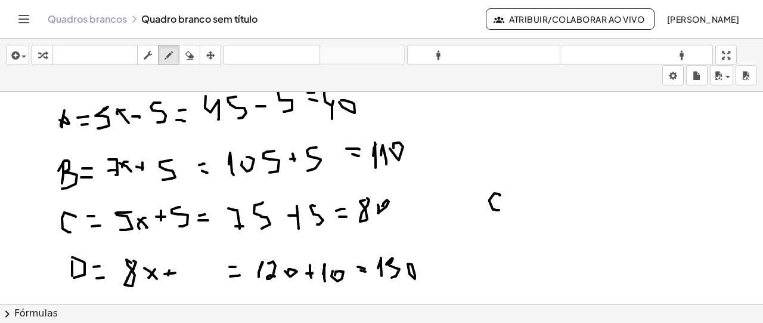
drag, startPoint x: 194, startPoint y: 259, endPoint x: 204, endPoint y: 273, distance: 16.7
drag, startPoint x: 203, startPoint y: 269, endPoint x: 208, endPoint y: 264, distance: 7.2
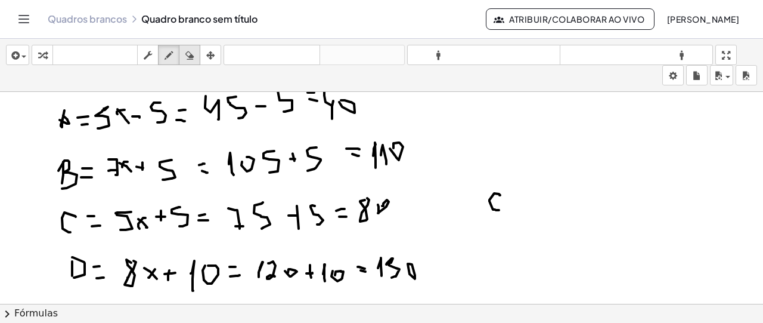
click at [188, 60] on icon "button" at bounding box center [189, 55] width 8 height 14
click at [163, 61] on button "empate" at bounding box center [168, 55] width 21 height 20
drag, startPoint x: 375, startPoint y: 271, endPoint x: 390, endPoint y: 283, distance: 19.1
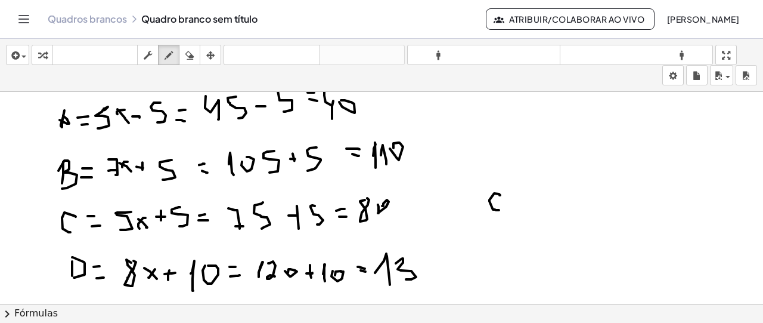
drag, startPoint x: 396, startPoint y: 262, endPoint x: 406, endPoint y: 278, distance: 19.0
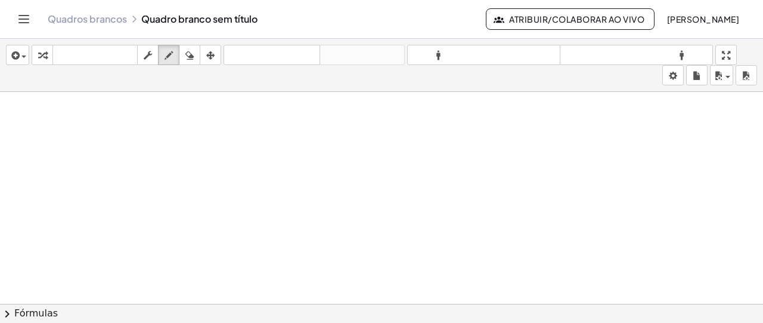
scroll to position [1670, 0]
click at [27, 55] on button "inserir" at bounding box center [17, 55] width 23 height 20
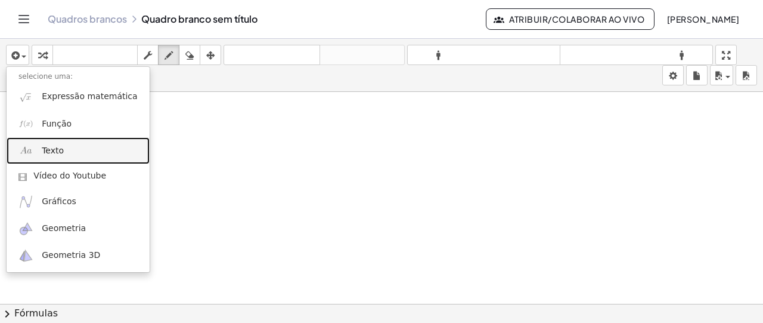
click at [76, 145] on link "Texto" at bounding box center [78, 150] width 143 height 27
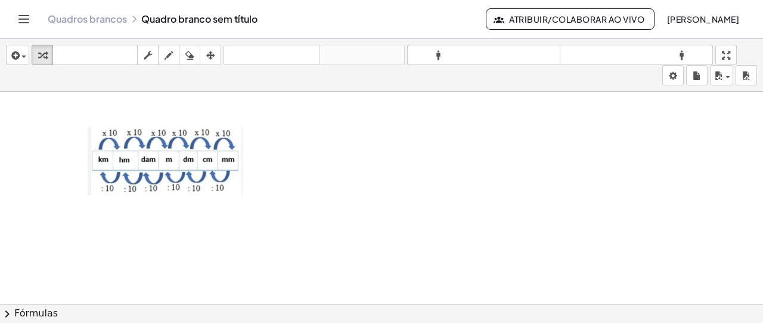
click at [14, 59] on icon "button" at bounding box center [14, 55] width 11 height 14
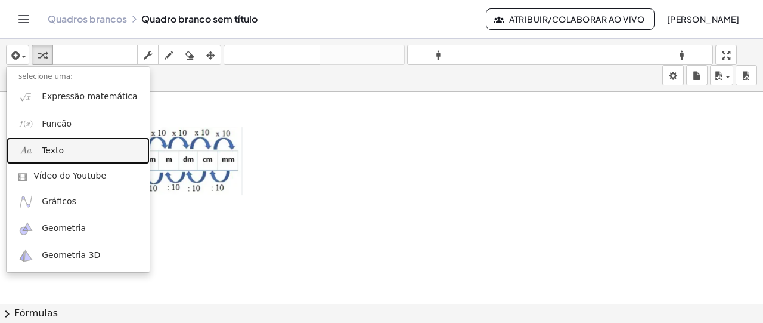
click at [65, 142] on link "Texto" at bounding box center [78, 150] width 143 height 27
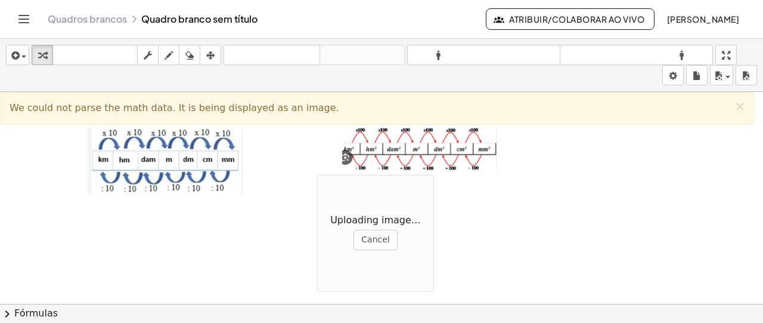
click at [357, 226] on div "Uploading image… Cancel" at bounding box center [375, 233] width 117 height 117
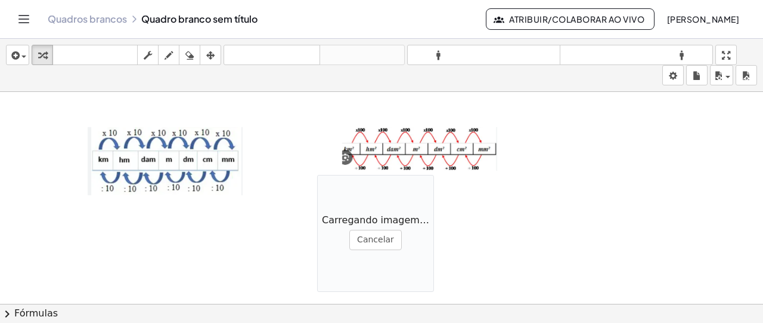
click at [392, 240] on button "Cancelar" at bounding box center [375, 240] width 52 height 20
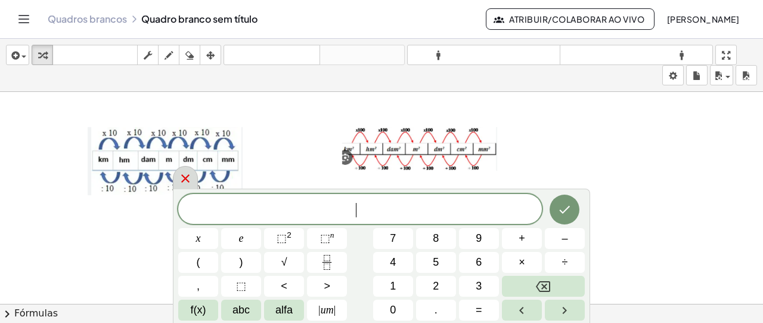
click at [180, 188] on div at bounding box center [185, 177] width 25 height 23
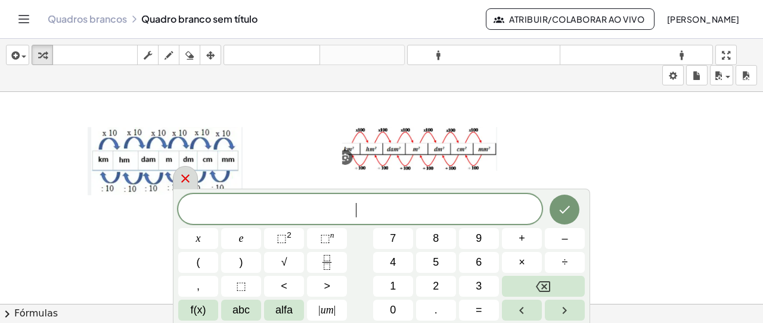
click at [187, 182] on icon at bounding box center [185, 178] width 14 height 14
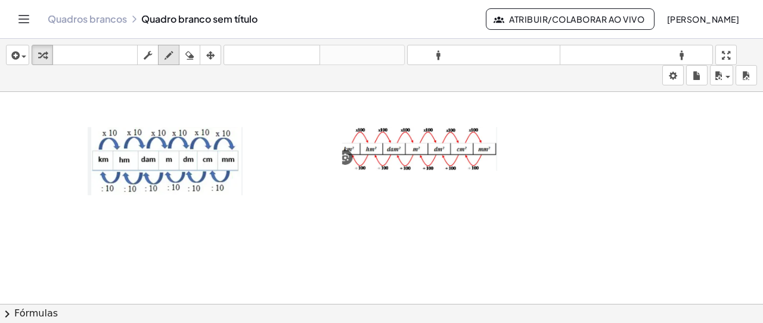
click at [170, 57] on icon "button" at bounding box center [169, 55] width 8 height 14
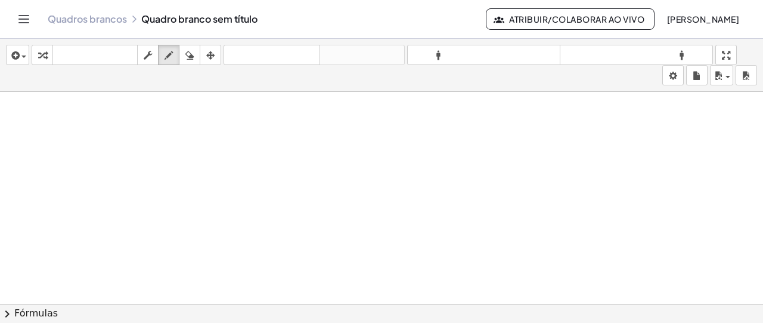
scroll to position [1823, 0]
drag, startPoint x: 38, startPoint y: 119, endPoint x: 38, endPoint y: 127, distance: 8.3
click at [190, 59] on icon "button" at bounding box center [189, 55] width 8 height 14
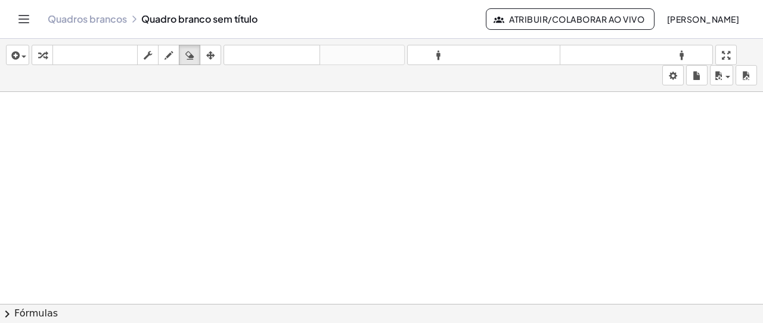
click at [169, 56] on icon "button" at bounding box center [169, 55] width 8 height 14
drag, startPoint x: 23, startPoint y: 114, endPoint x: 23, endPoint y: 132, distance: 17.9
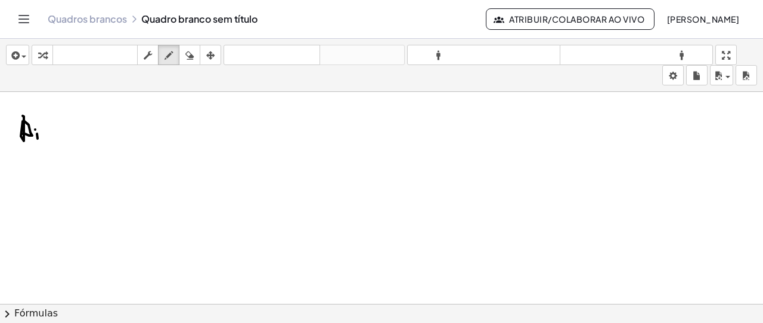
drag, startPoint x: 51, startPoint y: 127, endPoint x: 52, endPoint y: 133, distance: 6.2
drag, startPoint x: 81, startPoint y: 121, endPoint x: 79, endPoint y: 138, distance: 16.8
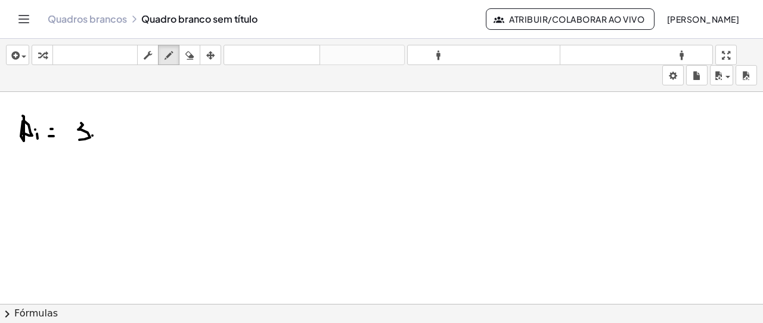
drag, startPoint x: 92, startPoint y: 134, endPoint x: 100, endPoint y: 129, distance: 8.3
drag, startPoint x: 100, startPoint y: 122, endPoint x: 102, endPoint y: 134, distance: 12.6
drag, startPoint x: 113, startPoint y: 116, endPoint x: 124, endPoint y: 136, distance: 22.7
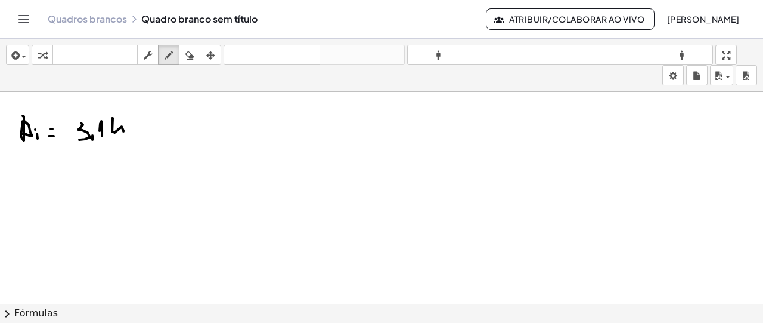
drag, startPoint x: 159, startPoint y: 115, endPoint x: 153, endPoint y: 136, distance: 21.5
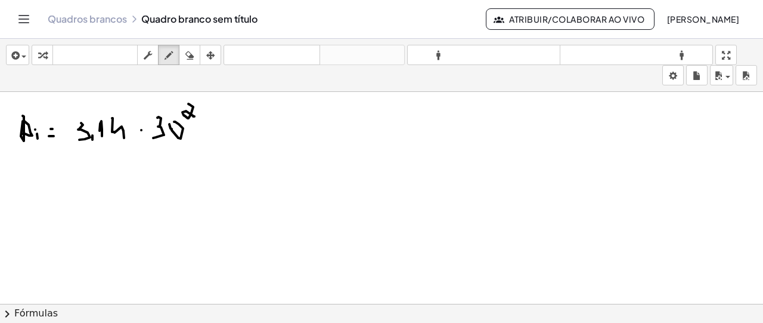
drag, startPoint x: 188, startPoint y: 102, endPoint x: 166, endPoint y: 135, distance: 39.9
drag, startPoint x: 79, startPoint y: 168, endPoint x: 92, endPoint y: 183, distance: 19.9
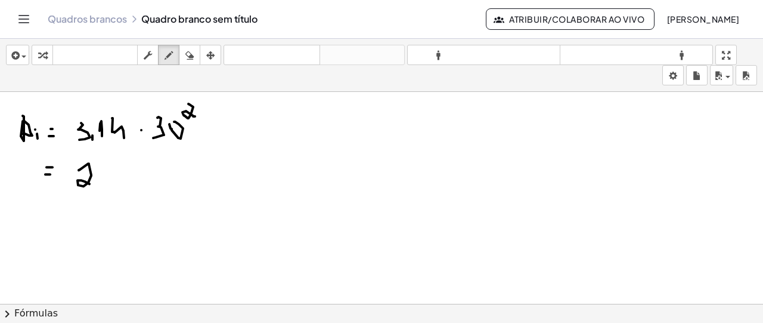
drag, startPoint x: 123, startPoint y: 162, endPoint x: 132, endPoint y: 178, distance: 17.9
drag, startPoint x: 142, startPoint y: 163, endPoint x: 141, endPoint y: 170, distance: 7.8
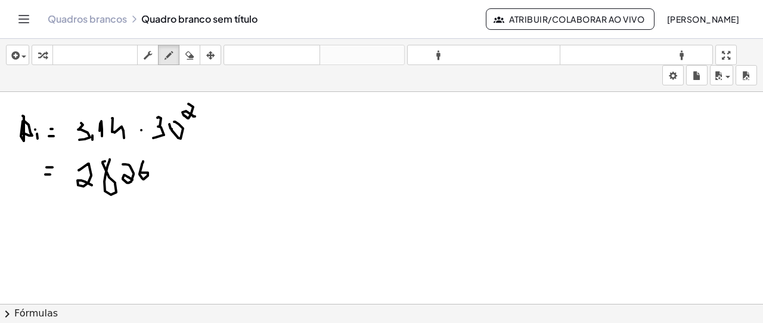
drag, startPoint x: 168, startPoint y: 166, endPoint x: 175, endPoint y: 177, distance: 12.9
drag, startPoint x: 170, startPoint y: 170, endPoint x: 190, endPoint y: 173, distance: 19.9
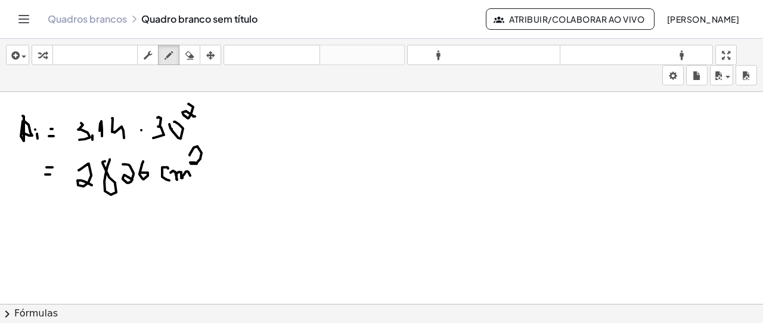
drag, startPoint x: 194, startPoint y: 145, endPoint x: 200, endPoint y: 163, distance: 19.0
drag, startPoint x: 328, startPoint y: 114, endPoint x: 333, endPoint y: 120, distance: 7.6
drag, startPoint x: 341, startPoint y: 113, endPoint x: 347, endPoint y: 126, distance: 13.9
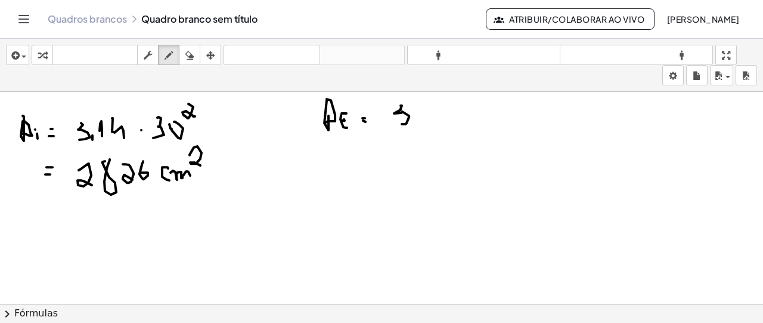
drag, startPoint x: 401, startPoint y: 104, endPoint x: 402, endPoint y: 122, distance: 18.5
drag, startPoint x: 423, startPoint y: 115, endPoint x: 430, endPoint y: 109, distance: 9.3
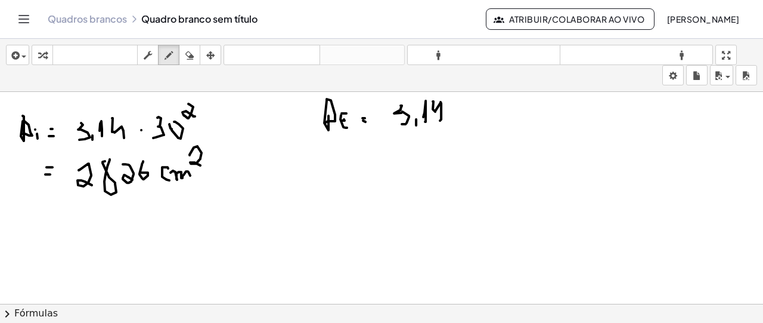
drag, startPoint x: 433, startPoint y: 100, endPoint x: 404, endPoint y: 113, distance: 31.5
drag, startPoint x: 397, startPoint y: 100, endPoint x: 400, endPoint y: 106, distance: 6.1
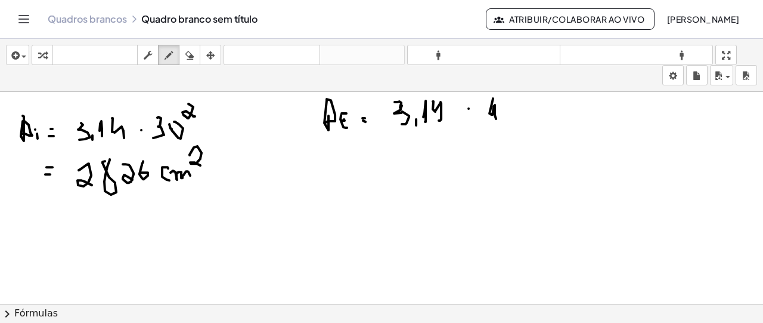
drag, startPoint x: 491, startPoint y: 112, endPoint x: 501, endPoint y: 113, distance: 9.6
drag, startPoint x: 509, startPoint y: 115, endPoint x: 507, endPoint y: 104, distance: 11.0
drag, startPoint x: 517, startPoint y: 97, endPoint x: 526, endPoint y: 110, distance: 16.1
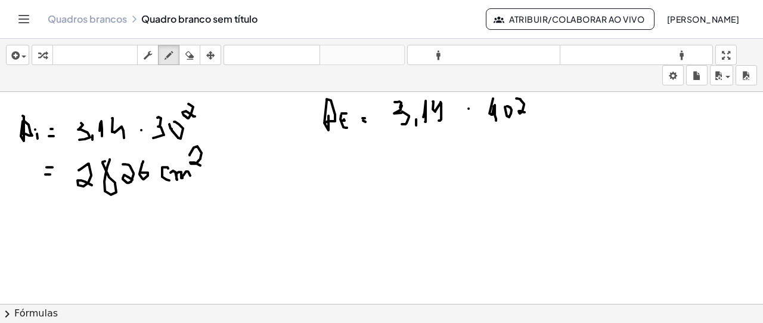
drag, startPoint x: 365, startPoint y: 158, endPoint x: 373, endPoint y: 158, distance: 7.2
drag, startPoint x: 405, startPoint y: 148, endPoint x: 409, endPoint y: 162, distance: 14.2
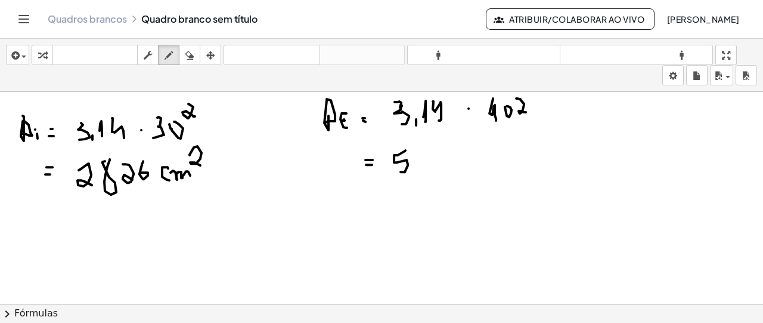
drag, startPoint x: 416, startPoint y: 159, endPoint x: 421, endPoint y: 154, distance: 7.2
drag, startPoint x: 436, startPoint y: 142, endPoint x: 448, endPoint y: 164, distance: 24.6
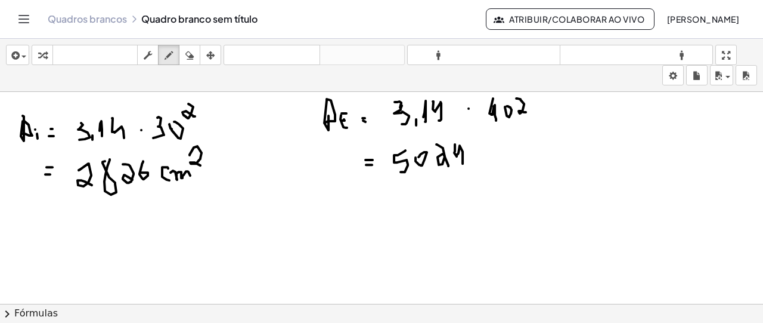
drag, startPoint x: 455, startPoint y: 149, endPoint x: 463, endPoint y: 162, distance: 14.7
drag, startPoint x: 479, startPoint y: 149, endPoint x: 477, endPoint y: 157, distance: 8.0
drag, startPoint x: 480, startPoint y: 153, endPoint x: 503, endPoint y: 157, distance: 22.9
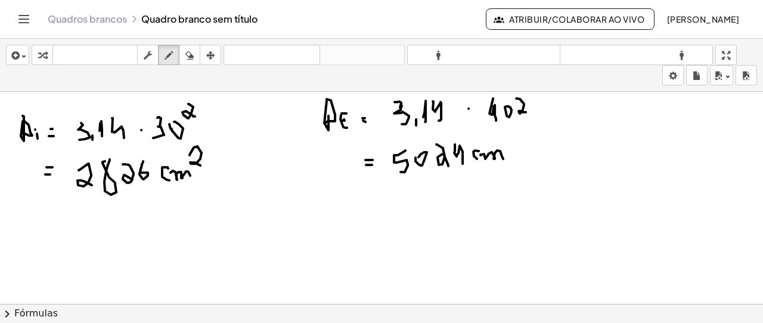
drag, startPoint x: 507, startPoint y: 137, endPoint x: 519, endPoint y: 144, distance: 13.6
drag, startPoint x: 153, startPoint y: 225, endPoint x: 149, endPoint y: 246, distance: 20.6
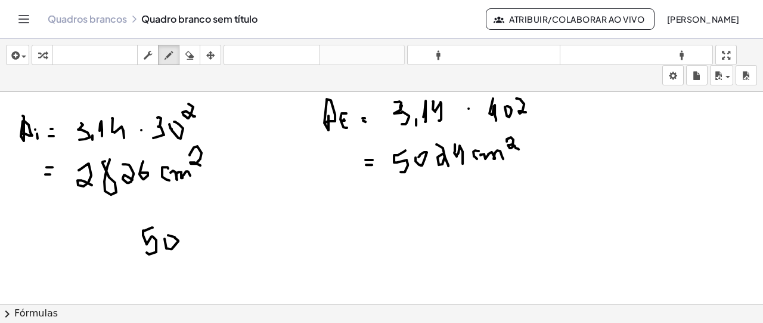
drag, startPoint x: 191, startPoint y: 228, endPoint x: 209, endPoint y: 224, distance: 18.9
drag, startPoint x: 206, startPoint y: 228, endPoint x: 219, endPoint y: 247, distance: 23.5
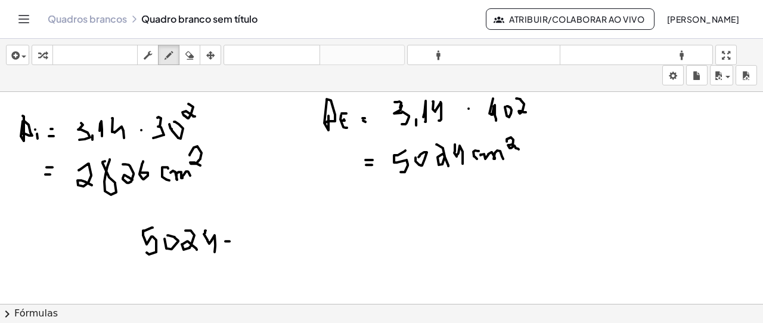
drag, startPoint x: 241, startPoint y: 233, endPoint x: 247, endPoint y: 247, distance: 15.5
drag, startPoint x: 255, startPoint y: 232, endPoint x: 265, endPoint y: 230, distance: 10.4
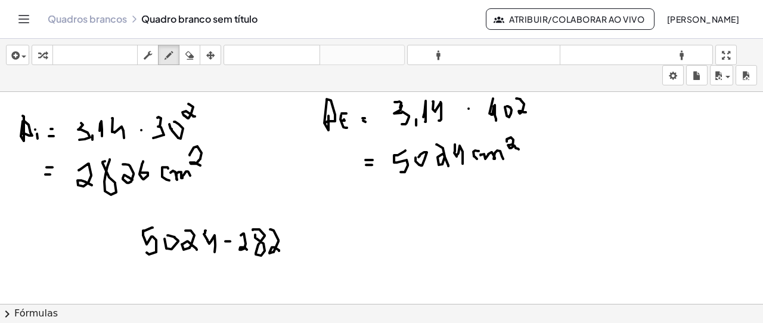
drag, startPoint x: 274, startPoint y: 228, endPoint x: 287, endPoint y: 237, distance: 16.1
drag, startPoint x: 293, startPoint y: 223, endPoint x: 312, endPoint y: 240, distance: 25.3
drag, startPoint x: 311, startPoint y: 234, endPoint x: 306, endPoint y: 241, distance: 8.1
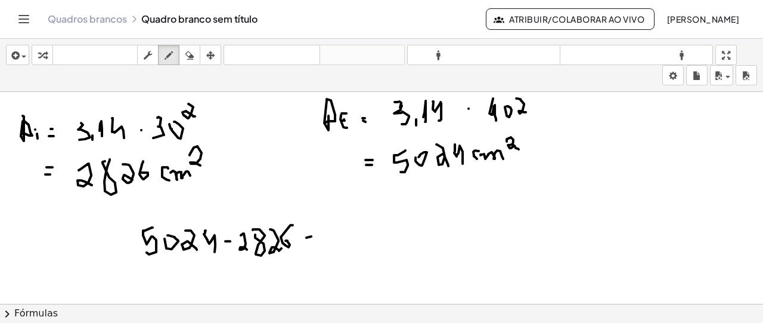
drag, startPoint x: 333, startPoint y: 232, endPoint x: 351, endPoint y: 243, distance: 20.9
drag, startPoint x: 352, startPoint y: 241, endPoint x: 356, endPoint y: 252, distance: 11.5
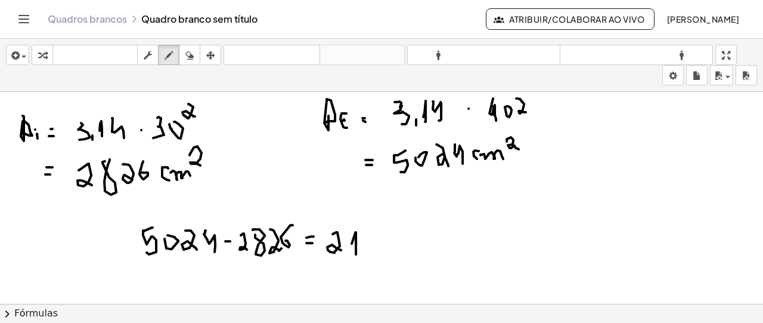
drag, startPoint x: 367, startPoint y: 234, endPoint x: 381, endPoint y: 233, distance: 14.4
drag, startPoint x: 380, startPoint y: 230, endPoint x: 378, endPoint y: 250, distance: 20.9
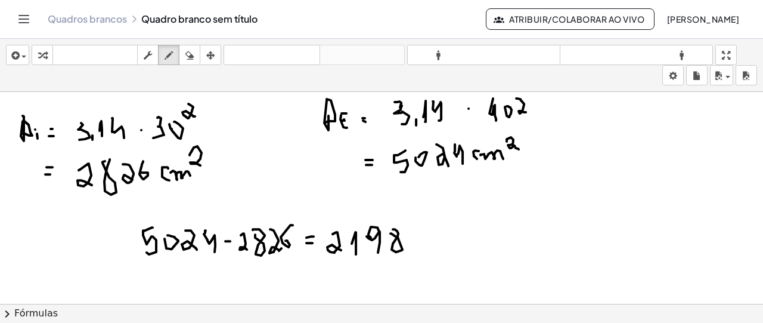
drag, startPoint x: 423, startPoint y: 241, endPoint x: 423, endPoint y: 250, distance: 8.3
drag, startPoint x: 426, startPoint y: 244, endPoint x: 444, endPoint y: 249, distance: 18.5
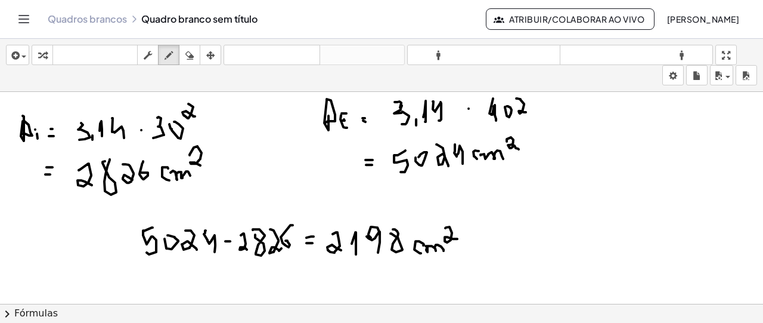
drag, startPoint x: 446, startPoint y: 225, endPoint x: 457, endPoint y: 237, distance: 16.0
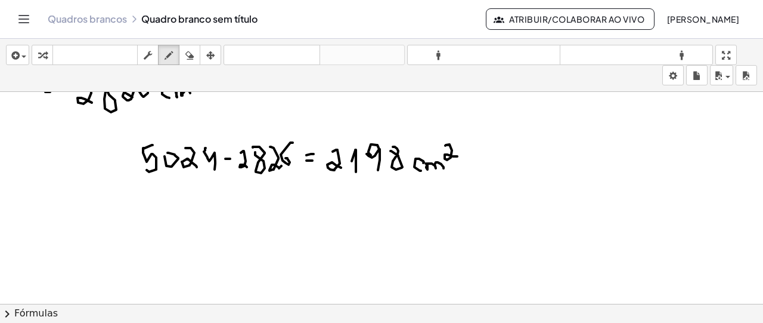
scroll to position [1917, 0]
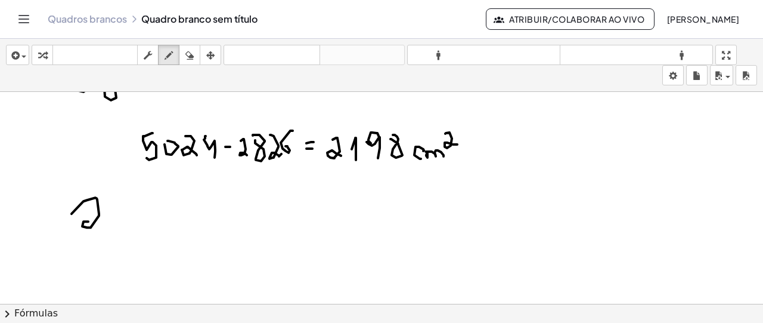
drag, startPoint x: 72, startPoint y: 212, endPoint x: 103, endPoint y: 211, distance: 31.0
drag, startPoint x: 114, startPoint y: 197, endPoint x: 100, endPoint y: 233, distance: 38.5
drag, startPoint x: 79, startPoint y: 236, endPoint x: 110, endPoint y: 246, distance: 33.0
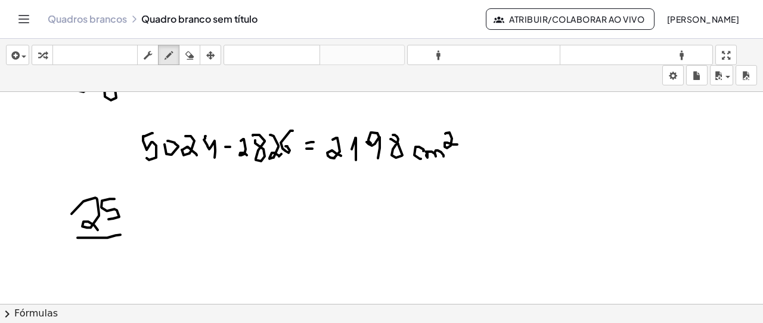
drag, startPoint x: 98, startPoint y: 248, endPoint x: 95, endPoint y: 266, distance: 18.7
drag, startPoint x: 116, startPoint y: 252, endPoint x: 129, endPoint y: 219, distance: 36.1
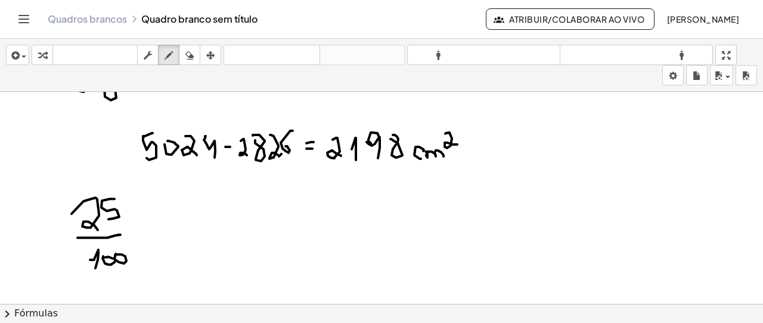
drag, startPoint x: 162, startPoint y: 209, endPoint x: 174, endPoint y: 221, distance: 16.4
drag, startPoint x: 184, startPoint y: 204, endPoint x: 181, endPoint y: 221, distance: 16.3
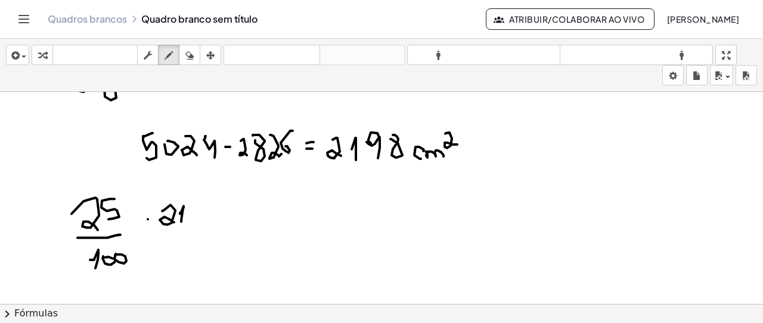
drag, startPoint x: 201, startPoint y: 201, endPoint x: 205, endPoint y: 206, distance: 6.3
drag, startPoint x: 207, startPoint y: 208, endPoint x: 209, endPoint y: 216, distance: 7.8
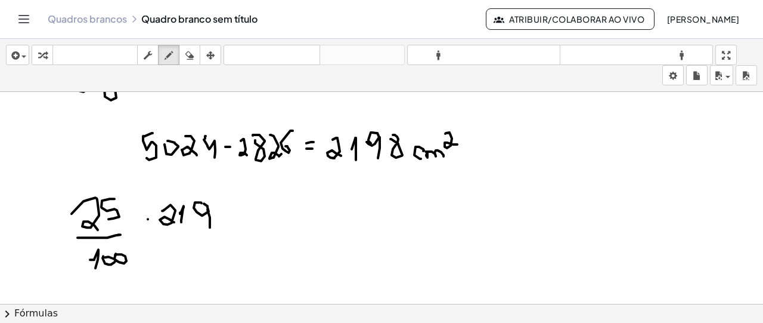
drag, startPoint x: 256, startPoint y: 214, endPoint x: 263, endPoint y: 214, distance: 7.2
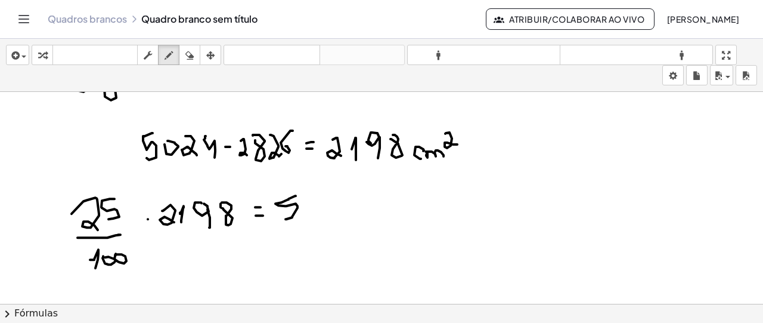
drag, startPoint x: 296, startPoint y: 194, endPoint x: 286, endPoint y: 218, distance: 25.4
drag, startPoint x: 304, startPoint y: 193, endPoint x: 313, endPoint y: 213, distance: 22.2
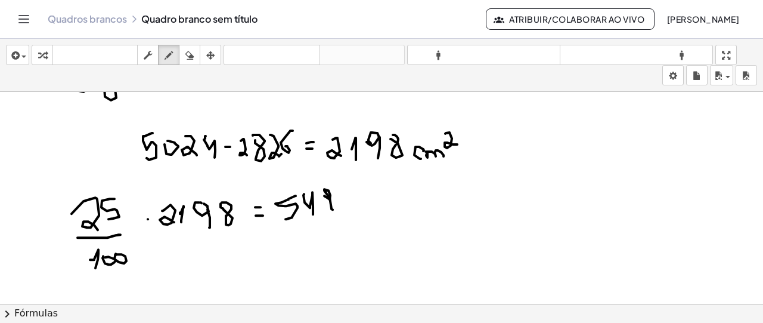
drag, startPoint x: 330, startPoint y: 196, endPoint x: 331, endPoint y: 208, distance: 12.1
drag, startPoint x: 371, startPoint y: 184, endPoint x: 365, endPoint y: 202, distance: 19.6
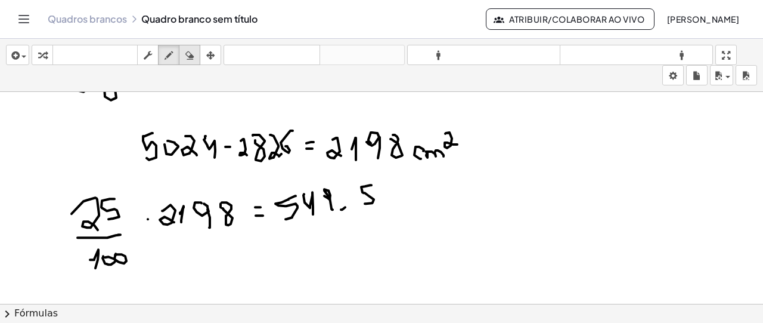
click at [194, 54] on div "button" at bounding box center [189, 55] width 15 height 14
drag, startPoint x: 343, startPoint y: 227, endPoint x: 323, endPoint y: 206, distance: 29.1
drag, startPoint x: 352, startPoint y: 193, endPoint x: 339, endPoint y: 213, distance: 24.3
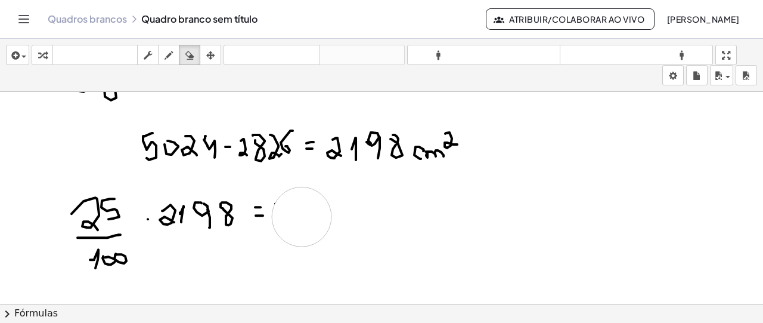
drag, startPoint x: 330, startPoint y: 215, endPoint x: 302, endPoint y: 215, distance: 28.0
click at [167, 56] on icon "button" at bounding box center [169, 55] width 8 height 14
drag, startPoint x: 292, startPoint y: 201, endPoint x: 292, endPoint y: 221, distance: 19.7
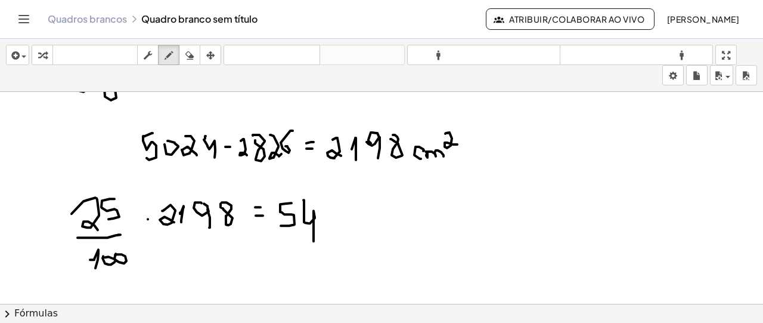
drag, startPoint x: 304, startPoint y: 199, endPoint x: 333, endPoint y: 212, distance: 32.0
drag, startPoint x: 340, startPoint y: 208, endPoint x: 337, endPoint y: 238, distance: 30.5
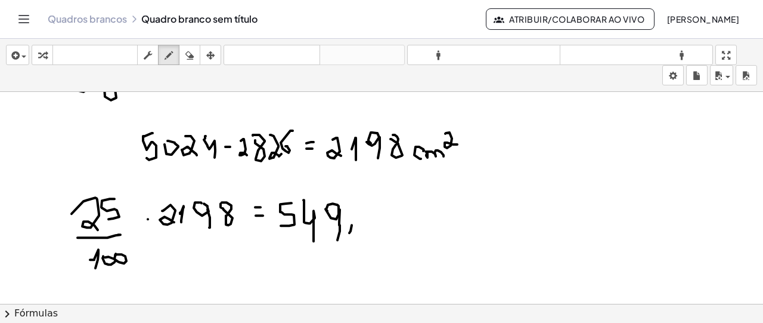
drag, startPoint x: 369, startPoint y: 202, endPoint x: 371, endPoint y: 223, distance: 20.9
drag, startPoint x: 395, startPoint y: 209, endPoint x: 394, endPoint y: 217, distance: 8.4
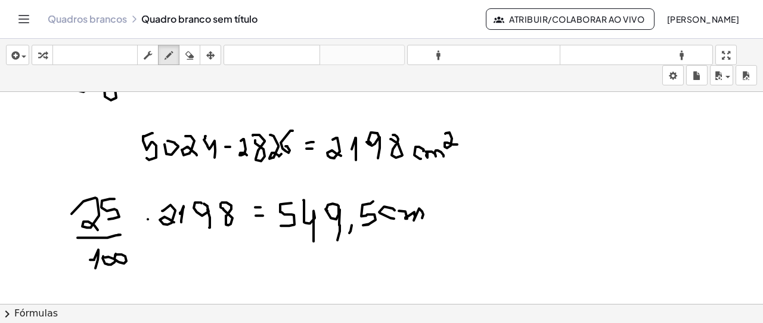
drag, startPoint x: 399, startPoint y: 209, endPoint x: 421, endPoint y: 210, distance: 22.1
drag, startPoint x: 430, startPoint y: 192, endPoint x: 441, endPoint y: 205, distance: 16.9
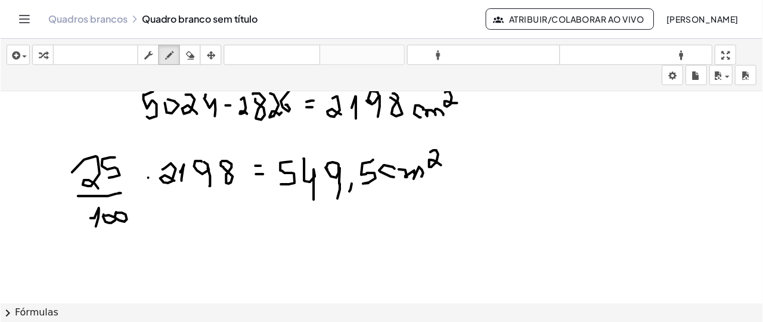
scroll to position [1977, 0]
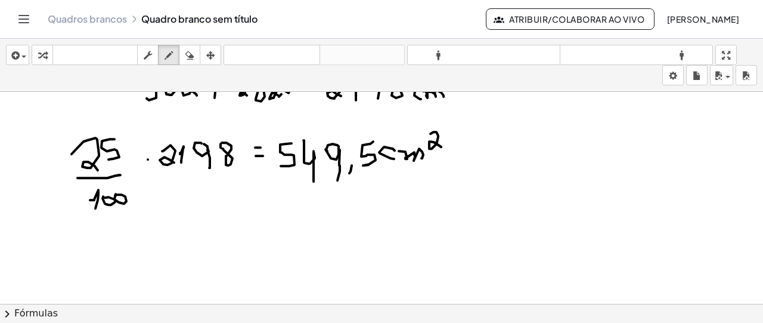
drag, startPoint x: 510, startPoint y: 145, endPoint x: 514, endPoint y: 136, distance: 9.6
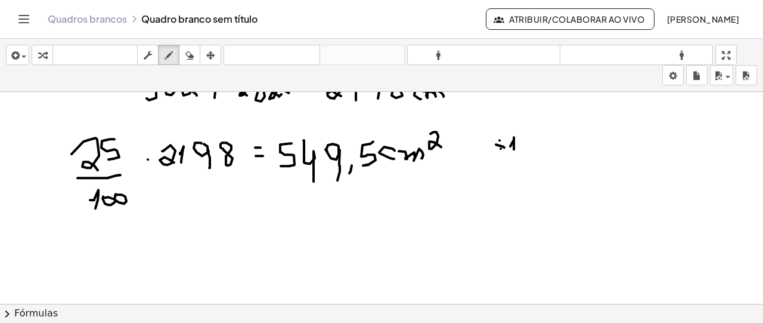
drag, startPoint x: 514, startPoint y: 136, endPoint x: 514, endPoint y: 153, distance: 17.3
drag, startPoint x: 554, startPoint y: 138, endPoint x: 568, endPoint y: 139, distance: 13.2
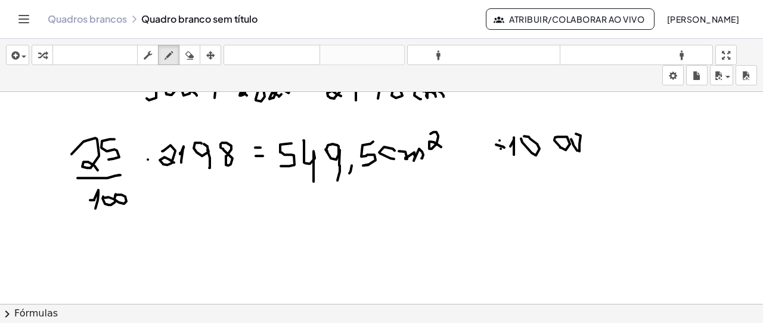
drag, startPoint x: 375, startPoint y: 249, endPoint x: 378, endPoint y: 236, distance: 12.9
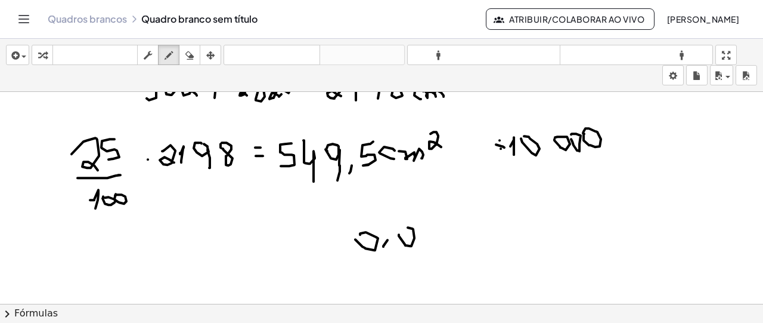
drag, startPoint x: 399, startPoint y: 233, endPoint x: 409, endPoint y: 230, distance: 10.7
drag, startPoint x: 435, startPoint y: 224, endPoint x: 451, endPoint y: 237, distance: 20.3
drag, startPoint x: 449, startPoint y: 218, endPoint x: 476, endPoint y: 239, distance: 33.5
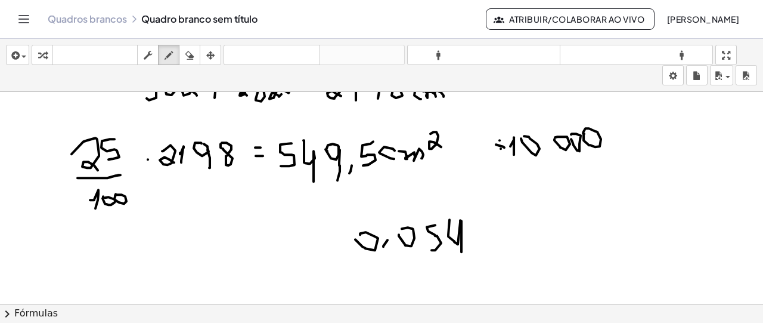
drag, startPoint x: 478, startPoint y: 230, endPoint x: 488, endPoint y: 253, distance: 25.7
drag, startPoint x: 514, startPoint y: 217, endPoint x: 566, endPoint y: 243, distance: 57.3
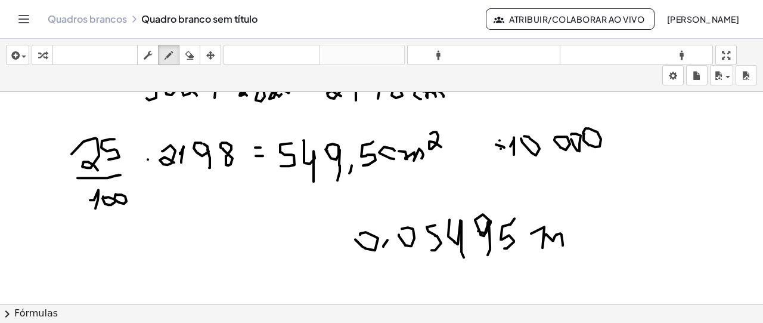
drag, startPoint x: 531, startPoint y: 232, endPoint x: 561, endPoint y: 243, distance: 31.9
drag, startPoint x: 572, startPoint y: 199, endPoint x: 579, endPoint y: 216, distance: 19.3
drag, startPoint x: 631, startPoint y: 220, endPoint x: 441, endPoint y: 9, distance: 283.7
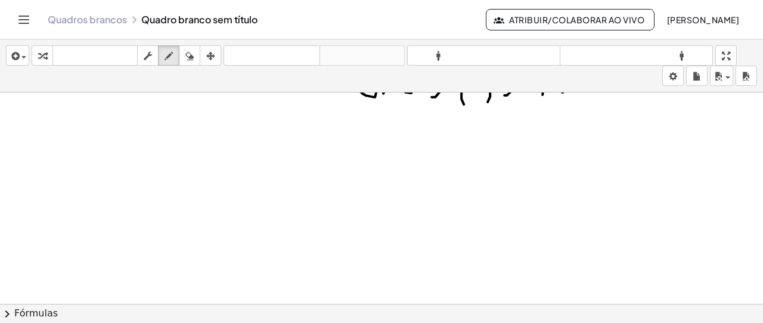
scroll to position [2190, 0]
drag, startPoint x: 58, startPoint y: 139, endPoint x: 60, endPoint y: 148, distance: 9.6
drag, startPoint x: 64, startPoint y: 149, endPoint x: 84, endPoint y: 148, distance: 19.7
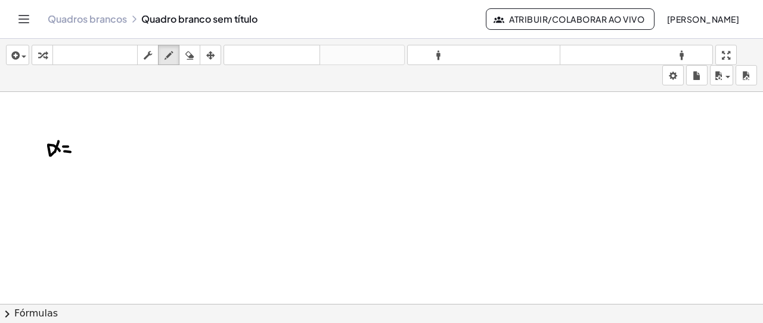
drag, startPoint x: 91, startPoint y: 143, endPoint x: 91, endPoint y: 160, distance: 17.3
drag, startPoint x: 106, startPoint y: 145, endPoint x: 123, endPoint y: 137, distance: 19.5
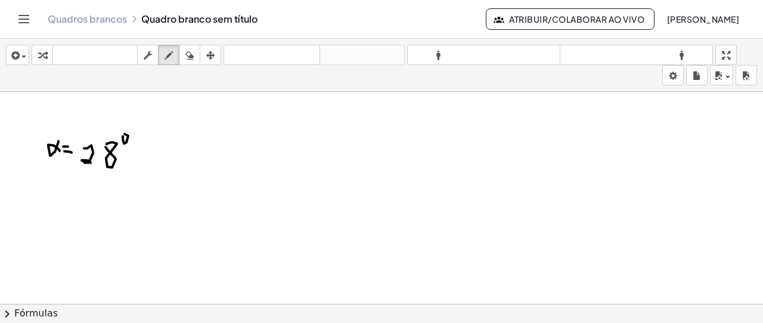
drag, startPoint x: 36, startPoint y: 220, endPoint x: 38, endPoint y: 232, distance: 12.6
drag, startPoint x: 49, startPoint y: 213, endPoint x: 64, endPoint y: 213, distance: 14.9
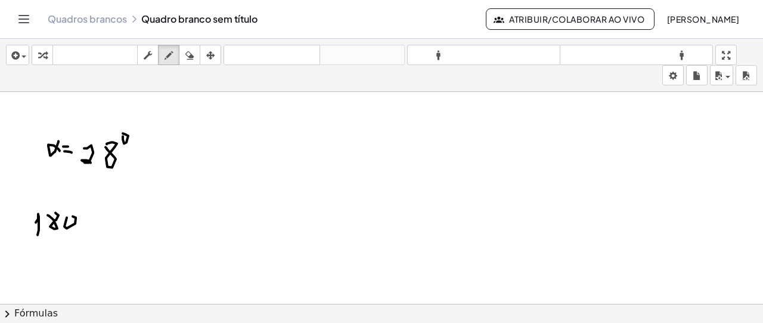
drag, startPoint x: 83, startPoint y: 218, endPoint x: 99, endPoint y: 217, distance: 15.5
drag, startPoint x: 111, startPoint y: 215, endPoint x: 109, endPoint y: 223, distance: 8.0
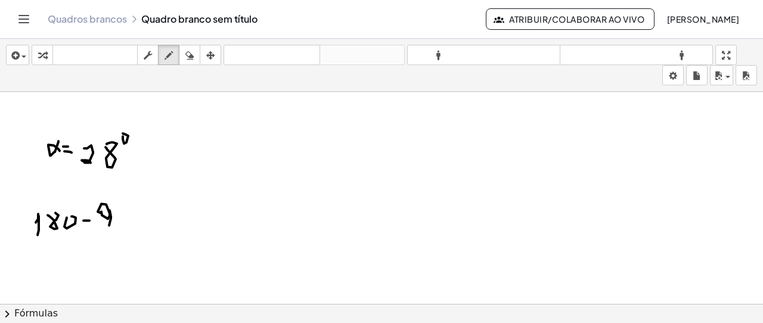
drag, startPoint x: 129, startPoint y: 215, endPoint x: 139, endPoint y: 215, distance: 10.1
drag, startPoint x: 151, startPoint y: 202, endPoint x: 161, endPoint y: 208, distance: 11.8
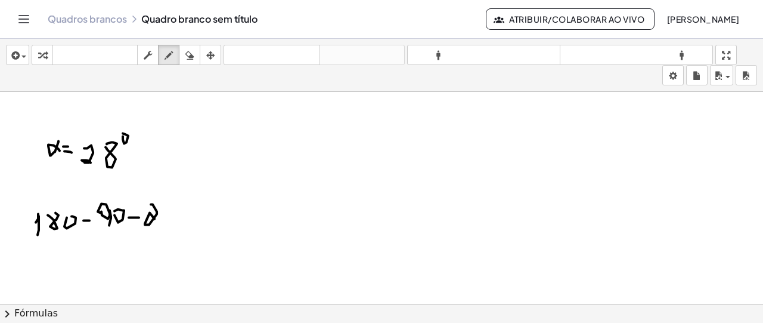
drag, startPoint x: 160, startPoint y: 211, endPoint x: 153, endPoint y: 210, distance: 7.3
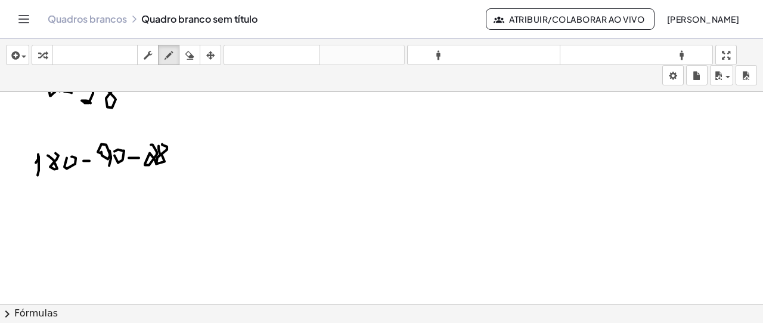
drag, startPoint x: 52, startPoint y: 209, endPoint x: 55, endPoint y: 203, distance: 7.0
drag, startPoint x: 55, startPoint y: 203, endPoint x: 55, endPoint y: 219, distance: 15.5
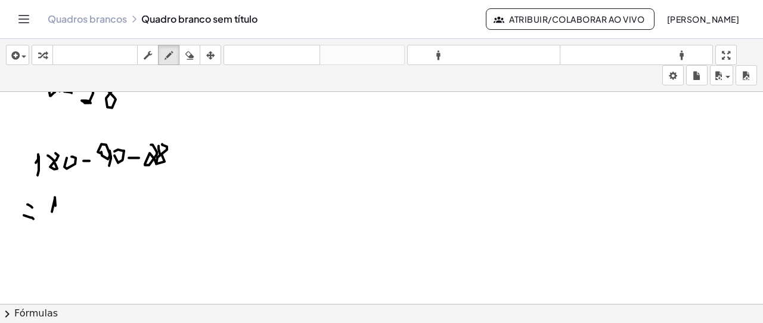
drag, startPoint x: 70, startPoint y: 200, endPoint x: 77, endPoint y: 200, distance: 7.2
drag, startPoint x: 89, startPoint y: 207, endPoint x: 100, endPoint y: 212, distance: 11.5
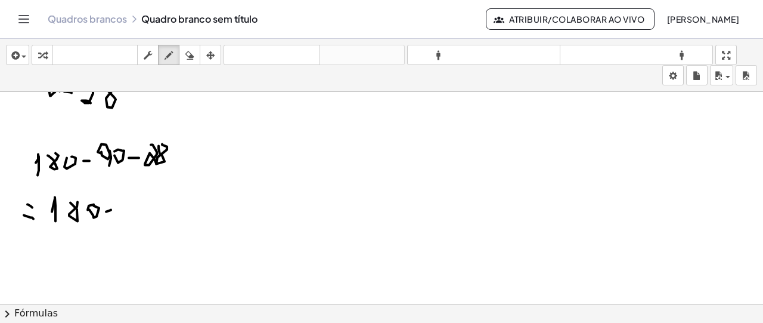
drag, startPoint x: 126, startPoint y: 194, endPoint x: 130, endPoint y: 203, distance: 9.9
drag, startPoint x: 117, startPoint y: 195, endPoint x: 117, endPoint y: 213, distance: 17.9
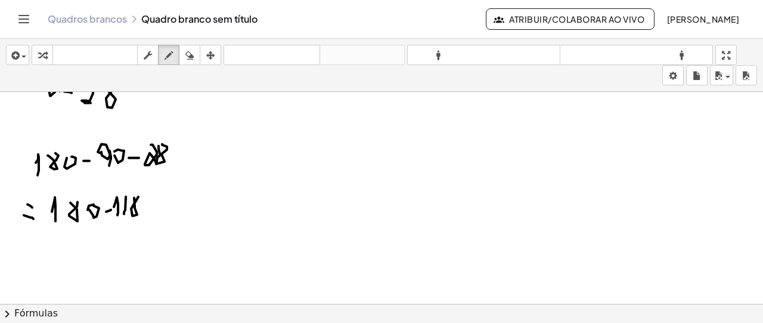
drag, startPoint x: 24, startPoint y: 241, endPoint x: 35, endPoint y: 240, distance: 11.4
drag, startPoint x: 79, startPoint y: 231, endPoint x: 70, endPoint y: 244, distance: 15.5
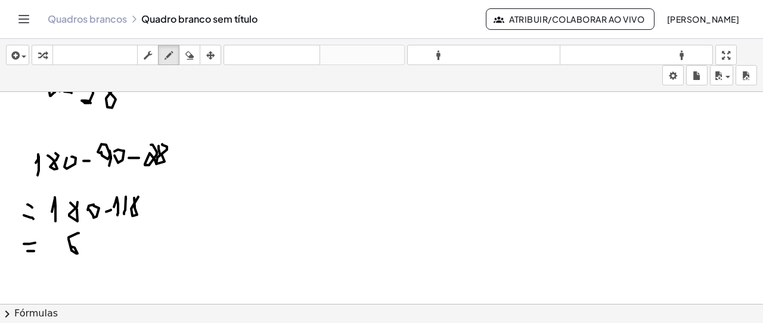
drag, startPoint x: 86, startPoint y: 235, endPoint x: 101, endPoint y: 238, distance: 14.5
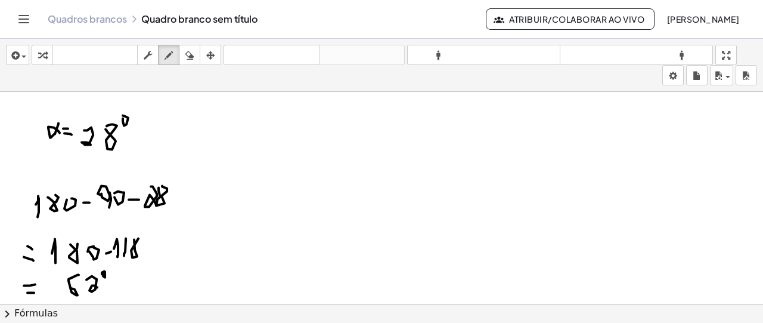
scroll to position [2190, 0]
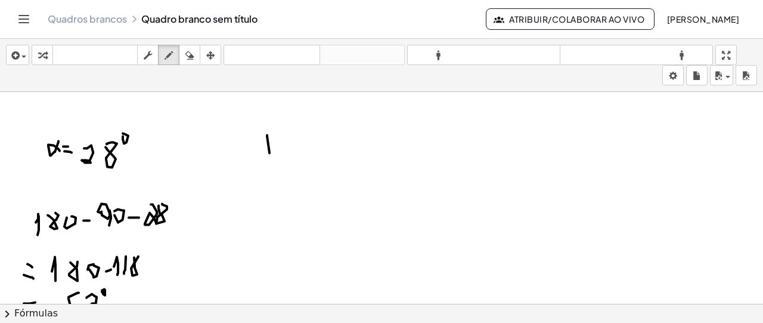
drag, startPoint x: 268, startPoint y: 127, endPoint x: 271, endPoint y: 163, distance: 36.5
drag, startPoint x: 293, startPoint y: 141, endPoint x: 299, endPoint y: 151, distance: 11.8
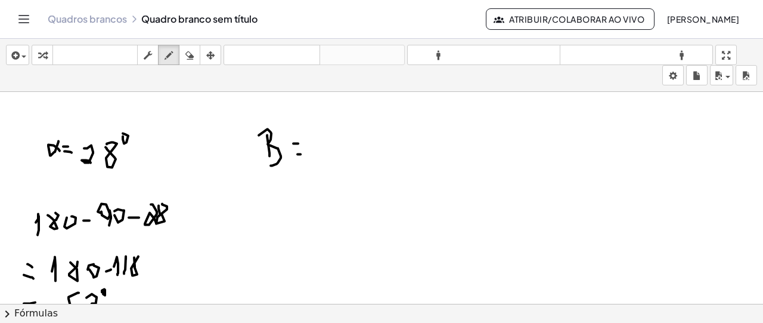
drag, startPoint x: 297, startPoint y: 152, endPoint x: 313, endPoint y: 135, distance: 22.8
drag, startPoint x: 315, startPoint y: 128, endPoint x: 323, endPoint y: 152, distance: 25.1
drag, startPoint x: 330, startPoint y: 132, endPoint x: 343, endPoint y: 144, distance: 18.2
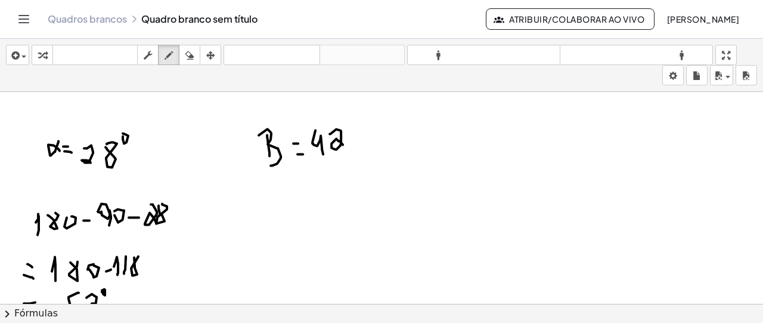
drag, startPoint x: 352, startPoint y: 127, endPoint x: 353, endPoint y: 121, distance: 6.1
drag, startPoint x: 274, startPoint y: 204, endPoint x: 287, endPoint y: 197, distance: 15.2
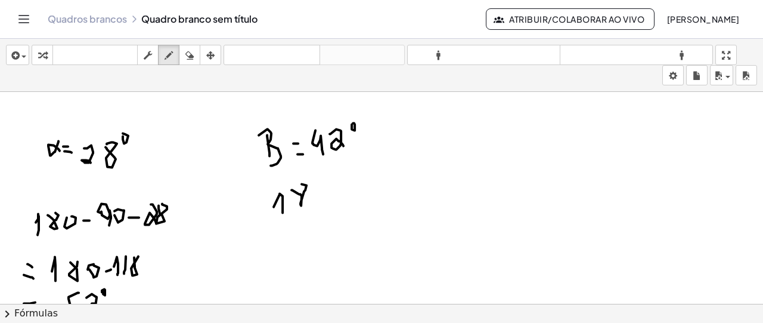
drag, startPoint x: 292, startPoint y: 188, endPoint x: 315, endPoint y: 194, distance: 24.0
drag, startPoint x: 313, startPoint y: 193, endPoint x: 325, endPoint y: 200, distance: 14.4
drag, startPoint x: 337, startPoint y: 195, endPoint x: 351, endPoint y: 190, distance: 14.5
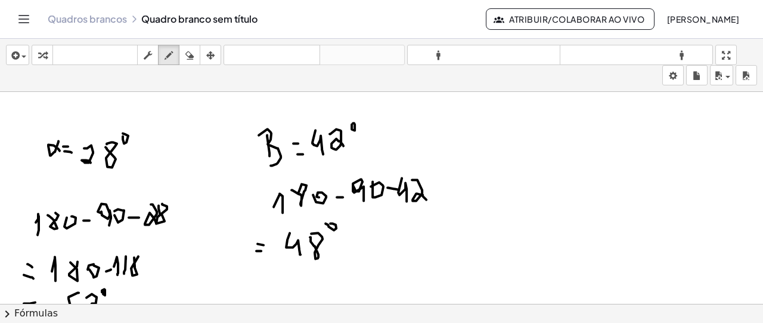
drag, startPoint x: 529, startPoint y: 126, endPoint x: 538, endPoint y: 126, distance: 8.9
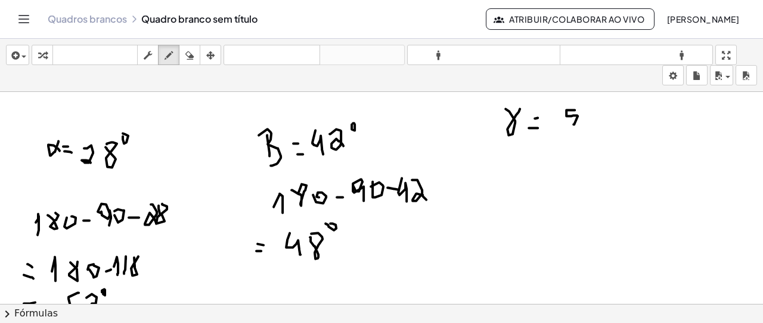
drag, startPoint x: 575, startPoint y: 108, endPoint x: 572, endPoint y: 119, distance: 11.1
drag, startPoint x: 523, startPoint y: 180, endPoint x: 535, endPoint y: 183, distance: 12.3
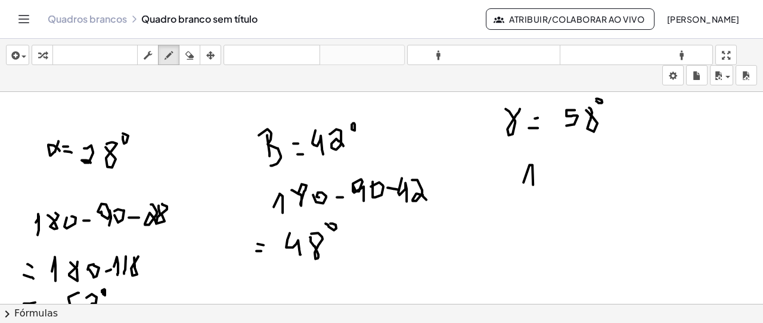
drag, startPoint x: 544, startPoint y: 168, endPoint x: 553, endPoint y: 170, distance: 10.0
drag, startPoint x: 578, startPoint y: 170, endPoint x: 592, endPoint y: 168, distance: 13.9
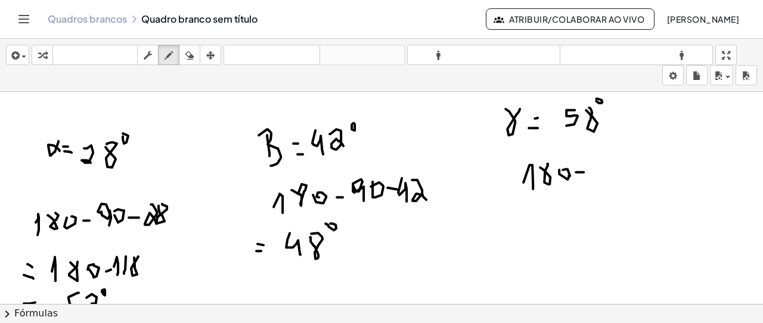
drag, startPoint x: 594, startPoint y: 164, endPoint x: 612, endPoint y: 172, distance: 19.7
drag, startPoint x: 617, startPoint y: 168, endPoint x: 626, endPoint y: 170, distance: 9.4
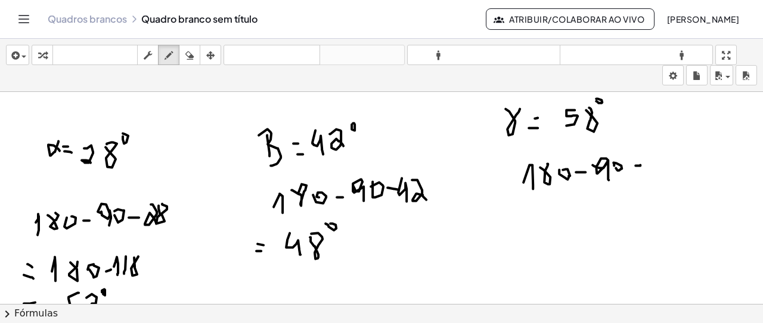
drag, startPoint x: 655, startPoint y: 148, endPoint x: 666, endPoint y: 144, distance: 12.6
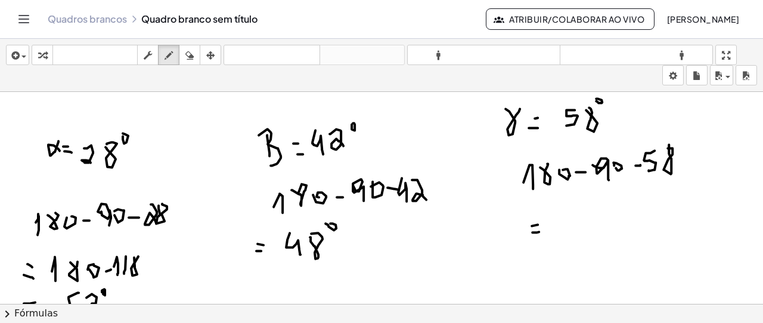
drag, startPoint x: 532, startPoint y: 230, endPoint x: 539, endPoint y: 230, distance: 6.6
drag, startPoint x: 557, startPoint y: 213, endPoint x: 576, endPoint y: 213, distance: 19.1
drag, startPoint x: 577, startPoint y: 206, endPoint x: 591, endPoint y: 227, distance: 24.8
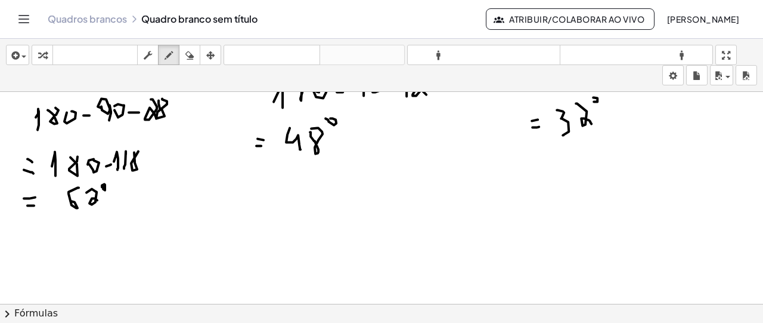
scroll to position [2309, 0]
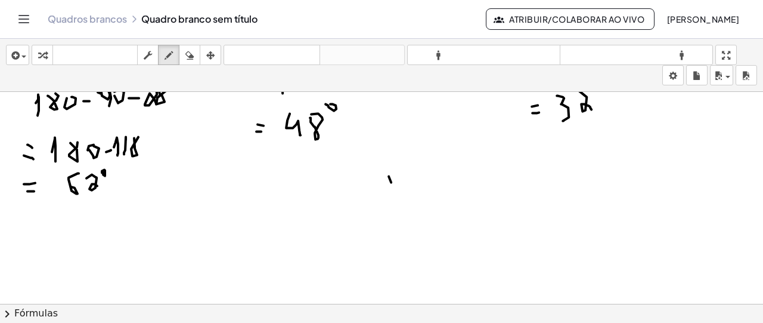
drag, startPoint x: 389, startPoint y: 174, endPoint x: 391, endPoint y: 180, distance: 6.4
drag, startPoint x: 398, startPoint y: 173, endPoint x: 388, endPoint y: 185, distance: 15.6
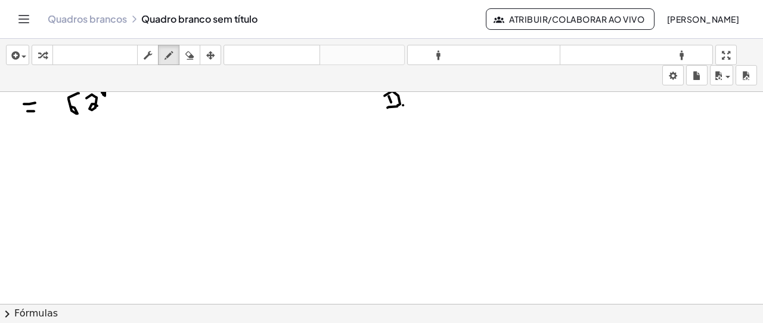
scroll to position [2453, 0]
drag, startPoint x: 73, startPoint y: 123, endPoint x: 72, endPoint y: 133, distance: 9.6
drag, startPoint x: 85, startPoint y: 120, endPoint x: 77, endPoint y: 138, distance: 19.3
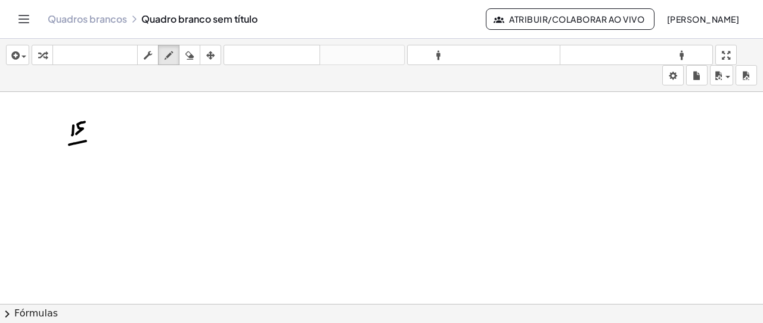
drag, startPoint x: 86, startPoint y: 154, endPoint x: 97, endPoint y: 142, distance: 15.2
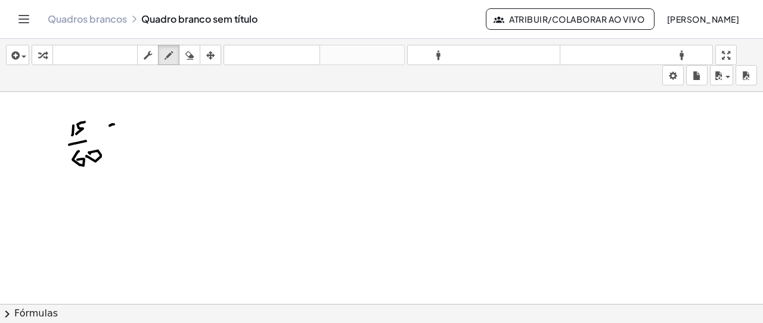
drag, startPoint x: 138, startPoint y: 123, endPoint x: 139, endPoint y: 117, distance: 6.1
drag, startPoint x: 160, startPoint y: 116, endPoint x: 166, endPoint y: 134, distance: 18.1
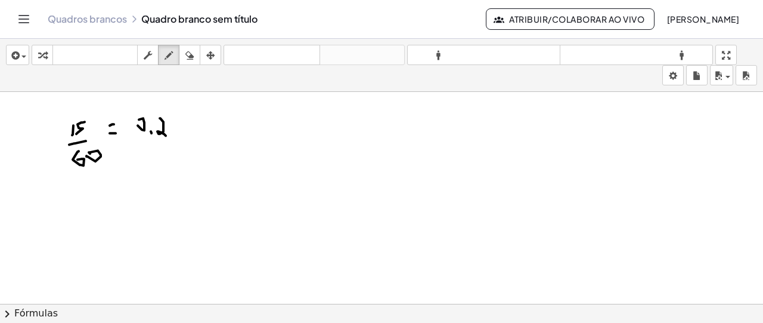
drag, startPoint x: 177, startPoint y: 111, endPoint x: 173, endPoint y: 131, distance: 20.1
drag, startPoint x: 55, startPoint y: 231, endPoint x: 62, endPoint y: 235, distance: 8.6
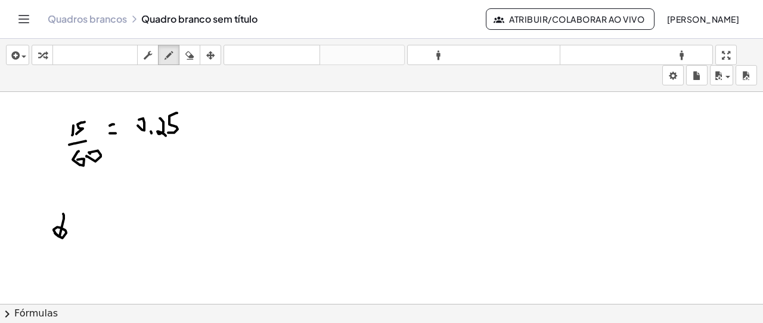
drag, startPoint x: 66, startPoint y: 230, endPoint x: 63, endPoint y: 212, distance: 18.7
drag, startPoint x: 101, startPoint y: 219, endPoint x: 111, endPoint y: 207, distance: 14.8
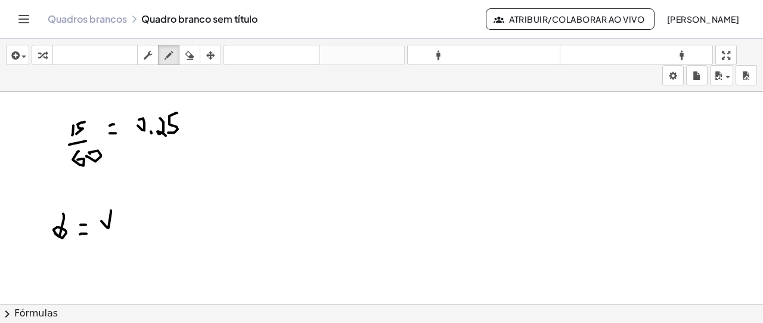
drag, startPoint x: 134, startPoint y: 220, endPoint x: 146, endPoint y: 223, distance: 12.9
drag, startPoint x: 134, startPoint y: 211, endPoint x: 145, endPoint y: 212, distance: 12.0
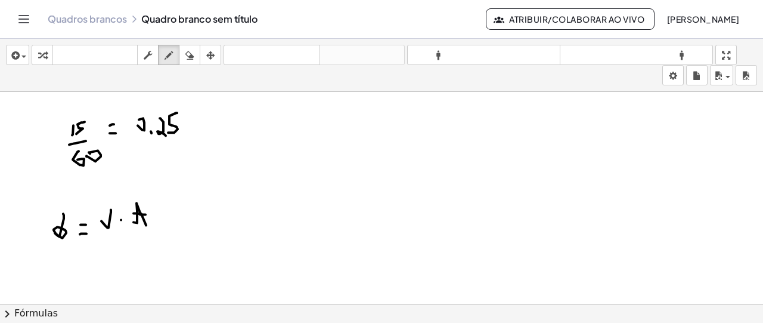
click at [187, 61] on icon "button" at bounding box center [189, 55] width 8 height 14
click at [167, 51] on icon "button" at bounding box center [169, 55] width 8 height 14
drag, startPoint x: 143, startPoint y: 207, endPoint x: 150, endPoint y: 220, distance: 14.9
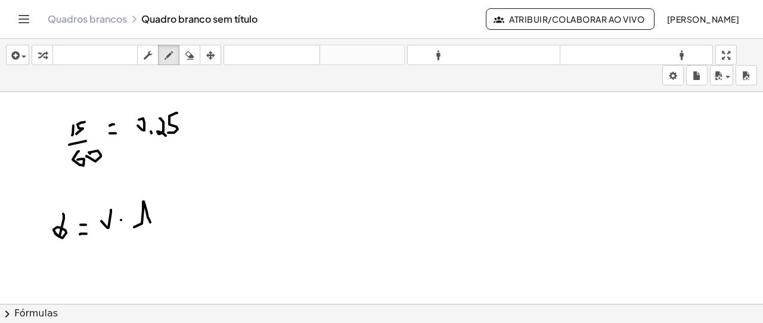
click at [185, 61] on button "apagar" at bounding box center [189, 55] width 21 height 20
click at [168, 61] on icon "button" at bounding box center [169, 55] width 8 height 14
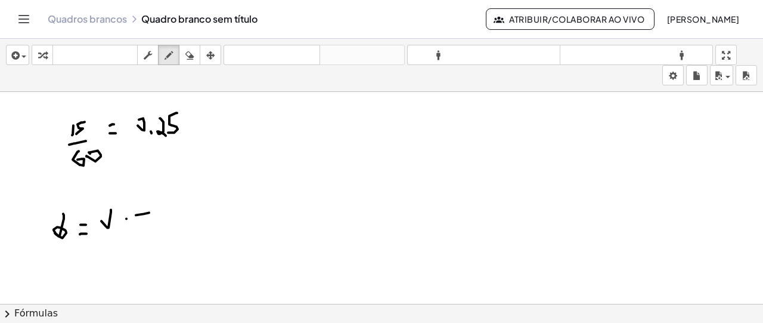
drag, startPoint x: 136, startPoint y: 213, endPoint x: 150, endPoint y: 210, distance: 14.5
drag, startPoint x: 142, startPoint y: 210, endPoint x: 143, endPoint y: 226, distance: 15.5
click at [188, 57] on icon "button" at bounding box center [189, 55] width 8 height 14
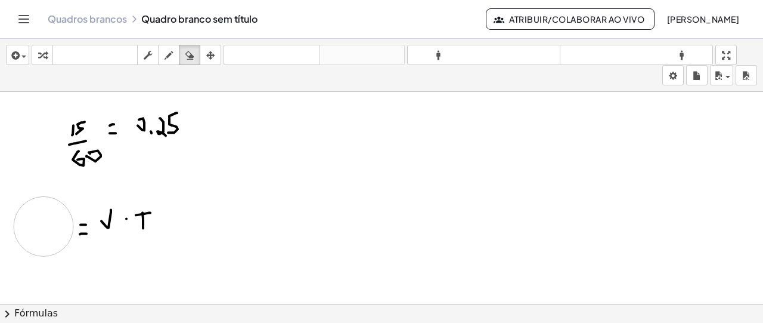
drag, startPoint x: 37, startPoint y: 221, endPoint x: 44, endPoint y: 224, distance: 7.5
click at [172, 55] on icon "button" at bounding box center [169, 55] width 8 height 14
drag, startPoint x: 52, startPoint y: 219, endPoint x: 48, endPoint y: 231, distance: 12.8
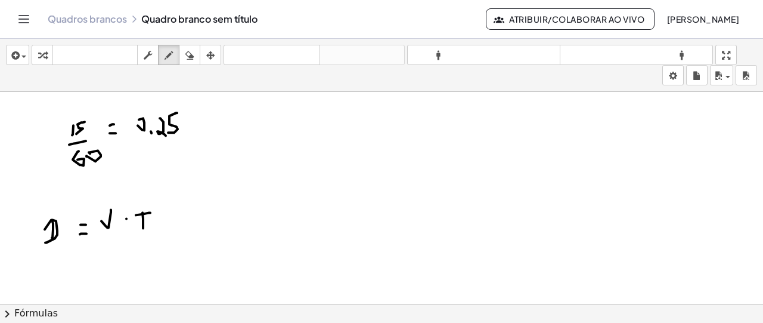
drag, startPoint x: 52, startPoint y: 218, endPoint x: 45, endPoint y: 240, distance: 23.6
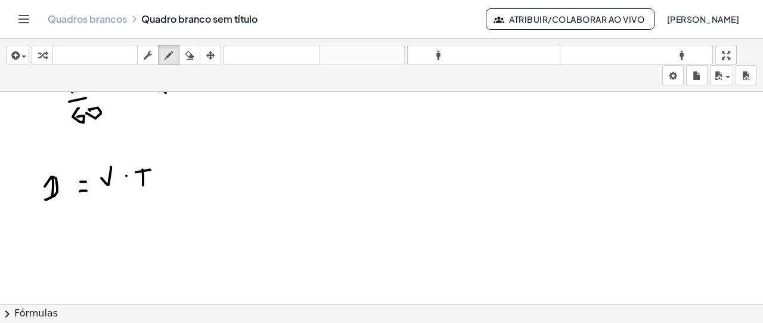
scroll to position [2512, 0]
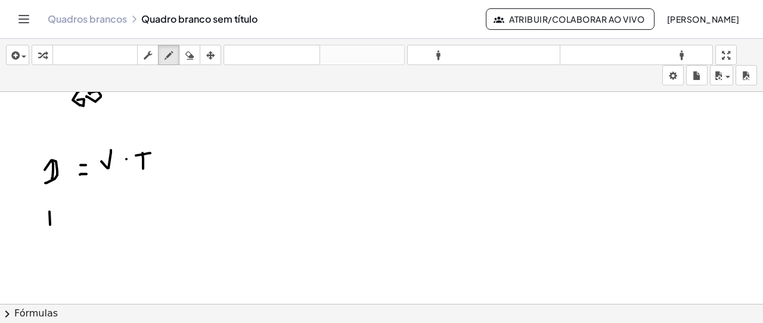
drag, startPoint x: 49, startPoint y: 209, endPoint x: 50, endPoint y: 222, distance: 13.1
drag, startPoint x: 51, startPoint y: 210, endPoint x: 62, endPoint y: 219, distance: 14.4
drag, startPoint x: 66, startPoint y: 213, endPoint x: 75, endPoint y: 215, distance: 9.1
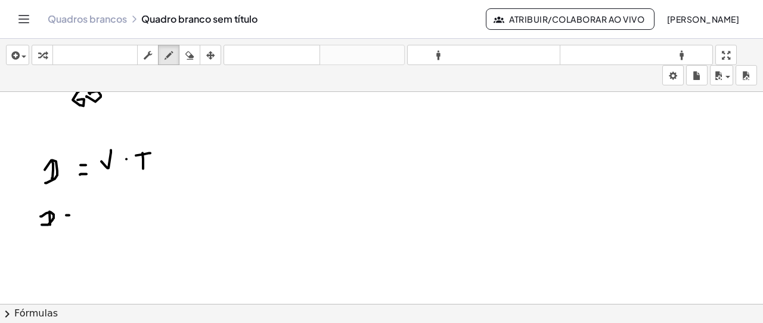
drag, startPoint x: 101, startPoint y: 207, endPoint x: 97, endPoint y: 221, distance: 14.2
drag, startPoint x: 106, startPoint y: 206, endPoint x: 100, endPoint y: 205, distance: 6.0
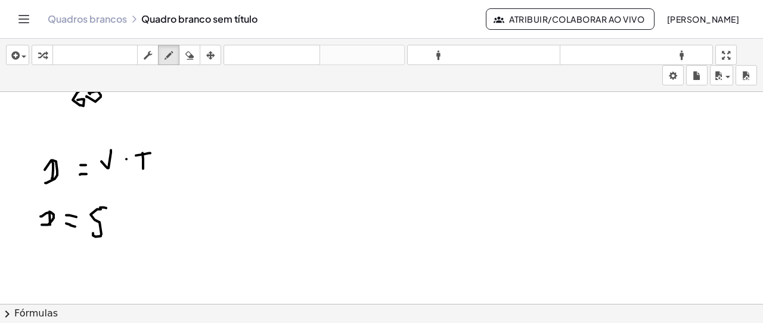
drag, startPoint x: 108, startPoint y: 209, endPoint x: 95, endPoint y: 227, distance: 22.7
drag, startPoint x: 108, startPoint y: 228, endPoint x: 108, endPoint y: 216, distance: 11.9
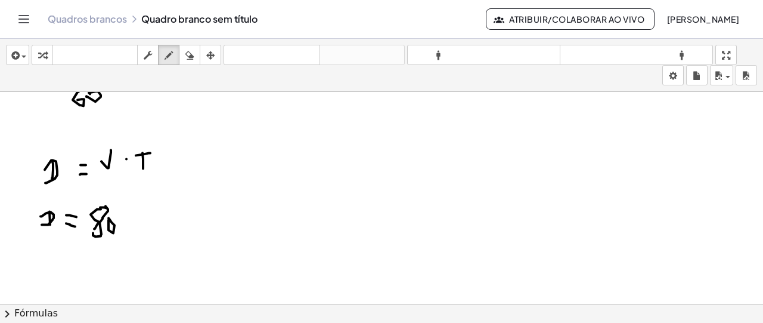
drag, startPoint x: 157, startPoint y: 209, endPoint x: 178, endPoint y: 217, distance: 22.5
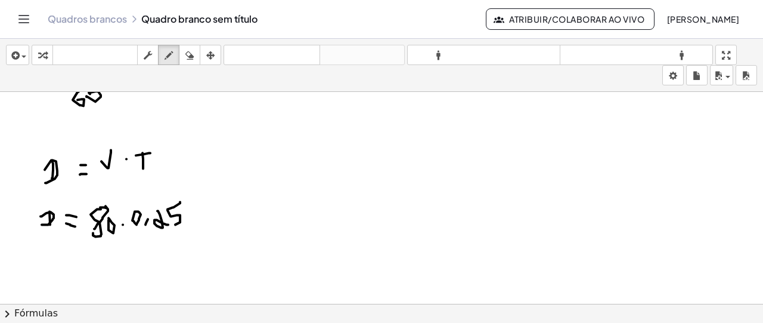
drag, startPoint x: 180, startPoint y: 201, endPoint x: 174, endPoint y: 218, distance: 17.7
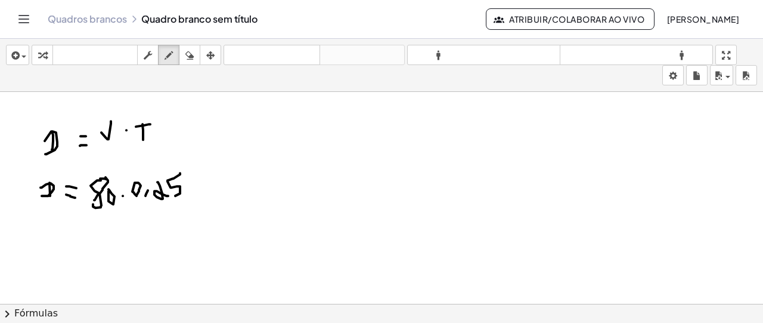
scroll to position [2556, 0]
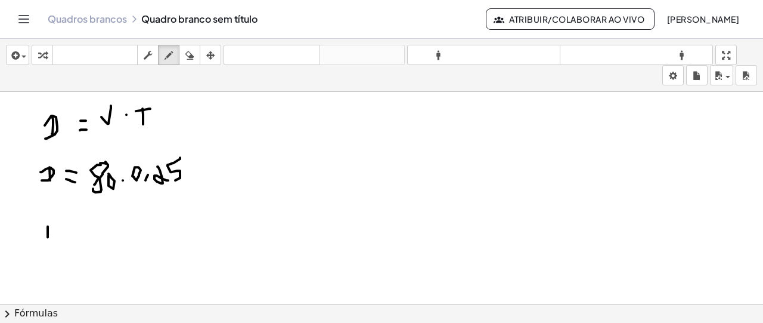
drag, startPoint x: 48, startPoint y: 225, endPoint x: 48, endPoint y: 235, distance: 10.7
drag, startPoint x: 49, startPoint y: 222, endPoint x: 51, endPoint y: 237, distance: 15.0
drag, startPoint x: 63, startPoint y: 227, endPoint x: 69, endPoint y: 231, distance: 6.4
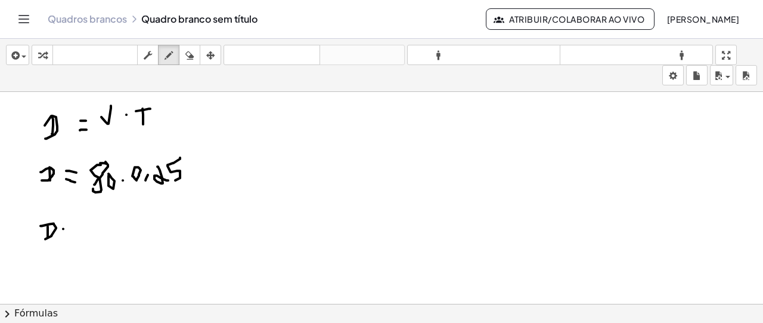
drag, startPoint x: 64, startPoint y: 234, endPoint x: 76, endPoint y: 235, distance: 12.6
drag, startPoint x: 111, startPoint y: 221, endPoint x: 116, endPoint y: 239, distance: 18.9
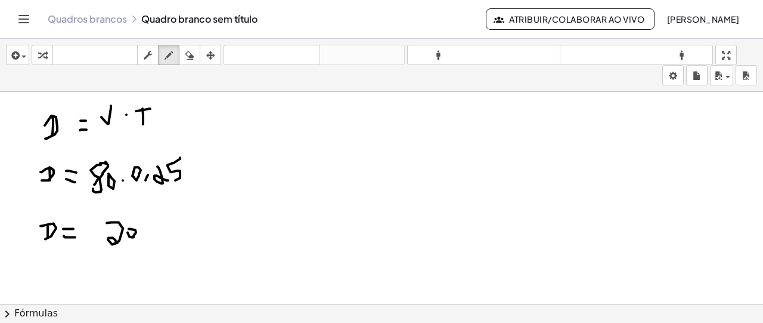
drag, startPoint x: 128, startPoint y: 231, endPoint x: 146, endPoint y: 238, distance: 19.8
drag, startPoint x: 154, startPoint y: 221, endPoint x: 156, endPoint y: 235, distance: 13.9
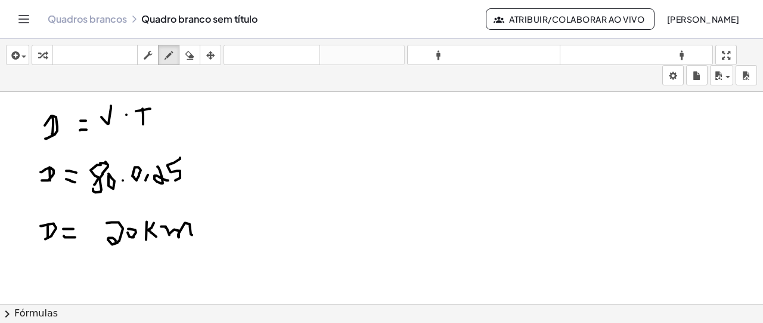
drag, startPoint x: 161, startPoint y: 225, endPoint x: 203, endPoint y: 235, distance: 43.1
drag, startPoint x: 316, startPoint y: 152, endPoint x: 305, endPoint y: 109, distance: 44.2
click at [189, 58] on icon "button" at bounding box center [189, 55] width 8 height 14
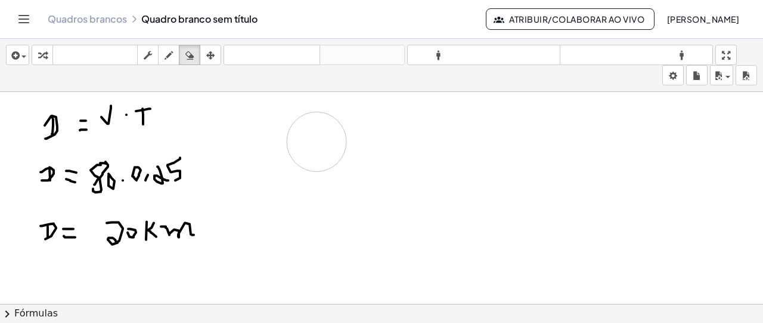
drag, startPoint x: 290, startPoint y: 120, endPoint x: 321, endPoint y: 142, distance: 38.4
click at [168, 64] on button "empate" at bounding box center [168, 55] width 21 height 20
drag, startPoint x: 287, startPoint y: 131, endPoint x: 306, endPoint y: 125, distance: 20.4
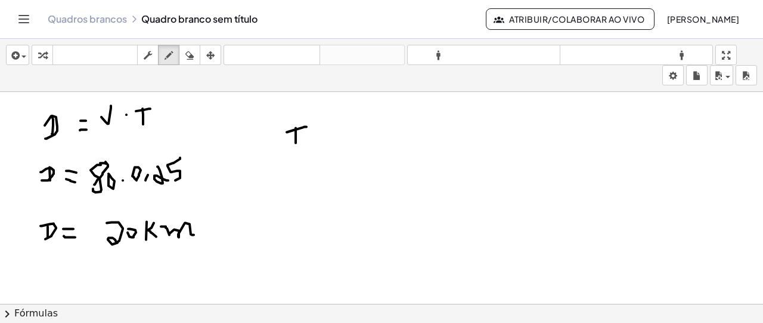
drag, startPoint x: 296, startPoint y: 126, endPoint x: 296, endPoint y: 141, distance: 14.9
drag, startPoint x: 314, startPoint y: 131, endPoint x: 322, endPoint y: 134, distance: 9.1
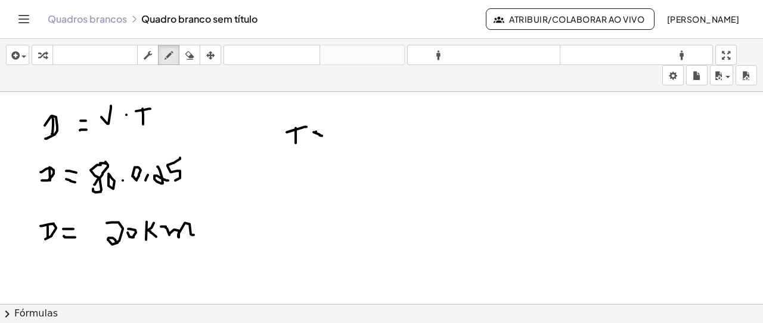
drag, startPoint x: 314, startPoint y: 138, endPoint x: 323, endPoint y: 144, distance: 10.7
drag, startPoint x: 353, startPoint y: 128, endPoint x: 354, endPoint y: 138, distance: 9.6
drag, startPoint x: 362, startPoint y: 127, endPoint x: 355, endPoint y: 141, distance: 16.0
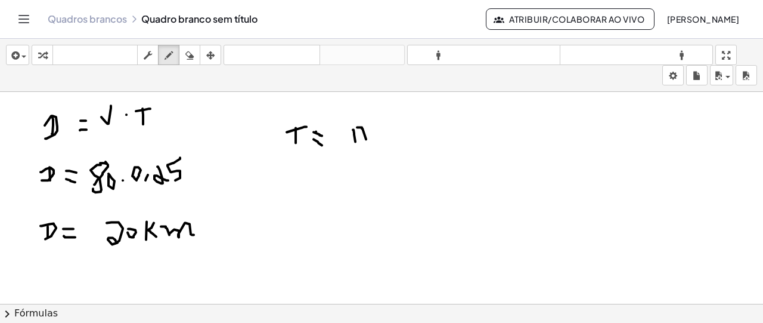
drag, startPoint x: 348, startPoint y: 150, endPoint x: 368, endPoint y: 152, distance: 19.8
drag, startPoint x: 352, startPoint y: 162, endPoint x: 366, endPoint y: 162, distance: 13.7
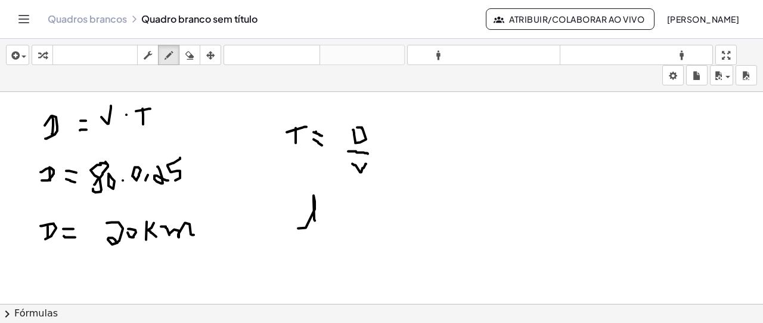
drag, startPoint x: 306, startPoint y: 226, endPoint x: 314, endPoint y: 212, distance: 16.3
drag, startPoint x: 332, startPoint y: 215, endPoint x: 333, endPoint y: 224, distance: 8.4
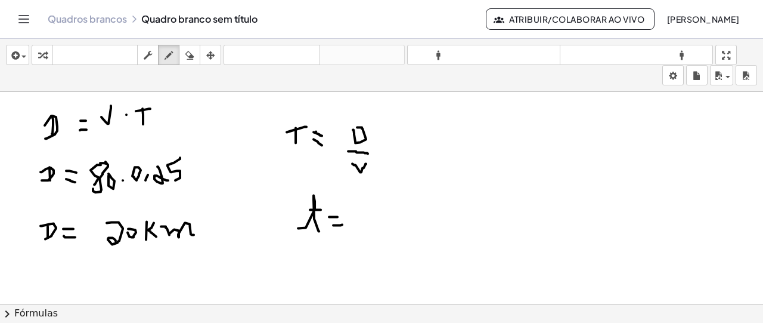
drag, startPoint x: 333, startPoint y: 224, endPoint x: 342, endPoint y: 223, distance: 9.0
drag, startPoint x: 362, startPoint y: 204, endPoint x: 373, endPoint y: 222, distance: 20.6
drag, startPoint x: 377, startPoint y: 215, endPoint x: 377, endPoint y: 224, distance: 9.5
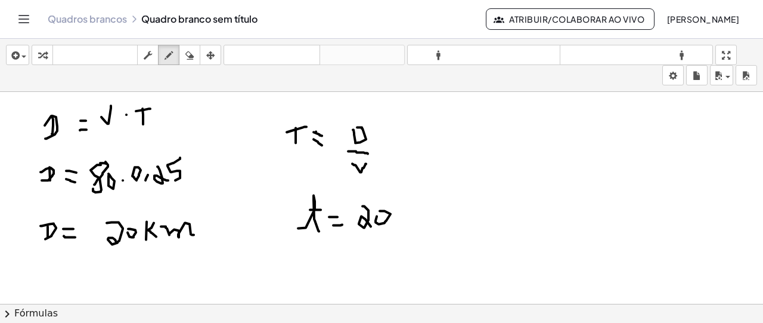
drag, startPoint x: 366, startPoint y: 239, endPoint x: 392, endPoint y: 231, distance: 27.4
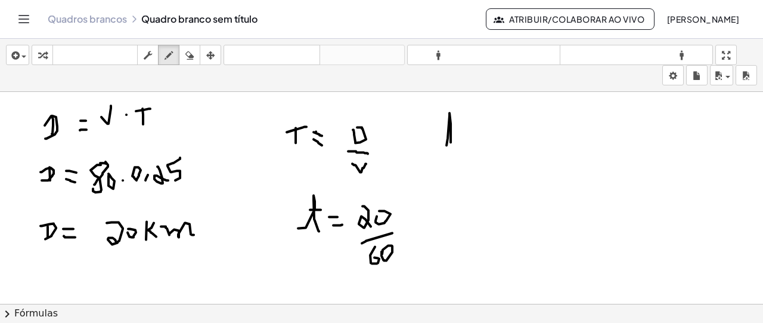
drag, startPoint x: 448, startPoint y: 137, endPoint x: 439, endPoint y: 130, distance: 11.1
drag, startPoint x: 439, startPoint y: 130, endPoint x: 458, endPoint y: 133, distance: 19.3
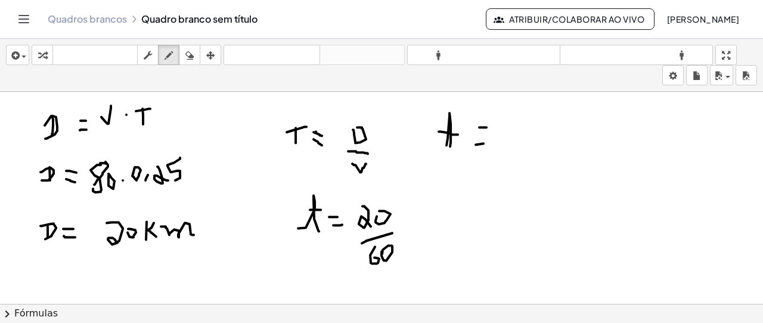
drag, startPoint x: 476, startPoint y: 143, endPoint x: 495, endPoint y: 133, distance: 21.6
drag, startPoint x: 517, startPoint y: 113, endPoint x: 517, endPoint y: 133, distance: 20.3
drag, startPoint x: 499, startPoint y: 146, endPoint x: 523, endPoint y: 141, distance: 25.0
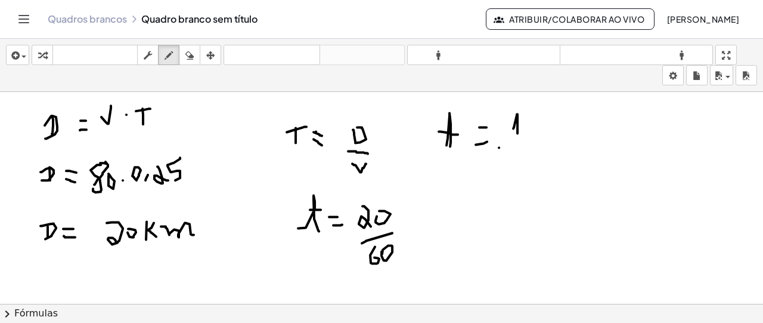
drag, startPoint x: 525, startPoint y: 135, endPoint x: 519, endPoint y: 159, distance: 25.2
drag, startPoint x: 540, startPoint y: 128, endPoint x: 551, endPoint y: 122, distance: 13.1
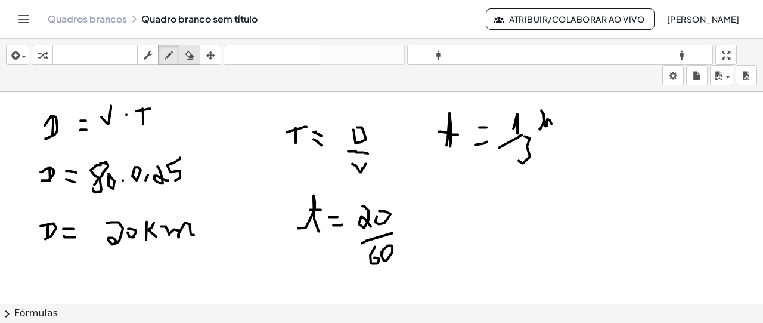
click at [188, 57] on icon "button" at bounding box center [189, 55] width 8 height 14
drag, startPoint x: 450, startPoint y: 126, endPoint x: 466, endPoint y: 129, distance: 16.4
drag, startPoint x: 466, startPoint y: 129, endPoint x: 542, endPoint y: 125, distance: 75.9
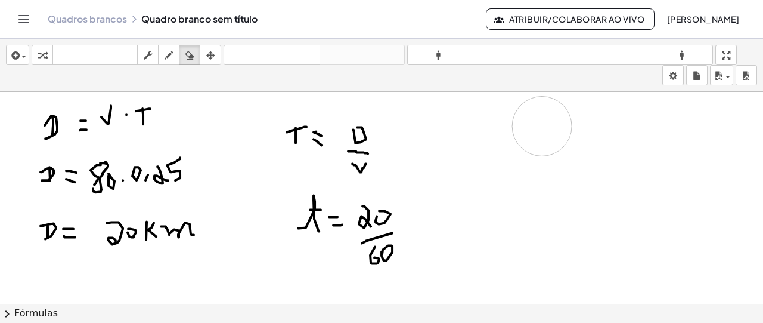
drag, startPoint x: 279, startPoint y: 200, endPoint x: 297, endPoint y: 211, distance: 21.7
click at [163, 59] on div "button" at bounding box center [168, 55] width 15 height 14
drag, startPoint x: 290, startPoint y: 218, endPoint x: 308, endPoint y: 209, distance: 20.0
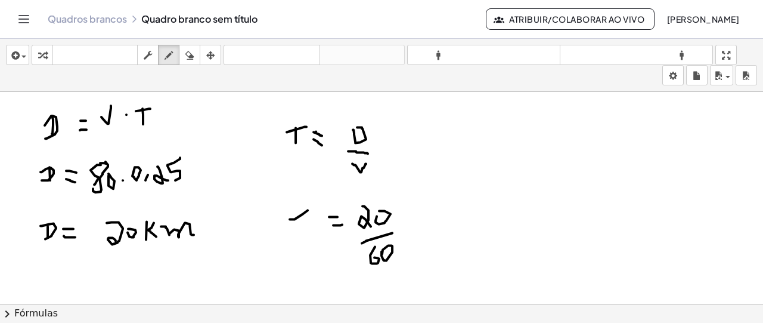
drag, startPoint x: 440, startPoint y: 122, endPoint x: 460, endPoint y: 117, distance: 20.7
drag, startPoint x: 454, startPoint y: 119, endPoint x: 455, endPoint y: 129, distance: 10.8
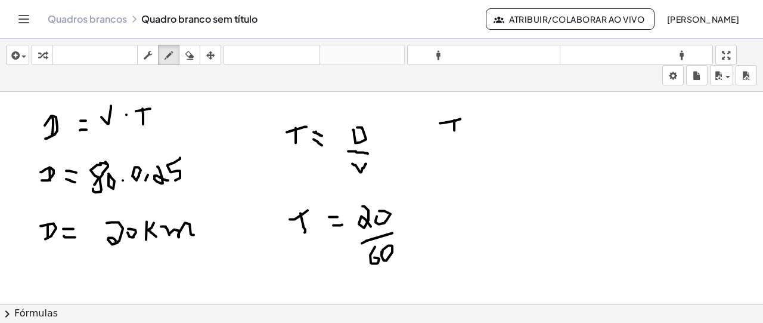
drag, startPoint x: 468, startPoint y: 123, endPoint x: 478, endPoint y: 121, distance: 10.4
drag, startPoint x: 503, startPoint y: 111, endPoint x: 503, endPoint y: 129, distance: 18.5
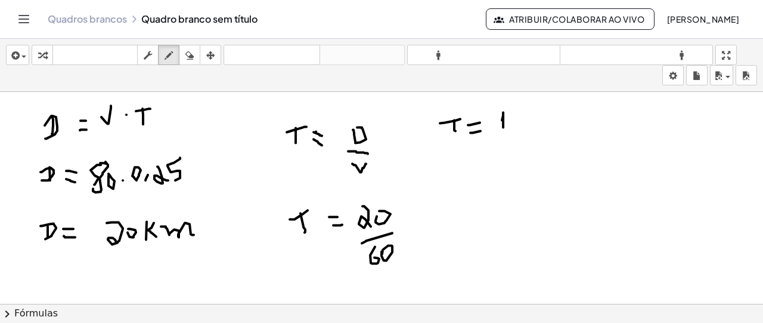
drag, startPoint x: 507, startPoint y: 138, endPoint x: 514, endPoint y: 137, distance: 6.6
drag, startPoint x: 507, startPoint y: 147, endPoint x: 508, endPoint y: 155, distance: 8.4
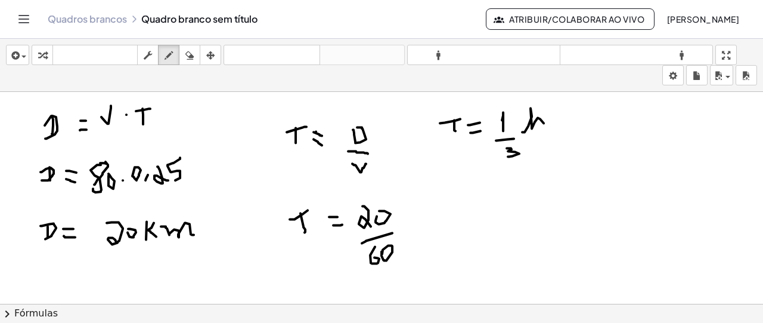
drag, startPoint x: 522, startPoint y: 131, endPoint x: 544, endPoint y: 122, distance: 23.2
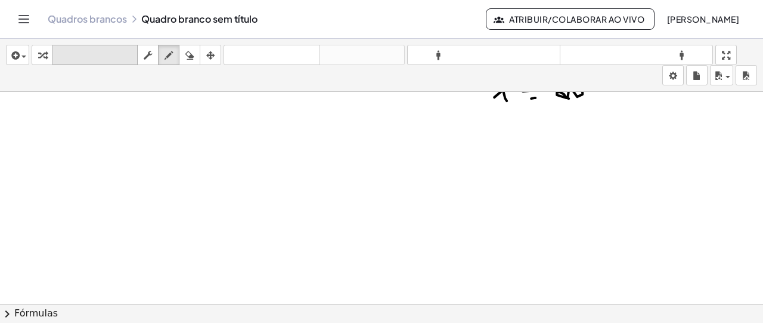
scroll to position [2769, 0]
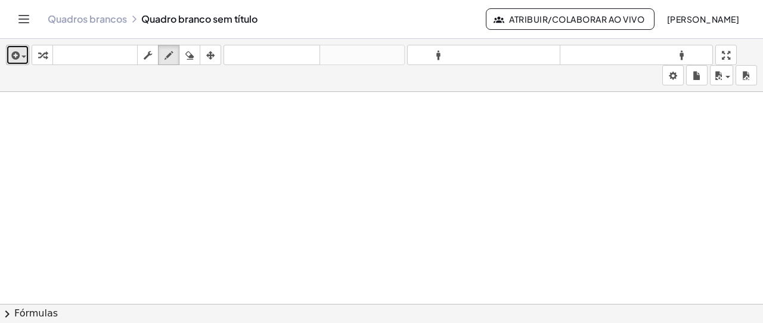
click at [23, 53] on div "button" at bounding box center [17, 55] width 17 height 14
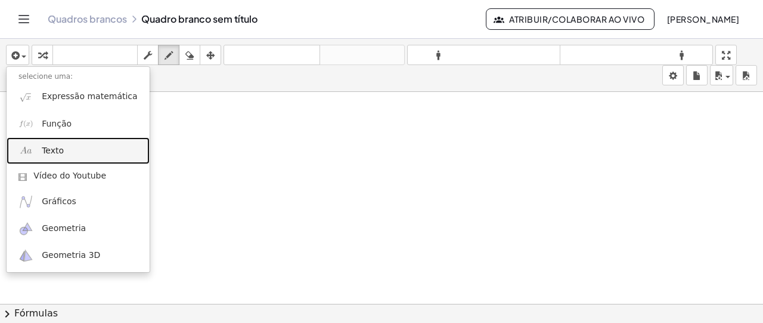
click at [54, 147] on font "Texto" at bounding box center [53, 150] width 22 height 10
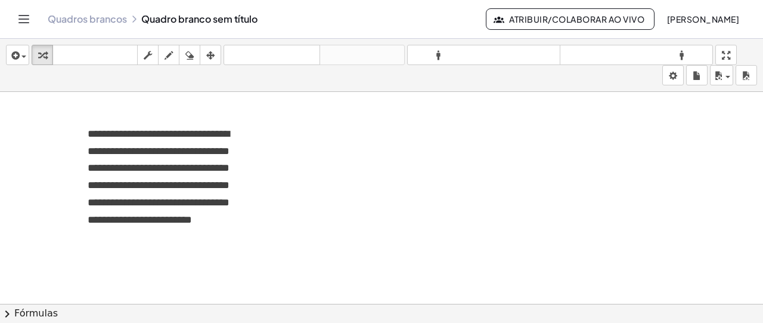
drag, startPoint x: 114, startPoint y: 203, endPoint x: 106, endPoint y: 196, distance: 11.1
click at [106, 196] on font "**********" at bounding box center [159, 176] width 142 height 97
click at [169, 54] on icon "button" at bounding box center [169, 55] width 8 height 14
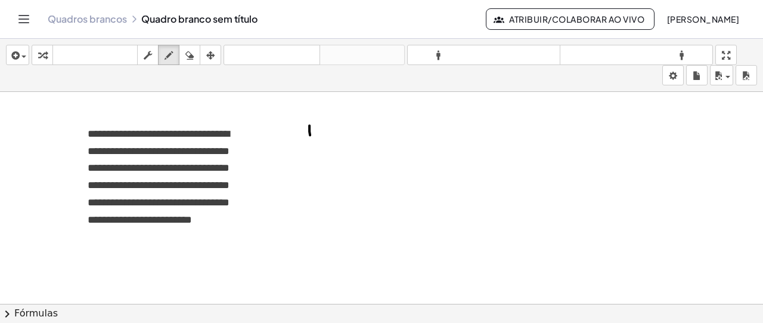
drag, startPoint x: 309, startPoint y: 123, endPoint x: 310, endPoint y: 133, distance: 9.6
drag, startPoint x: 310, startPoint y: 120, endPoint x: 308, endPoint y: 132, distance: 11.5
drag, startPoint x: 419, startPoint y: 112, endPoint x: 422, endPoint y: 128, distance: 15.8
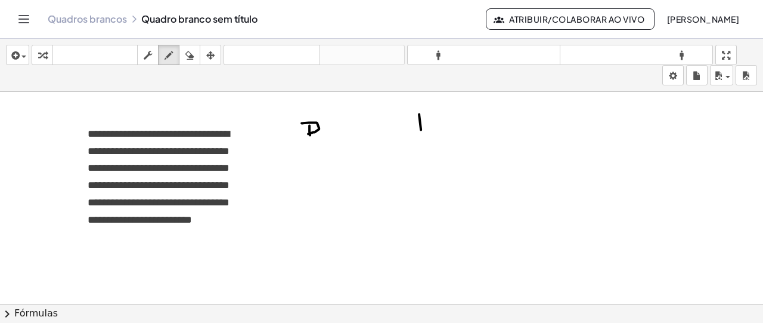
drag, startPoint x: 430, startPoint y: 112, endPoint x: 429, endPoint y: 122, distance: 10.2
drag, startPoint x: 446, startPoint y: 121, endPoint x: 446, endPoint y: 111, distance: 9.5
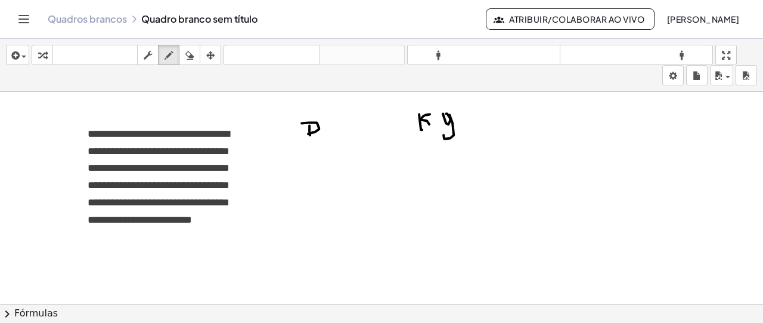
drag, startPoint x: 449, startPoint y: 113, endPoint x: 448, endPoint y: 132, distance: 19.7
drag, startPoint x: 286, startPoint y: 183, endPoint x: 289, endPoint y: 174, distance: 9.3
drag, startPoint x: 289, startPoint y: 174, endPoint x: 289, endPoint y: 193, distance: 18.5
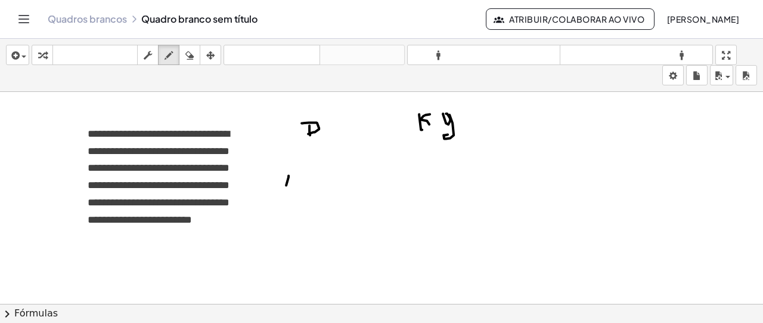
drag, startPoint x: 313, startPoint y: 169, endPoint x: 308, endPoint y: 191, distance: 23.3
drag, startPoint x: 427, startPoint y: 184, endPoint x: 430, endPoint y: 194, distance: 10.0
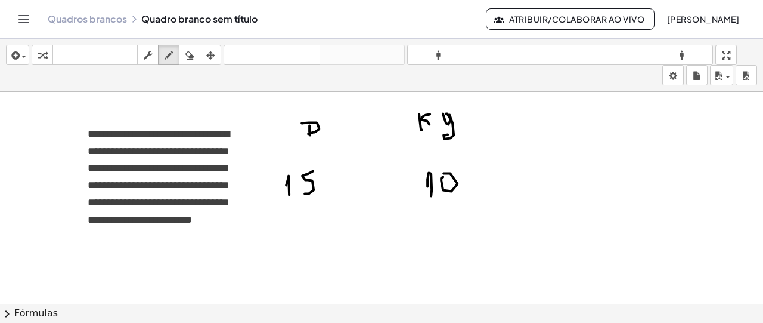
drag, startPoint x: 443, startPoint y: 175, endPoint x: 449, endPoint y: 177, distance: 7.0
drag, startPoint x: 433, startPoint y: 228, endPoint x: 449, endPoint y: 250, distance: 27.0
drag, startPoint x: 449, startPoint y: 228, endPoint x: 433, endPoint y: 248, distance: 25.0
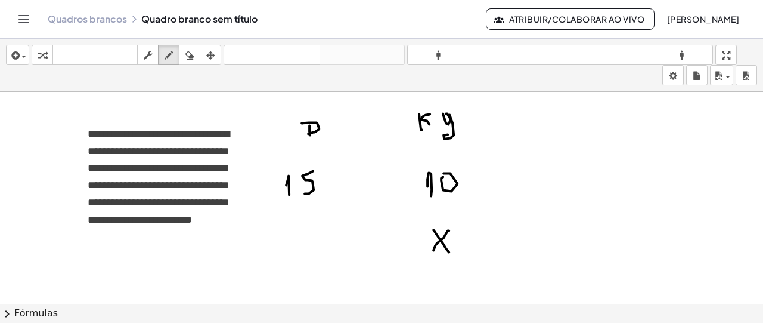
drag, startPoint x: 290, startPoint y: 226, endPoint x: 303, endPoint y: 246, distance: 24.1
drag, startPoint x: 298, startPoint y: 242, endPoint x: 308, endPoint y: 240, distance: 9.7
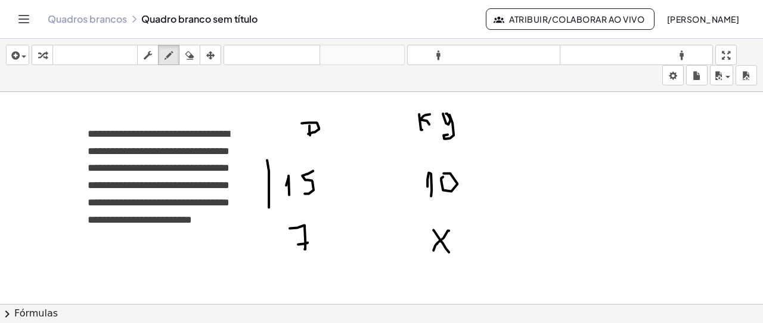
drag, startPoint x: 267, startPoint y: 158, endPoint x: 269, endPoint y: 205, distance: 47.1
drag, startPoint x: 266, startPoint y: 207, endPoint x: 273, endPoint y: 210, distance: 7.7
drag, startPoint x: 260, startPoint y: 206, endPoint x: 361, endPoint y: 181, distance: 104.4
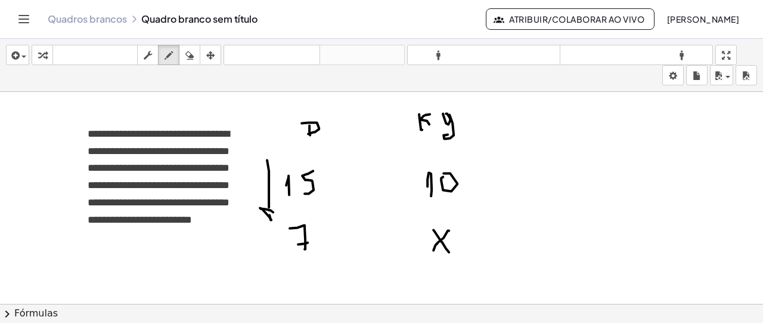
drag, startPoint x: 504, startPoint y: 179, endPoint x: 501, endPoint y: 189, distance: 10.6
drag, startPoint x: 511, startPoint y: 204, endPoint x: 507, endPoint y: 196, distance: 9.3
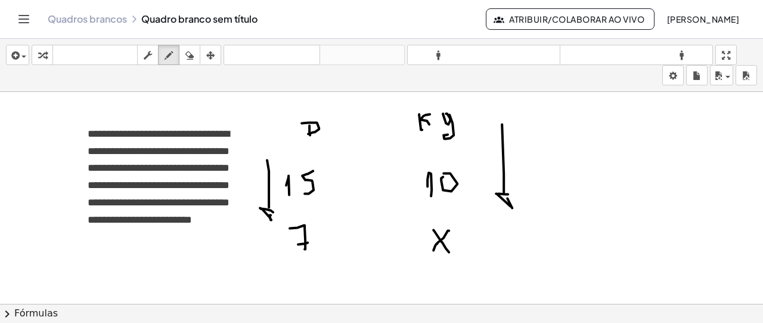
drag, startPoint x: 361, startPoint y: 203, endPoint x: 388, endPoint y: 225, distance: 34.7
drag, startPoint x: 395, startPoint y: 177, endPoint x: 361, endPoint y: 234, distance: 66.3
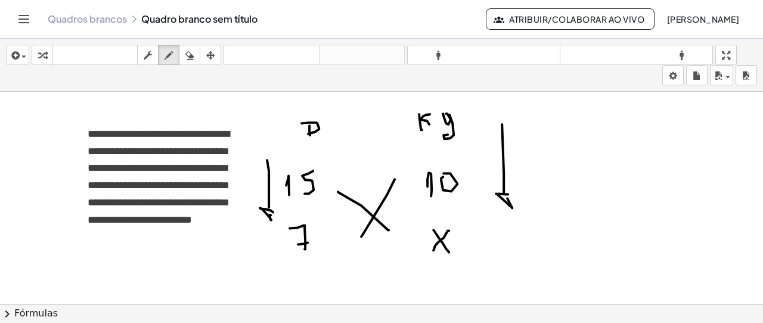
scroll to position [2829, 0]
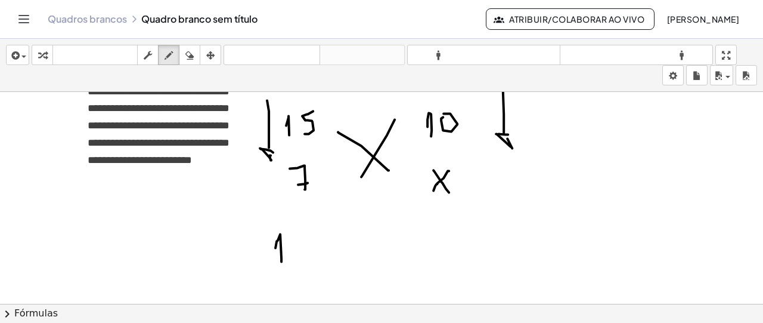
drag, startPoint x: 275, startPoint y: 246, endPoint x: 281, endPoint y: 259, distance: 15.0
drag, startPoint x: 298, startPoint y: 230, endPoint x: 312, endPoint y: 251, distance: 25.8
drag, startPoint x: 341, startPoint y: 260, endPoint x: 339, endPoint y: 234, distance: 25.7
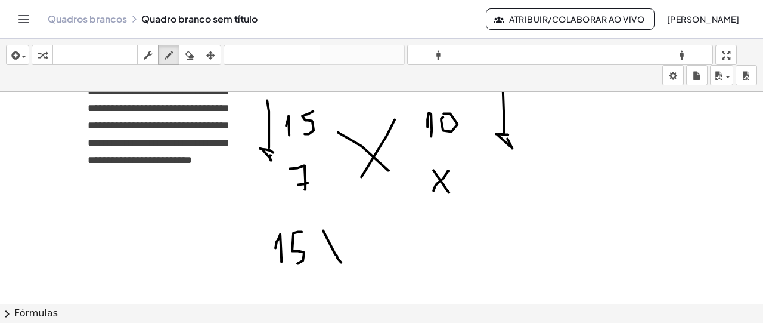
drag, startPoint x: 333, startPoint y: 237, endPoint x: 329, endPoint y: 251, distance: 14.7
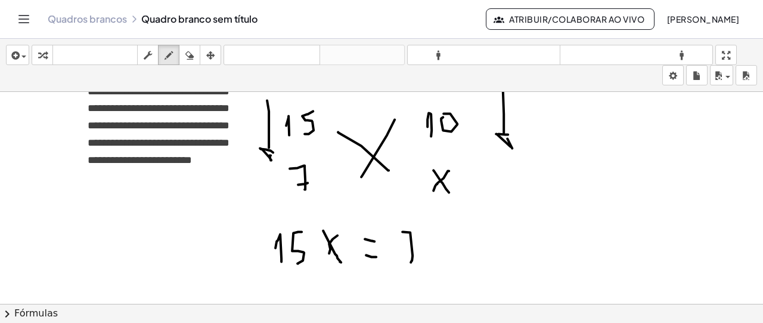
drag, startPoint x: 410, startPoint y: 230, endPoint x: 403, endPoint y: 255, distance: 25.5
drag, startPoint x: 411, startPoint y: 251, endPoint x: 420, endPoint y: 247, distance: 9.1
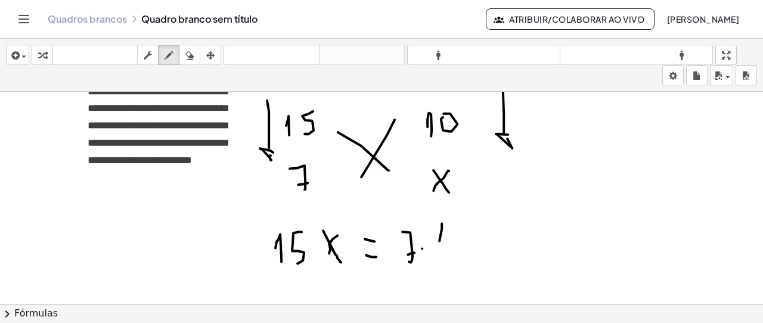
drag, startPoint x: 442, startPoint y: 224, endPoint x: 447, endPoint y: 244, distance: 21.5
drag, startPoint x: 450, startPoint y: 237, endPoint x: 449, endPoint y: 243, distance: 6.1
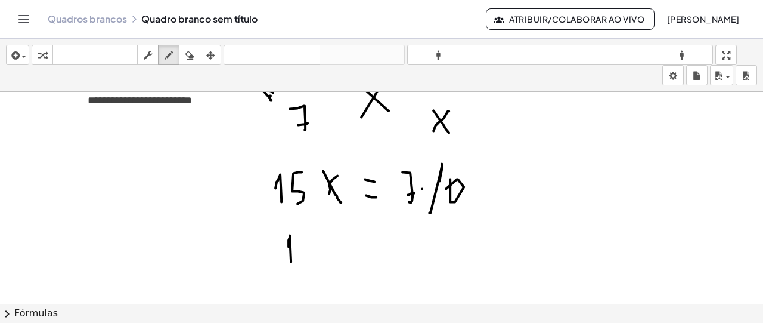
drag, startPoint x: 289, startPoint y: 244, endPoint x: 304, endPoint y: 237, distance: 17.1
drag, startPoint x: 308, startPoint y: 231, endPoint x: 306, endPoint y: 253, distance: 21.5
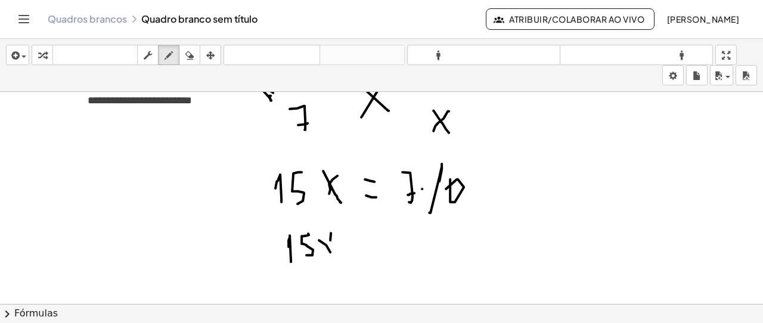
drag, startPoint x: 330, startPoint y: 238, endPoint x: 325, endPoint y: 247, distance: 10.9
drag, startPoint x: 359, startPoint y: 248, endPoint x: 368, endPoint y: 244, distance: 10.4
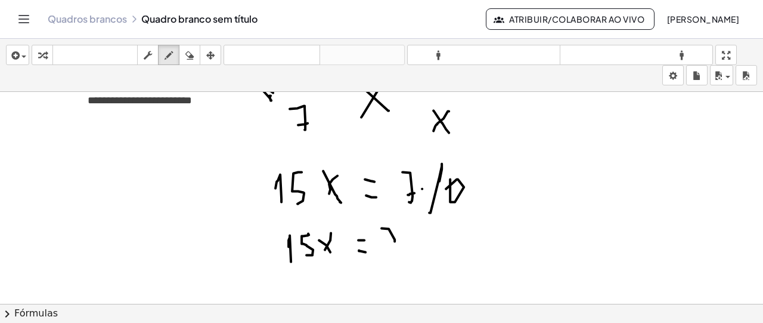
drag, startPoint x: 389, startPoint y: 227, endPoint x: 392, endPoint y: 247, distance: 21.1
drag, startPoint x: 389, startPoint y: 242, endPoint x: 399, endPoint y: 237, distance: 12.0
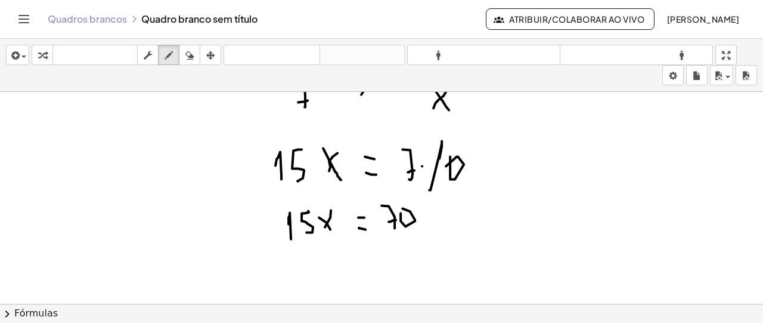
scroll to position [2948, 0]
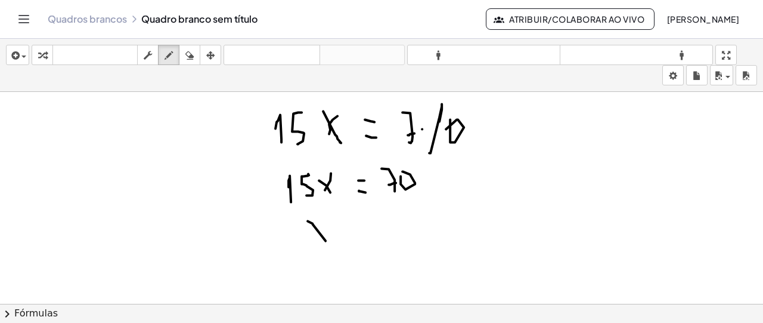
drag, startPoint x: 308, startPoint y: 219, endPoint x: 325, endPoint y: 238, distance: 26.6
drag, startPoint x: 307, startPoint y: 228, endPoint x: 314, endPoint y: 232, distance: 7.5
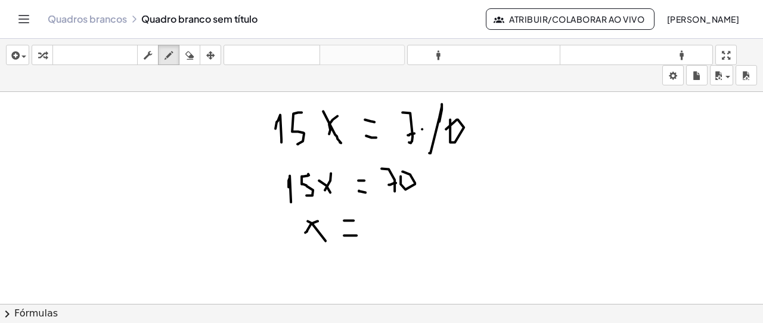
drag, startPoint x: 356, startPoint y: 233, endPoint x: 360, endPoint y: 220, distance: 13.6
drag, startPoint x: 380, startPoint y: 214, endPoint x: 379, endPoint y: 228, distance: 14.4
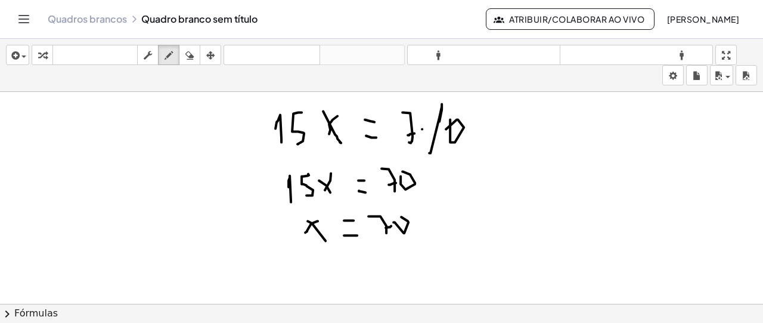
drag, startPoint x: 404, startPoint y: 231, endPoint x: 393, endPoint y: 232, distance: 10.9
drag, startPoint x: 391, startPoint y: 239, endPoint x: 402, endPoint y: 244, distance: 11.7
drag, startPoint x: 389, startPoint y: 256, endPoint x: 395, endPoint y: 262, distance: 8.5
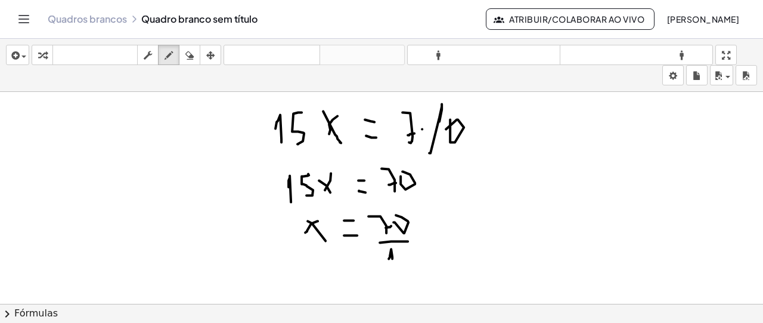
drag, startPoint x: 407, startPoint y: 250, endPoint x: 402, endPoint y: 229, distance: 22.0
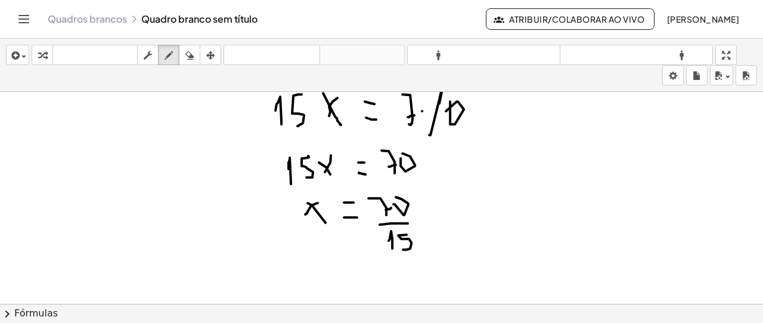
scroll to position [2982, 0]
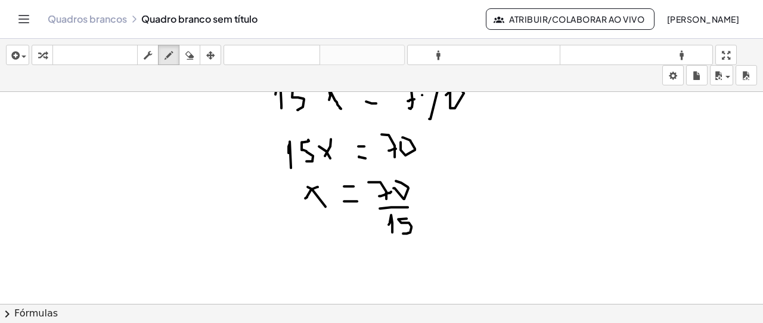
drag, startPoint x: 379, startPoint y: 194, endPoint x: 385, endPoint y: 193, distance: 6.1
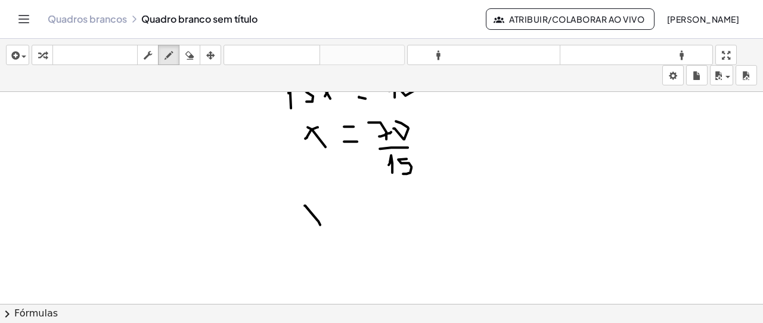
drag, startPoint x: 305, startPoint y: 203, endPoint x: 320, endPoint y: 222, distance: 24.6
drag, startPoint x: 318, startPoint y: 204, endPoint x: 306, endPoint y: 222, distance: 21.2
drag, startPoint x: 332, startPoint y: 208, endPoint x: 346, endPoint y: 203, distance: 14.5
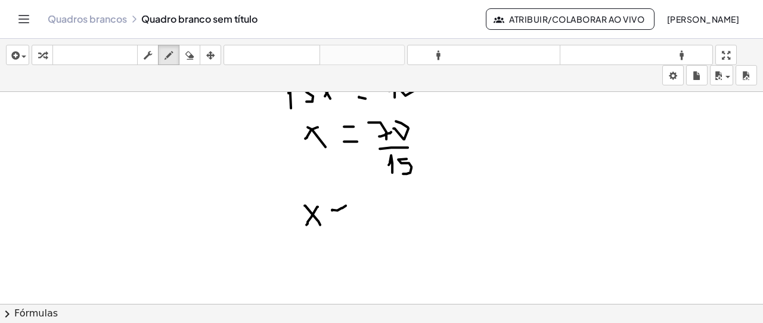
drag, startPoint x: 334, startPoint y: 219, endPoint x: 346, endPoint y: 218, distance: 12.0
drag, startPoint x: 377, startPoint y: 195, endPoint x: 389, endPoint y: 226, distance: 33.2
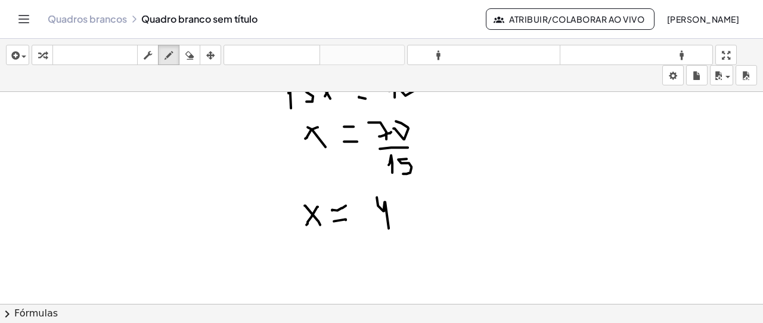
drag, startPoint x: 410, startPoint y: 196, endPoint x: 410, endPoint y: 214, distance: 17.9
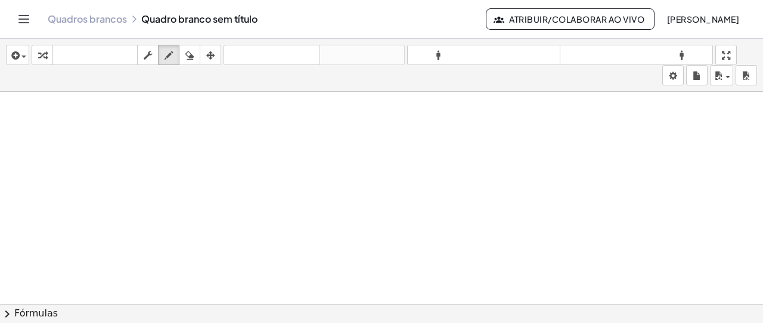
scroll to position [3195, 0]
click at [26, 58] on button "inserir" at bounding box center [17, 55] width 23 height 20
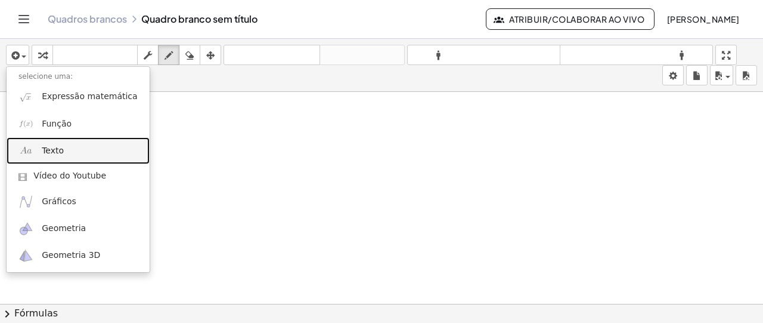
click at [49, 152] on font "Texto" at bounding box center [53, 150] width 22 height 10
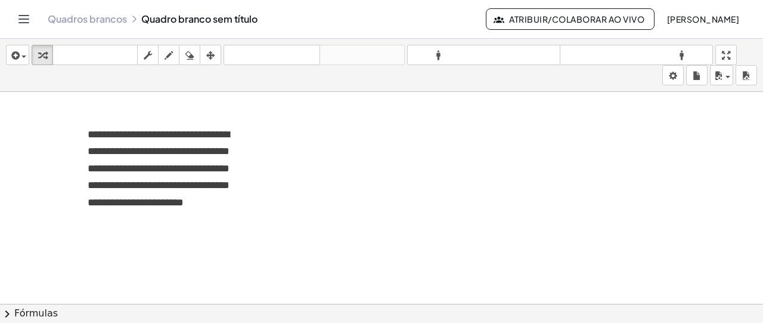
click at [175, 63] on button "empate" at bounding box center [168, 55] width 21 height 20
drag, startPoint x: 304, startPoint y: 134, endPoint x: 318, endPoint y: 129, distance: 14.5
drag, startPoint x: 315, startPoint y: 129, endPoint x: 315, endPoint y: 142, distance: 13.1
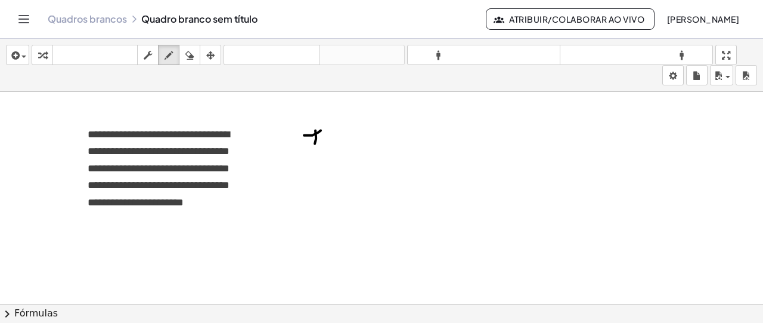
drag, startPoint x: 398, startPoint y: 131, endPoint x: 408, endPoint y: 131, distance: 9.5
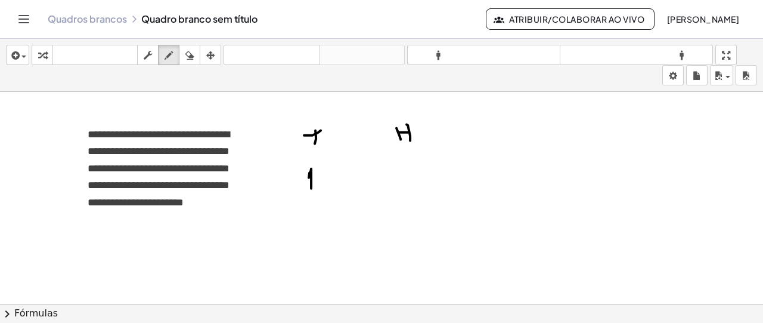
drag, startPoint x: 309, startPoint y: 176, endPoint x: 311, endPoint y: 187, distance: 11.0
drag, startPoint x: 411, startPoint y: 157, endPoint x: 405, endPoint y: 168, distance: 12.6
drag, startPoint x: 303, startPoint y: 204, endPoint x: 311, endPoint y: 241, distance: 38.5
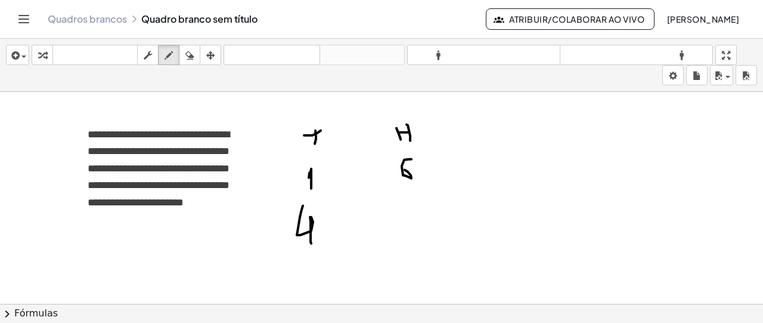
drag, startPoint x: 402, startPoint y: 206, endPoint x: 413, endPoint y: 210, distance: 11.5
drag, startPoint x: 413, startPoint y: 206, endPoint x: 407, endPoint y: 216, distance: 12.3
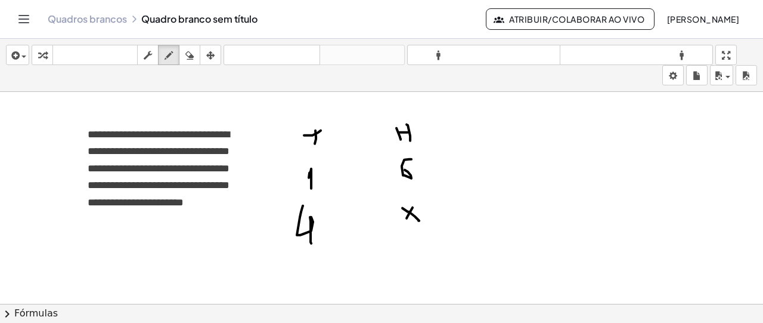
click at [190, 63] on button "apagar" at bounding box center [189, 55] width 21 height 20
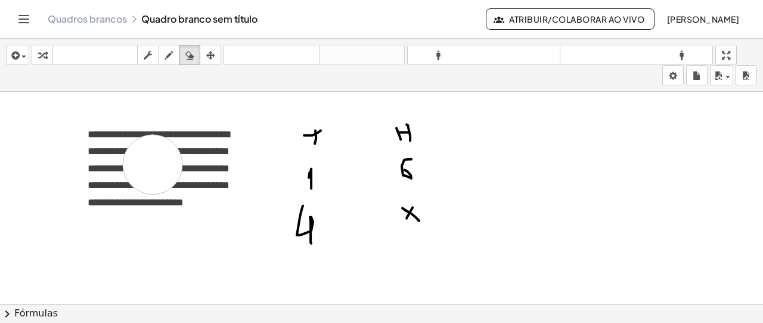
drag, startPoint x: 153, startPoint y: 163, endPoint x: 150, endPoint y: 98, distance: 65.0
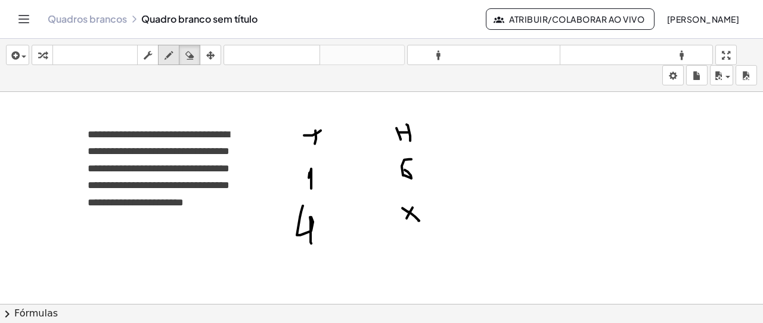
click at [159, 55] on button "empate" at bounding box center [168, 55] width 21 height 20
drag, startPoint x: 277, startPoint y: 215, endPoint x: 281, endPoint y: 173, distance: 41.9
drag, startPoint x: 442, startPoint y: 126, endPoint x: 445, endPoint y: 169, distance: 43.0
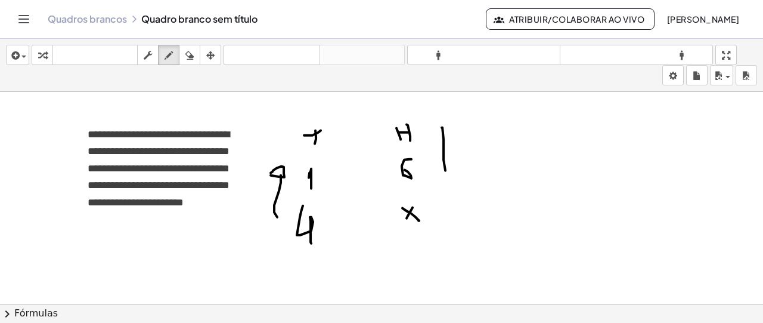
drag, startPoint x: 449, startPoint y: 179, endPoint x: 457, endPoint y: 168, distance: 14.2
drag, startPoint x: 457, startPoint y: 168, endPoint x: 439, endPoint y: 169, distance: 17.3
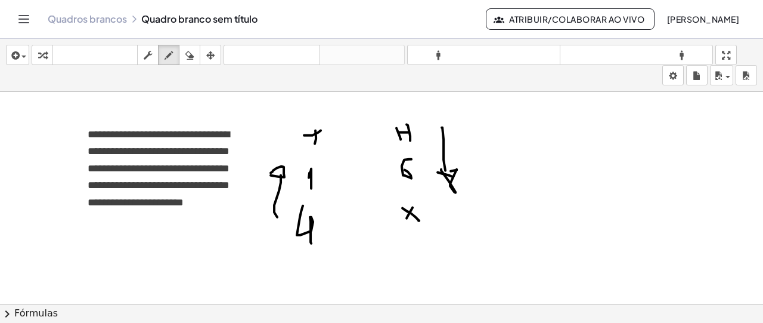
drag, startPoint x: 342, startPoint y: 175, endPoint x: 376, endPoint y: 173, distance: 33.4
drag, startPoint x: 345, startPoint y: 221, endPoint x: 380, endPoint y: 216, distance: 34.9
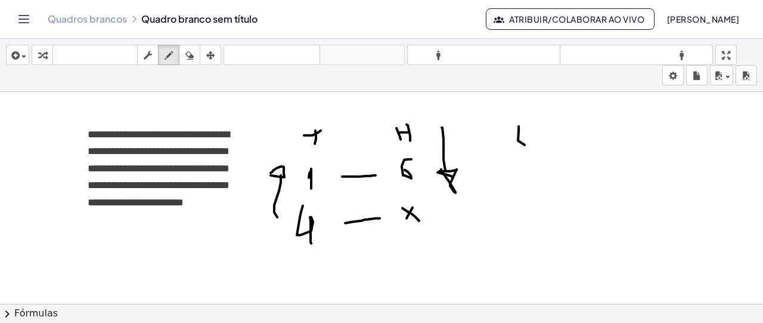
drag, startPoint x: 519, startPoint y: 125, endPoint x: 525, endPoint y: 143, distance: 19.4
drag, startPoint x: 529, startPoint y: 129, endPoint x: 532, endPoint y: 151, distance: 22.8
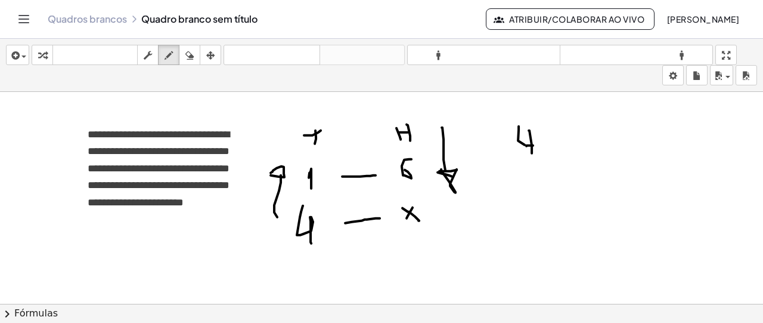
drag, startPoint x: 549, startPoint y: 130, endPoint x: 562, endPoint y: 131, distance: 13.1
drag, startPoint x: 572, startPoint y: 132, endPoint x: 565, endPoint y: 139, distance: 9.7
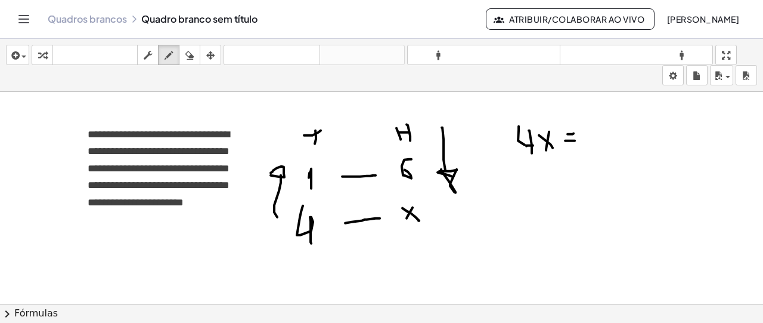
drag, startPoint x: 565, startPoint y: 139, endPoint x: 576, endPoint y: 139, distance: 11.3
drag, startPoint x: 590, startPoint y: 120, endPoint x: 578, endPoint y: 152, distance: 34.1
drag, startPoint x: 532, startPoint y: 172, endPoint x: 548, endPoint y: 185, distance: 20.3
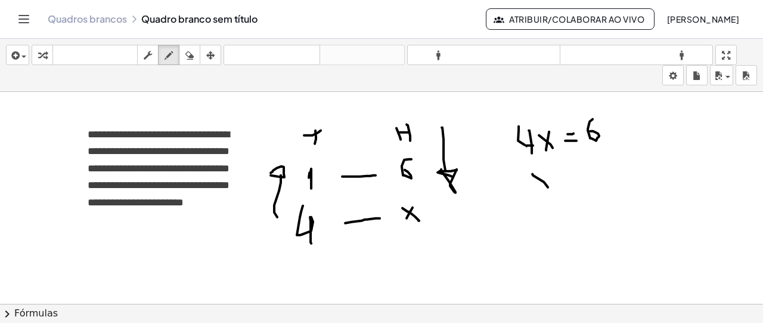
drag, startPoint x: 546, startPoint y: 172, endPoint x: 540, endPoint y: 183, distance: 12.8
drag, startPoint x: 566, startPoint y: 174, endPoint x: 561, endPoint y: 178, distance: 6.8
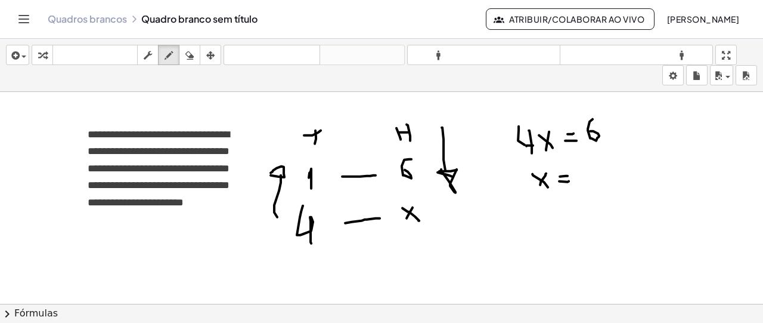
drag, startPoint x: 559, startPoint y: 179, endPoint x: 572, endPoint y: 177, distance: 13.3
drag, startPoint x: 605, startPoint y: 157, endPoint x: 599, endPoint y: 177, distance: 21.3
drag, startPoint x: 608, startPoint y: 190, endPoint x: 613, endPoint y: 203, distance: 14.0
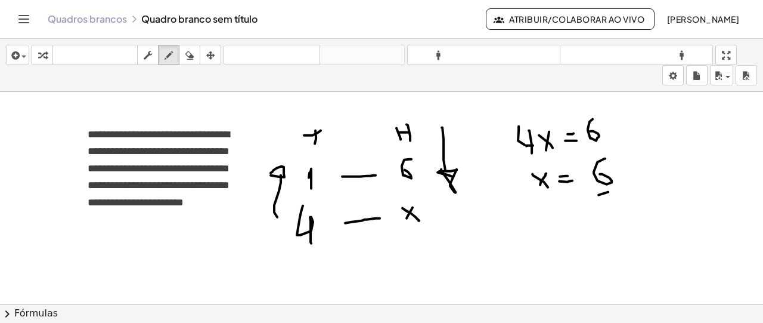
drag, startPoint x: 609, startPoint y: 200, endPoint x: 622, endPoint y: 222, distance: 26.2
drag, startPoint x: 540, startPoint y: 253, endPoint x: 553, endPoint y: 268, distance: 19.5
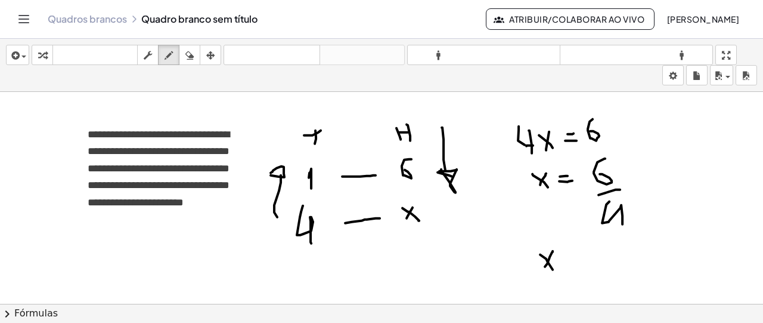
drag, startPoint x: 553, startPoint y: 249, endPoint x: 544, endPoint y: 268, distance: 21.1
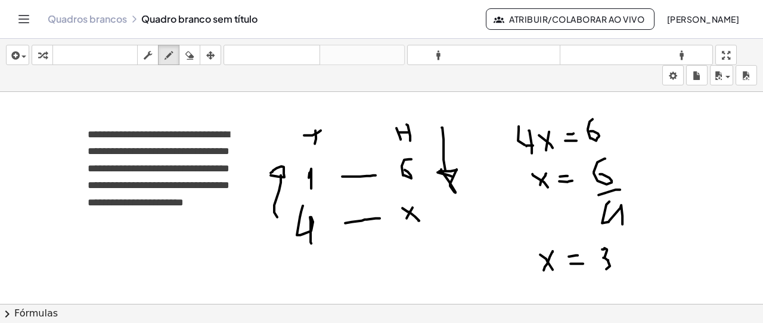
drag, startPoint x: 607, startPoint y: 249, endPoint x: 606, endPoint y: 267, distance: 18.5
drag, startPoint x: 608, startPoint y: 276, endPoint x: 619, endPoint y: 274, distance: 10.9
drag, startPoint x: 620, startPoint y: 280, endPoint x: 626, endPoint y: 292, distance: 13.9
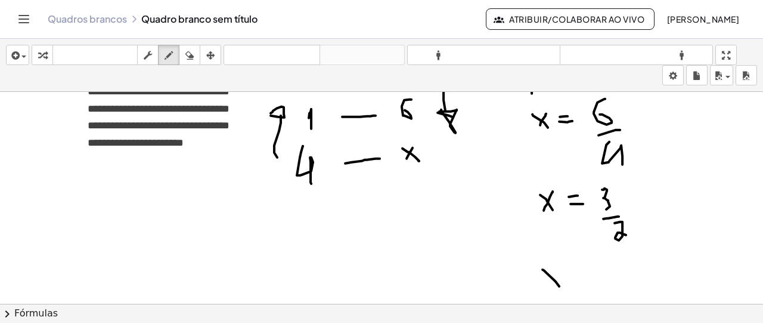
drag, startPoint x: 553, startPoint y: 269, endPoint x: 548, endPoint y: 282, distance: 14.2
drag, startPoint x: 579, startPoint y: 272, endPoint x: 590, endPoint y: 271, distance: 10.8
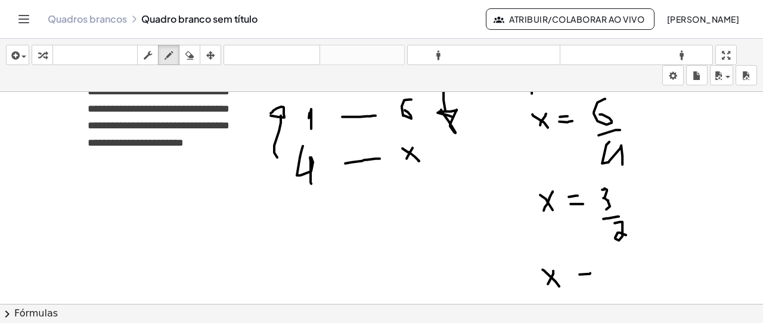
drag, startPoint x: 622, startPoint y: 262, endPoint x: 623, endPoint y: 286, distance: 23.9
drag, startPoint x: 652, startPoint y: 258, endPoint x: 647, endPoint y: 283, distance: 26.1
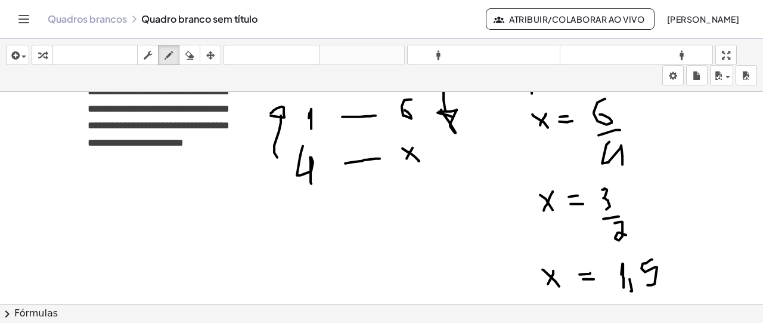
drag, startPoint x: 672, startPoint y: 276, endPoint x: 692, endPoint y: 281, distance: 20.2
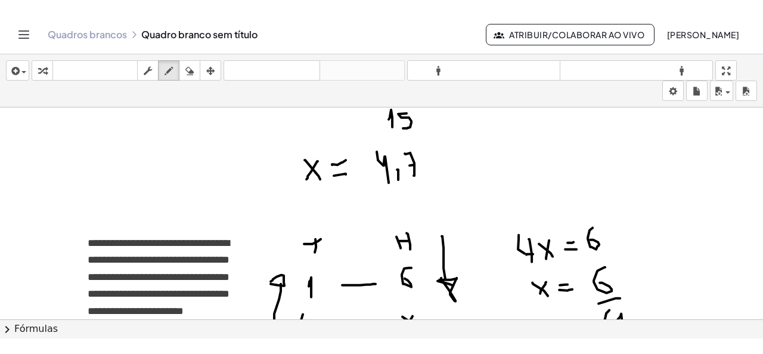
scroll to position [3195, 0]
